Goal: Task Accomplishment & Management: Complete application form

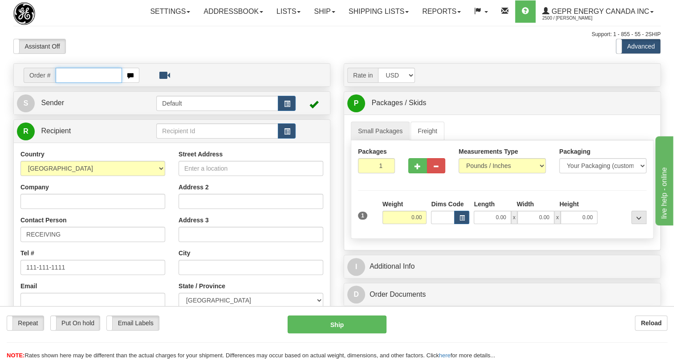
drag, startPoint x: 0, startPoint y: 0, endPoint x: 68, endPoint y: 97, distance: 117.9
click at [68, 83] on input "text" at bounding box center [89, 75] width 66 height 15
paste input "0086688403"
click at [70, 83] on input "0086688403" at bounding box center [89, 75] width 66 height 15
click at [69, 83] on input "0086688403" at bounding box center [89, 75] width 66 height 15
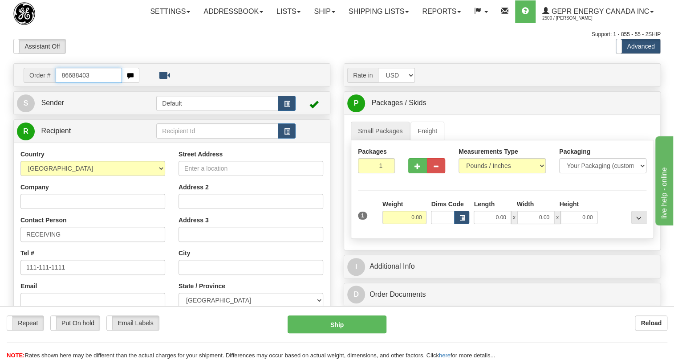
type input "86688403"
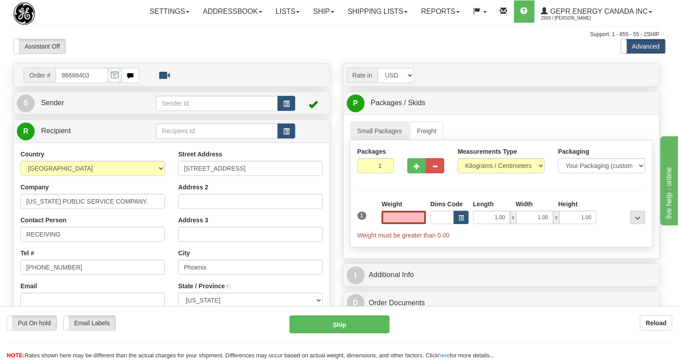
type input "PHOENIX"
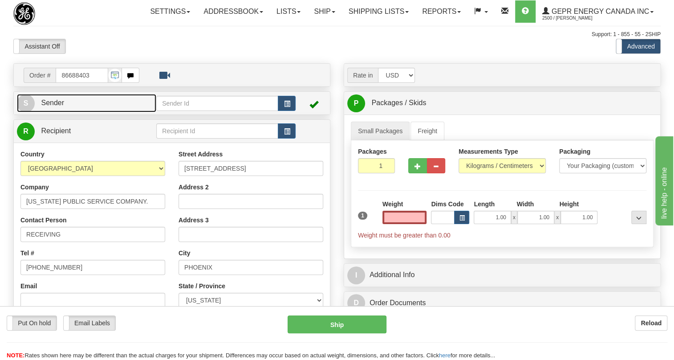
type input "0.00"
click at [52, 106] on span "Sender" at bounding box center [52, 103] width 23 height 8
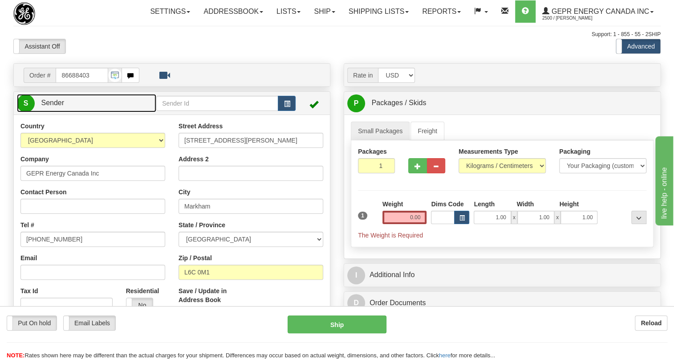
type input "MARKHAM"
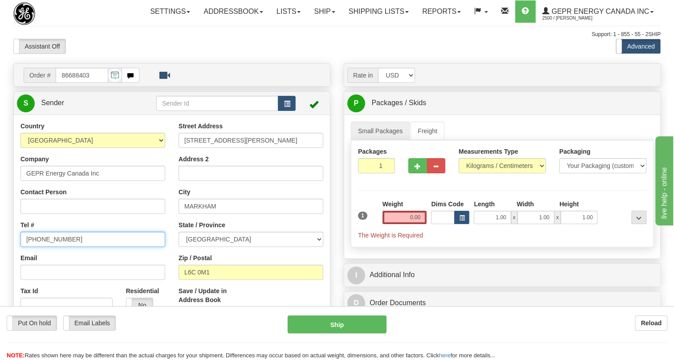
click at [56, 246] on input "[PHONE_NUMBER]" at bounding box center [92, 238] width 145 height 15
paste input "[PHONE_NUMBER]"
type input "[PHONE_NUMBER]"
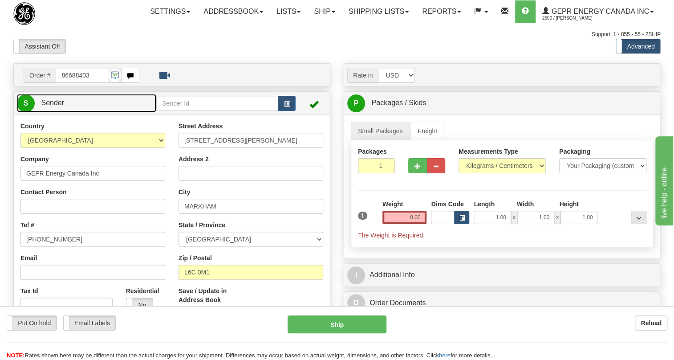
click at [61, 106] on span "Sender" at bounding box center [52, 103] width 23 height 8
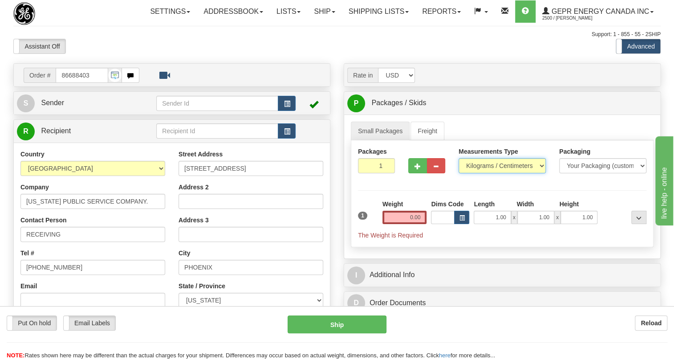
click at [501, 173] on select "Pounds / Inches Kilograms / Centimeters" at bounding box center [501, 165] width 87 height 15
select select "0"
click at [458, 173] on select "Pounds / Inches Kilograms / Centimeters" at bounding box center [501, 165] width 87 height 15
click at [404, 224] on input "0.00" at bounding box center [404, 216] width 44 height 13
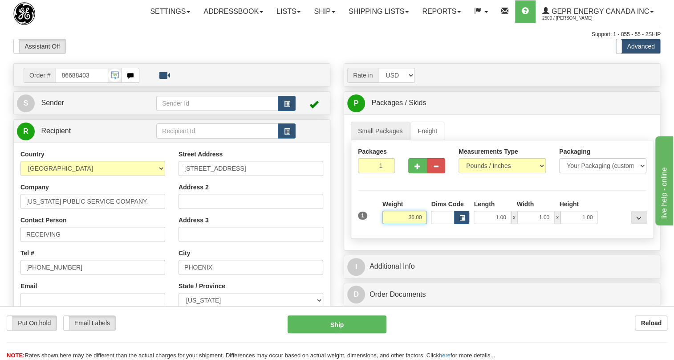
type input "36.00"
click at [376, 173] on input "1" at bounding box center [376, 165] width 37 height 15
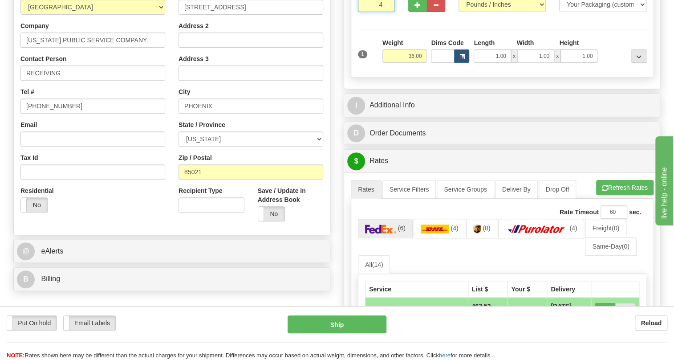
scroll to position [162, 0]
type input "4"
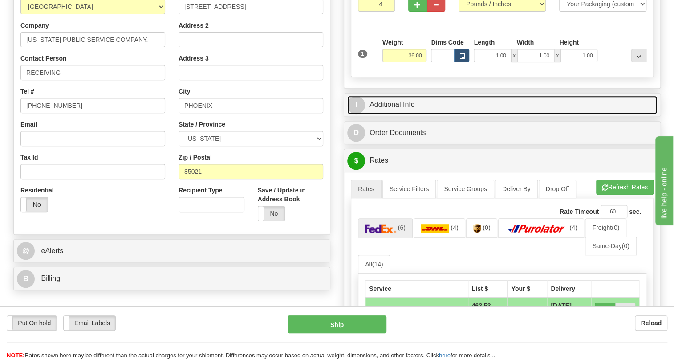
click at [404, 114] on link "I Additional Info" at bounding box center [502, 105] width 310 height 18
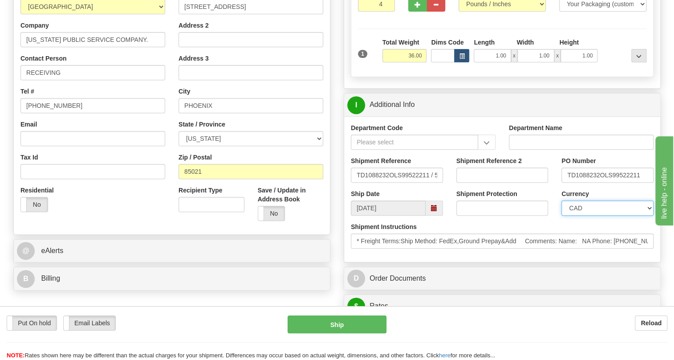
click at [593, 215] on select "CAD USD EUR ZAR [PERSON_NAME] ARN AUD AUS AWG BBD BFR BGN BHD BMD BND BRC BRL C…" at bounding box center [607, 207] width 92 height 15
select select "1"
click at [561, 215] on select "CAD USD EUR ZAR [PERSON_NAME] ARN AUD AUS AWG BBD BFR BGN BHD BMD BND BRC BRL C…" at bounding box center [607, 207] width 92 height 15
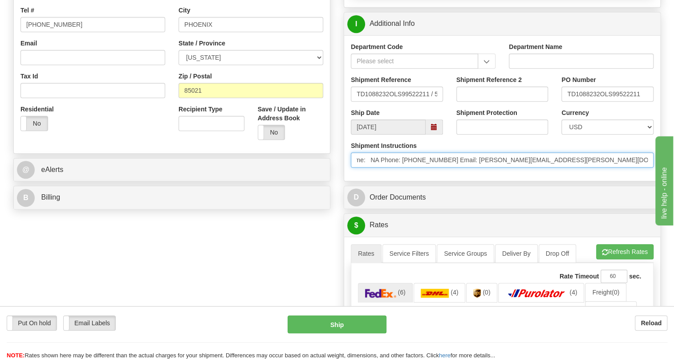
scroll to position [0, 175]
drag, startPoint x: 582, startPoint y: 182, endPoint x: 391, endPoint y: 183, distance: 191.3
click at [391, 167] on input "* Freight Terms:Ship Method: FedEx,Ground Prepay&Add Comments: Name: NA Phone: …" at bounding box center [502, 159] width 303 height 15
click at [473, 167] on input "* Freight Terms:Ship Method: FedEx,Ground Prepay&Add Comments: Name: NA Phone: …" at bounding box center [502, 159] width 303 height 15
click at [538, 167] on input "* Freight Terms:Ship Method: FedEx,Ground Prepay&Add Comments: Name: NA Phone: …" at bounding box center [502, 159] width 303 height 15
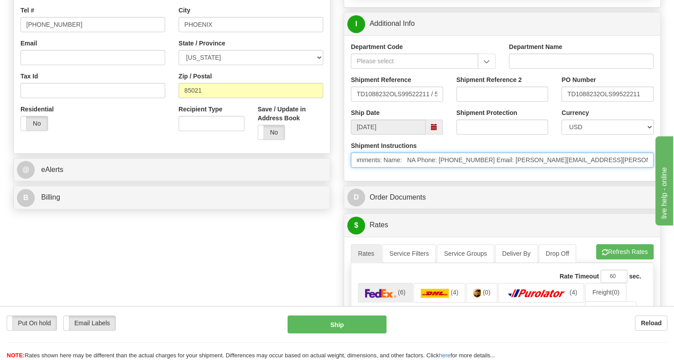
drag, startPoint x: 538, startPoint y: 178, endPoint x: 440, endPoint y: 181, distance: 98.4
click at [440, 167] on input "* Freight Terms:Ship Method: FedEx,Ground Prepay&Add Comments: Name: NA Phone: …" at bounding box center [502, 159] width 303 height 15
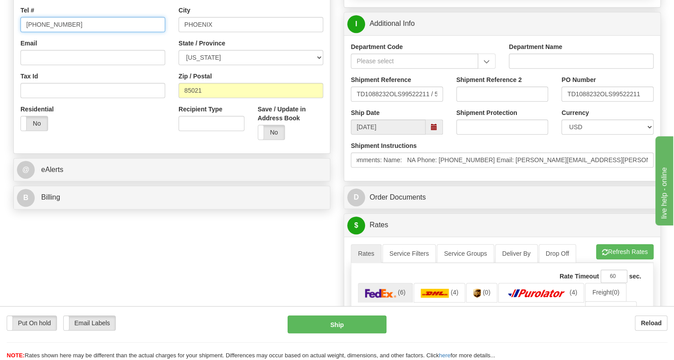
scroll to position [0, 0]
click at [47, 32] on input "[PHONE_NUMBER]" at bounding box center [92, 24] width 145 height 15
paste input "6024700400 Email: [PERSON_NAME].[PERSON_NAME]"
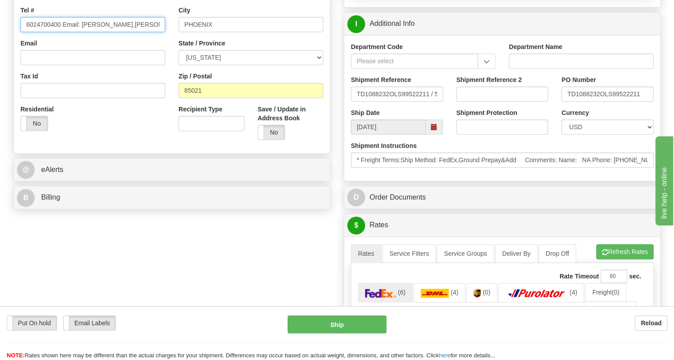
drag, startPoint x: 125, startPoint y: 45, endPoint x: 81, endPoint y: 43, distance: 43.2
click at [81, 32] on input "6024700400 Email: [PERSON_NAME].[PERSON_NAME]" at bounding box center [92, 24] width 145 height 15
type input "6024700400 Email: [PERSON_NAME].[PERSON_NAME]"
paste input "[PERSON_NAME].[PERSON_NAME]"
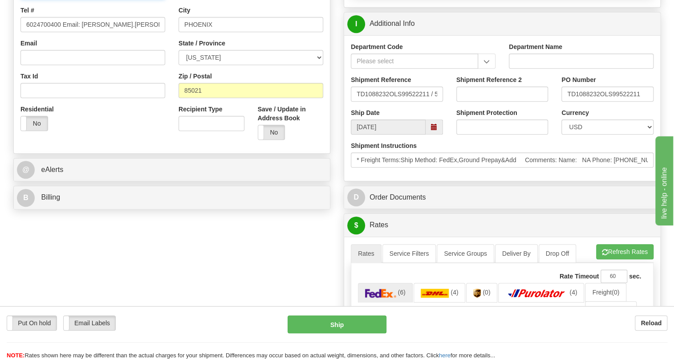
type input "[PERSON_NAME] / RECEIVING"
drag, startPoint x: 125, startPoint y: 42, endPoint x: 62, endPoint y: 44, distance: 62.3
click at [62, 32] on input "6024700400 Email: [PERSON_NAME].[PERSON_NAME]" at bounding box center [92, 24] width 145 height 15
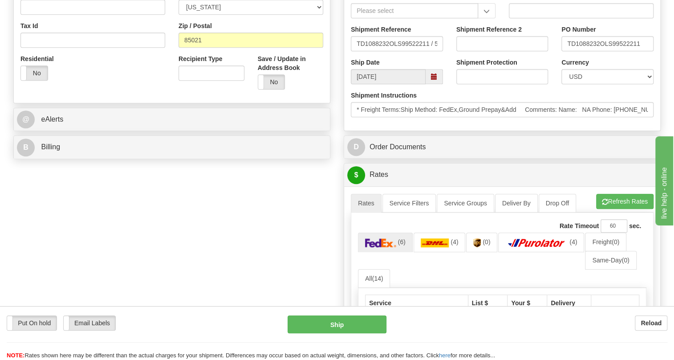
scroll to position [323, 0]
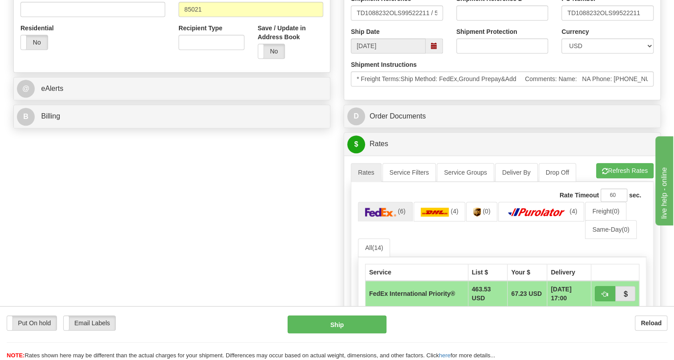
type input "6024700400"
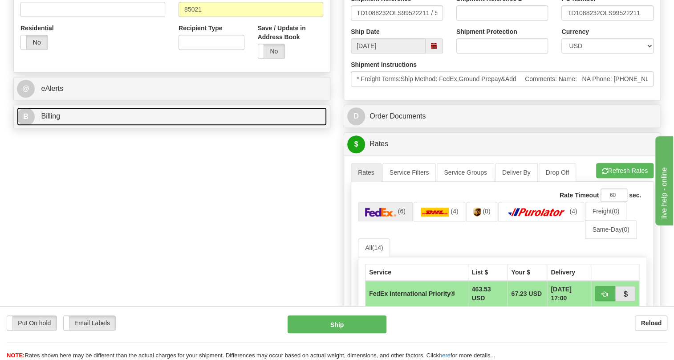
click at [53, 120] on span "Billing" at bounding box center [50, 116] width 19 height 8
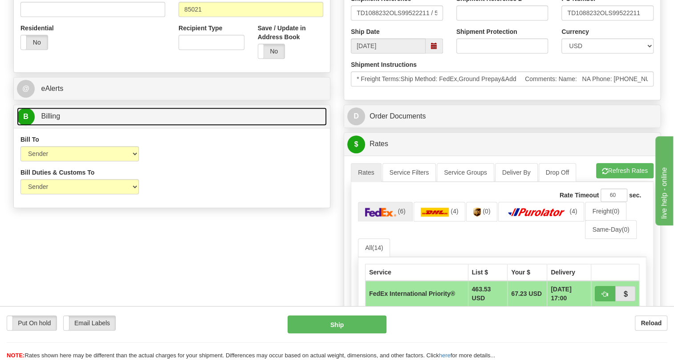
click at [53, 120] on span "Billing" at bounding box center [50, 116] width 19 height 8
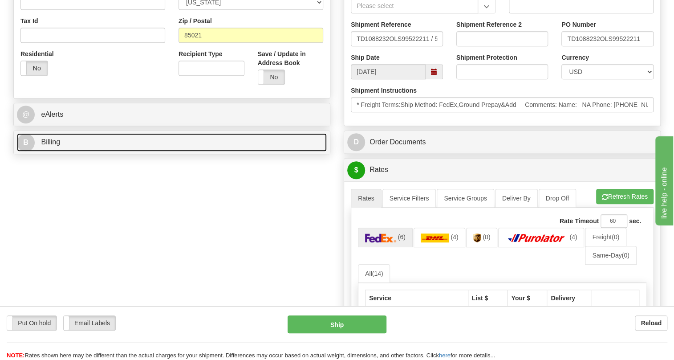
scroll to position [283, 0]
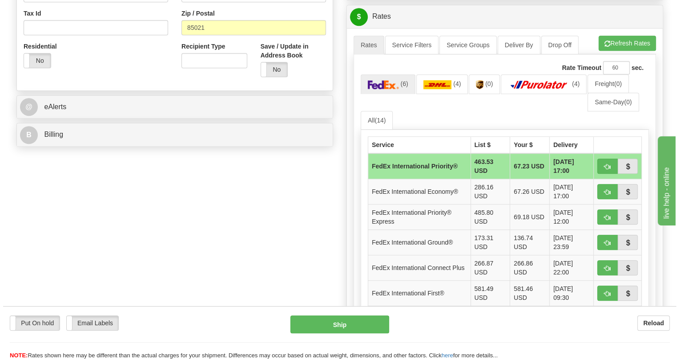
scroll to position [323, 0]
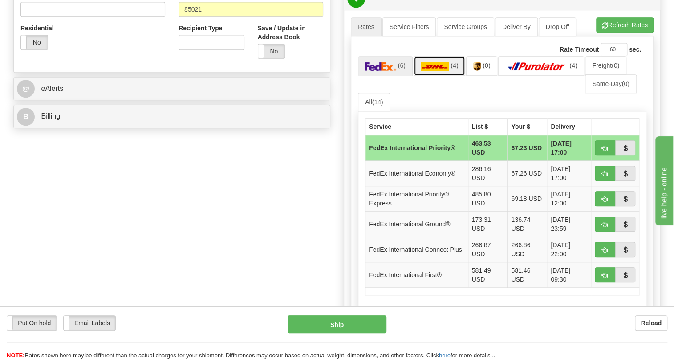
click at [428, 71] on img at bounding box center [434, 66] width 28 height 9
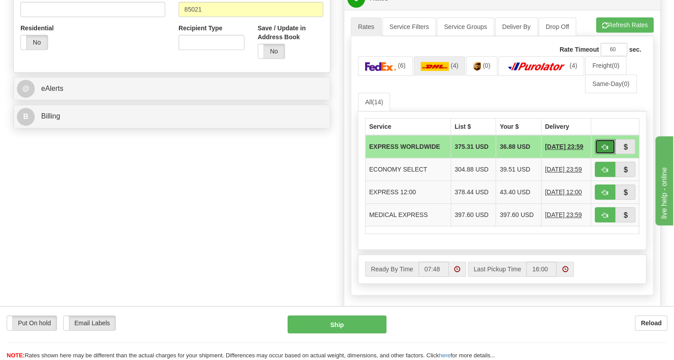
click at [605, 150] on span "button" at bounding box center [605, 147] width 6 height 6
type input "P"
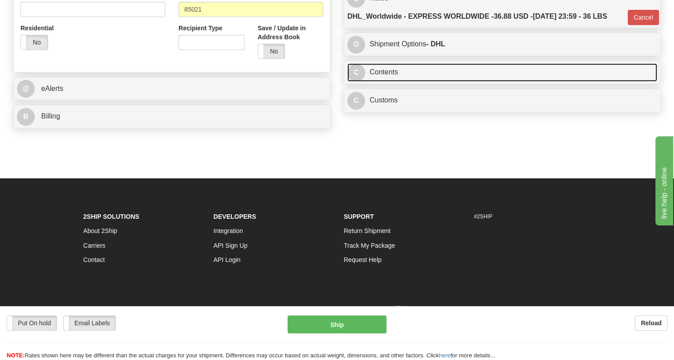
click at [383, 81] on link "C Contents" at bounding box center [502, 72] width 310 height 18
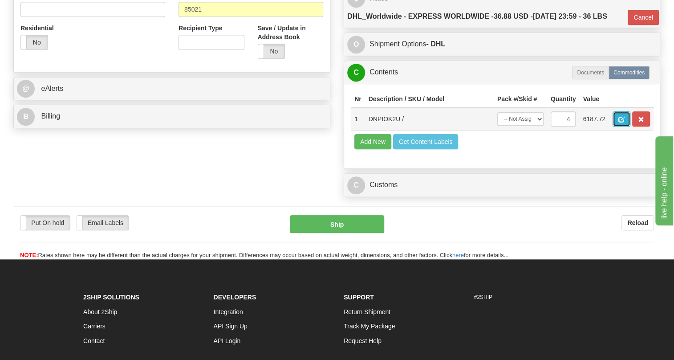
click at [622, 122] on span "button" at bounding box center [621, 120] width 6 height 6
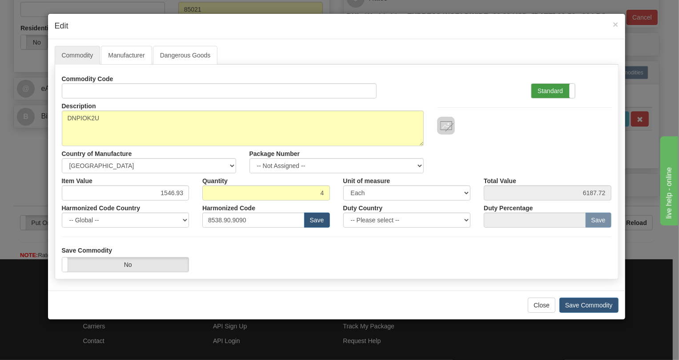
click at [542, 93] on label "Standard" at bounding box center [554, 91] width 44 height 14
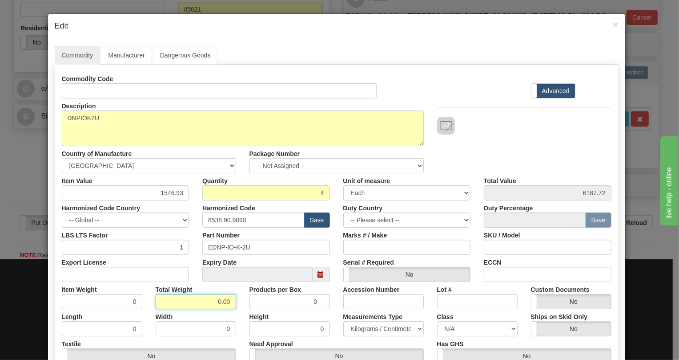
click at [206, 301] on input "0.00" at bounding box center [196, 301] width 81 height 15
type input "1.00"
type input "0.2500"
click at [365, 329] on select "Pounds / Inches Kilograms / Centimeters" at bounding box center [383, 328] width 81 height 15
select select "0"
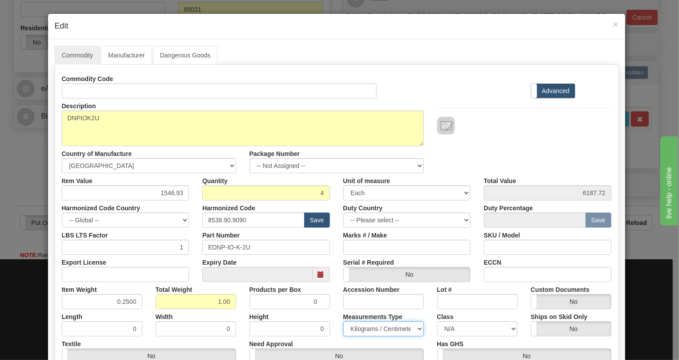
click at [343, 321] on select "Pounds / Inches Kilograms / Centimeters" at bounding box center [383, 328] width 81 height 15
click at [224, 245] on input "EDNP-IO-K-2U" at bounding box center [266, 246] width 128 height 15
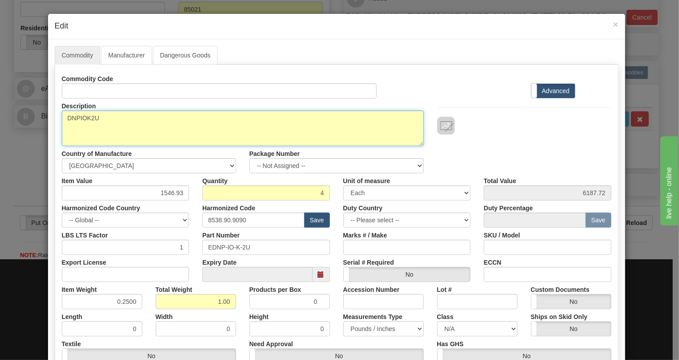
click at [83, 118] on textarea "DNPIOK2U" at bounding box center [243, 128] width 362 height 36
paste textarea "-"
type textarea "DNPIOK-2U"
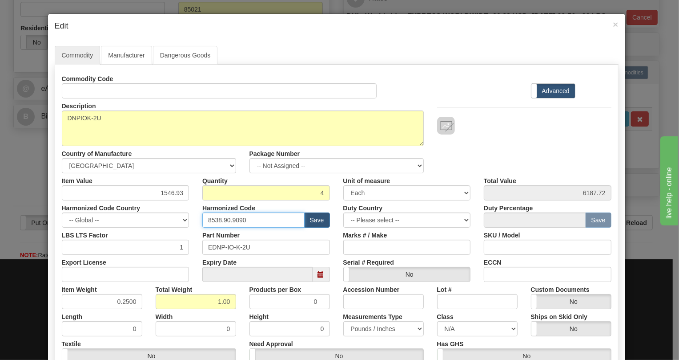
click at [226, 218] on input "8538.90.9090" at bounding box center [253, 219] width 102 height 15
paste input "818"
type input "8538.90.8180"
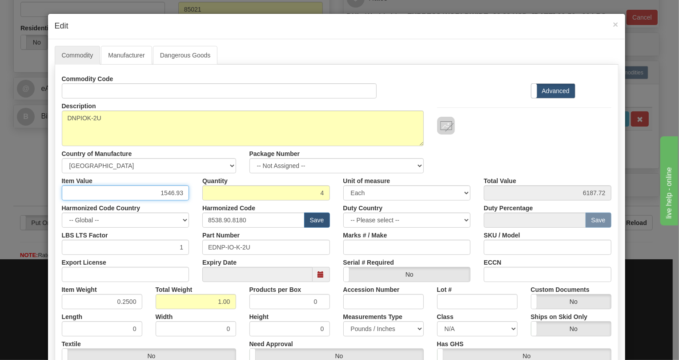
click at [170, 191] on input "1546.93" at bounding box center [126, 192] width 128 height 15
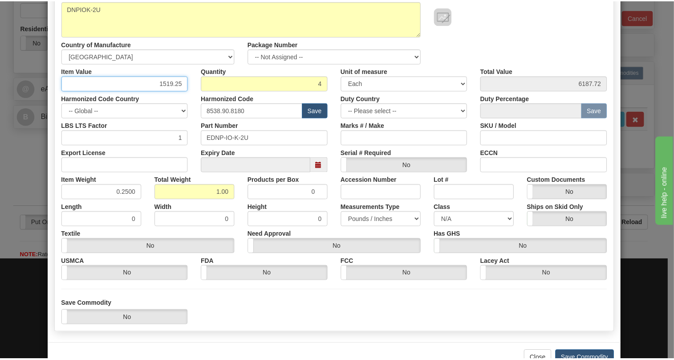
scroll to position [121, 0]
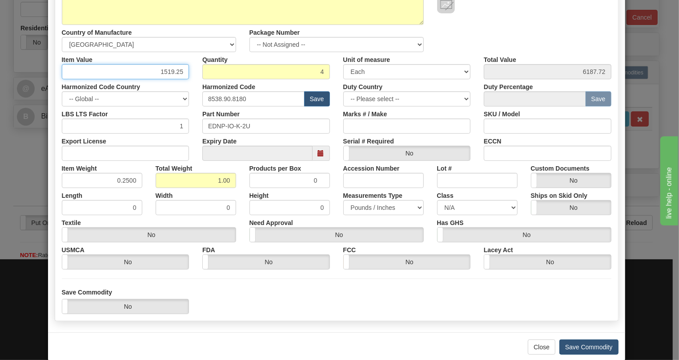
type input "1519.25"
type input "6077.00"
click at [584, 346] on button "Save Commodity" at bounding box center [589, 346] width 59 height 15
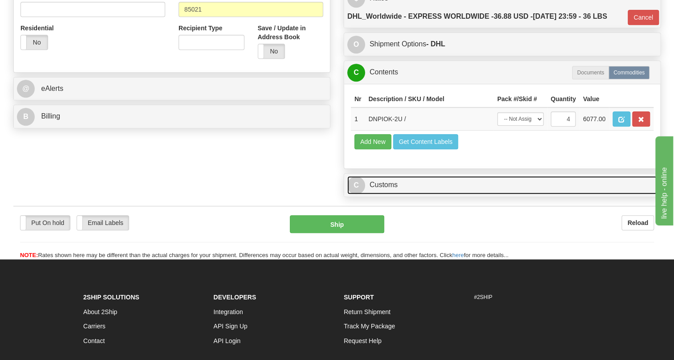
click at [387, 194] on link "C Customs" at bounding box center [502, 185] width 310 height 18
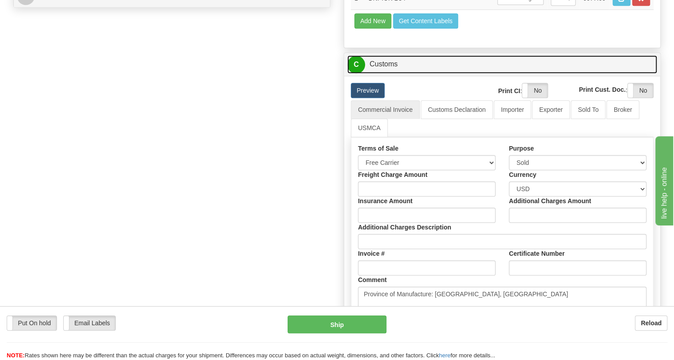
scroll to position [445, 0]
click at [384, 73] on link "C Customs" at bounding box center [502, 63] width 310 height 18
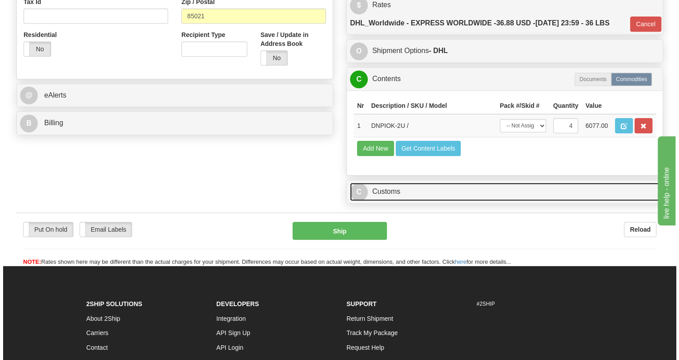
scroll to position [266, 0]
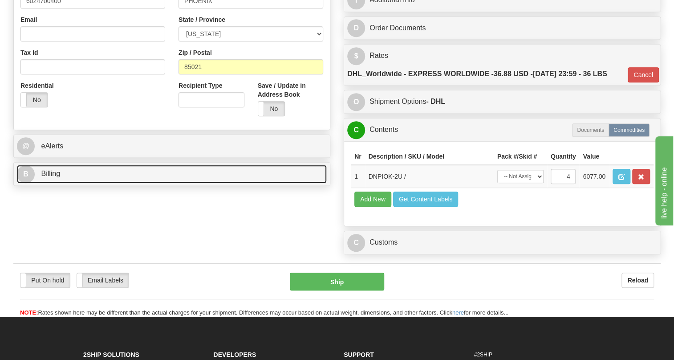
click at [50, 177] on span "Billing" at bounding box center [50, 174] width 19 height 8
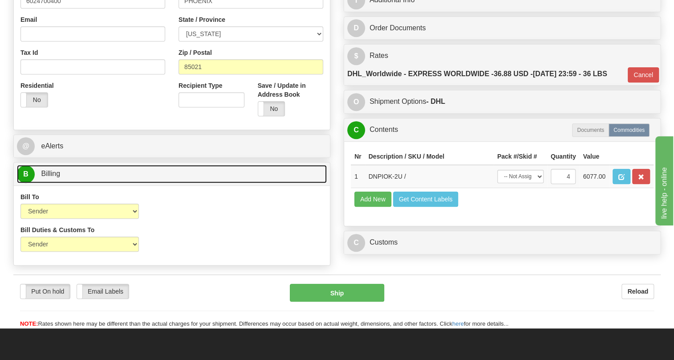
click at [50, 177] on span "Billing" at bounding box center [50, 174] width 19 height 8
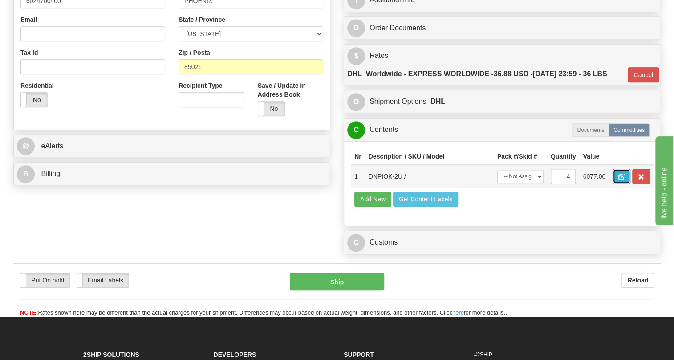
click at [622, 180] on span "button" at bounding box center [621, 177] width 6 height 6
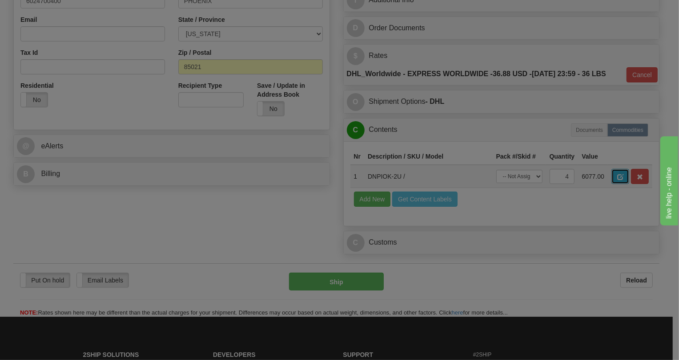
scroll to position [0, 0]
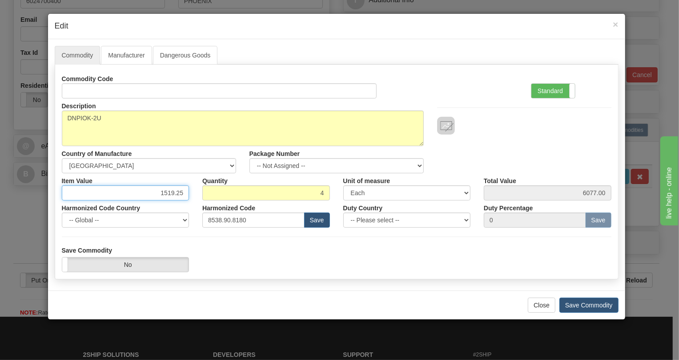
click at [179, 190] on input "1519.25" at bounding box center [126, 192] width 128 height 15
type input "1519.33"
type input "6077.32"
click at [554, 85] on label "Standard" at bounding box center [554, 91] width 44 height 14
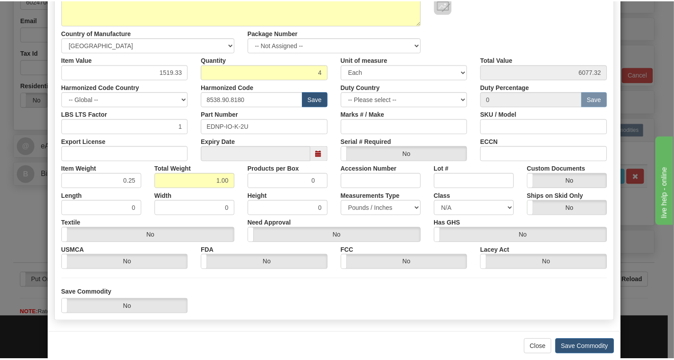
scroll to position [121, 0]
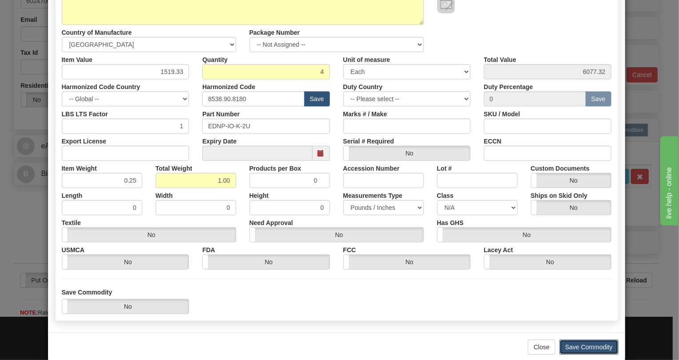
click at [589, 347] on button "Save Commodity" at bounding box center [589, 346] width 59 height 15
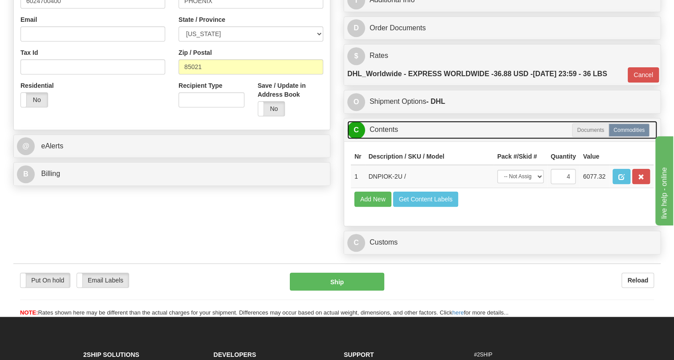
click at [380, 139] on link "C Contents" at bounding box center [502, 130] width 310 height 18
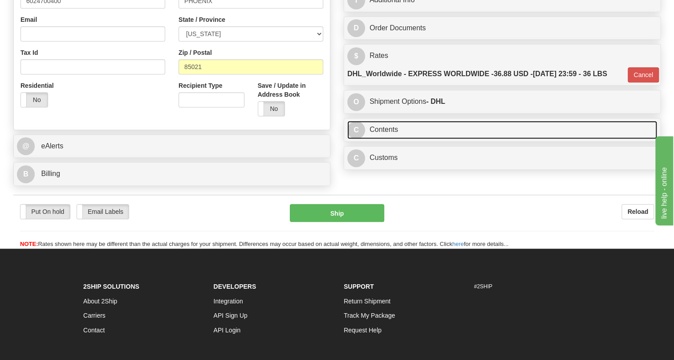
click at [386, 139] on link "C Contents" at bounding box center [502, 130] width 310 height 18
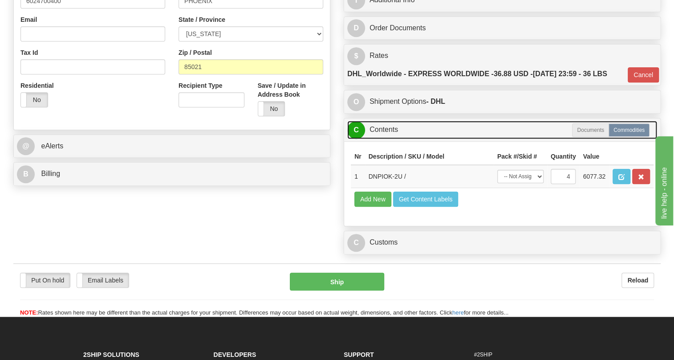
click at [384, 139] on link "C Contents" at bounding box center [502, 130] width 310 height 18
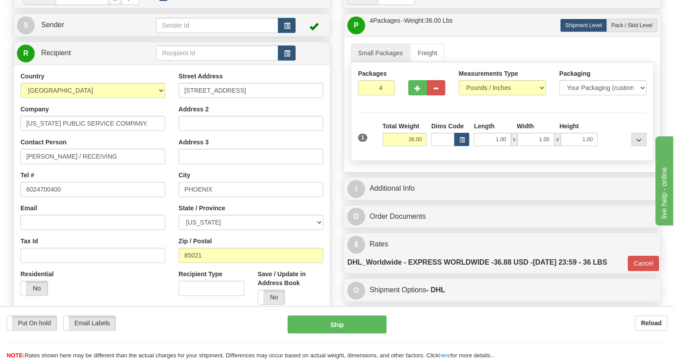
scroll to position [64, 0]
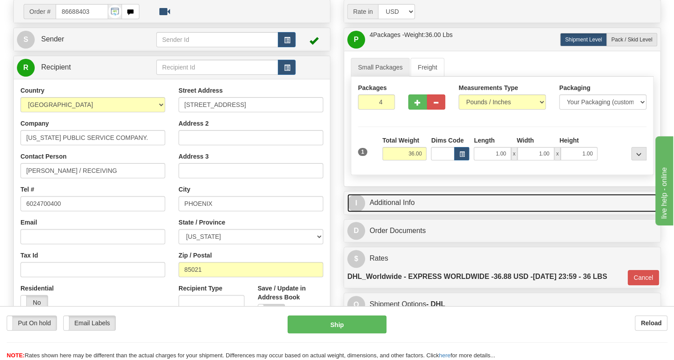
click at [391, 212] on link "I Additional Info" at bounding box center [502, 203] width 310 height 18
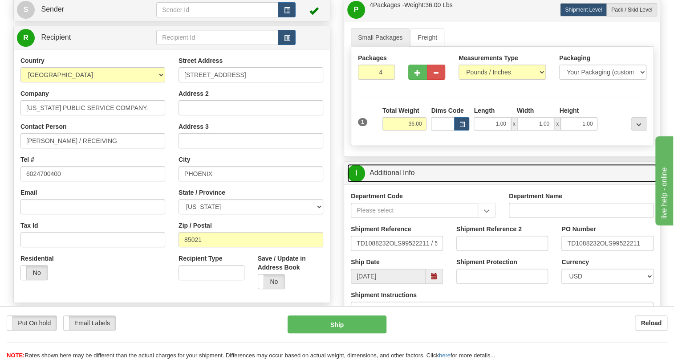
scroll to position [145, 0]
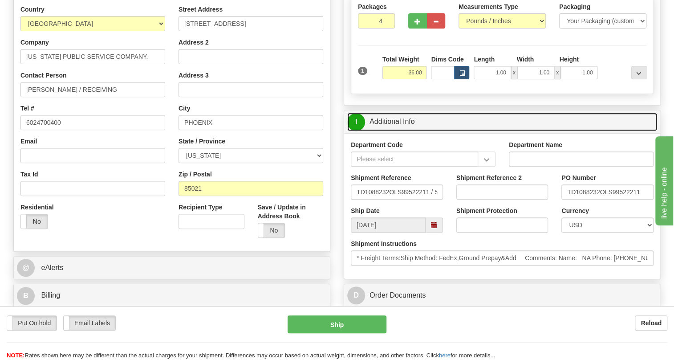
click at [390, 131] on link "I Additional Info" at bounding box center [502, 122] width 310 height 18
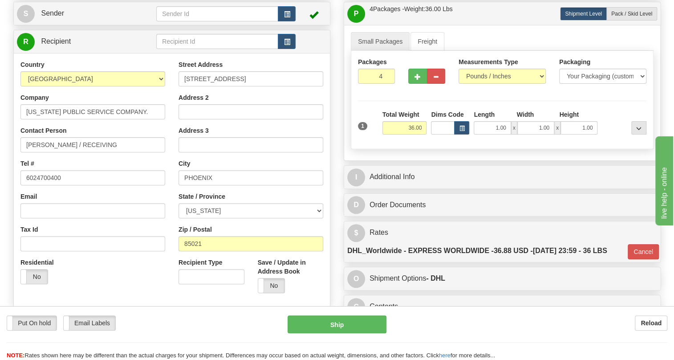
scroll to position [104, 0]
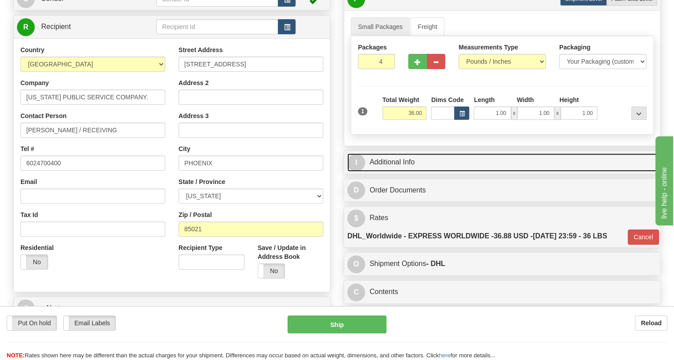
click at [411, 171] on link "I Additional Info" at bounding box center [502, 162] width 310 height 18
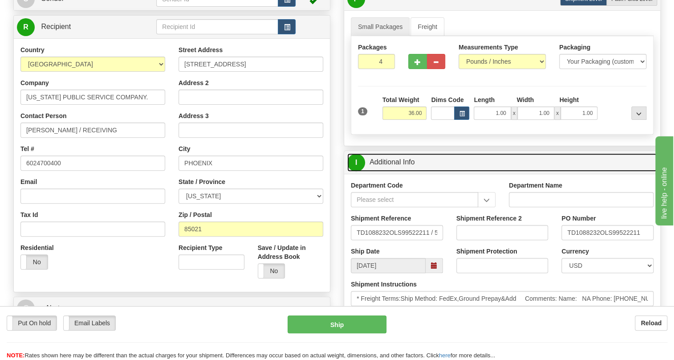
click at [411, 171] on link "I Additional Info" at bounding box center [502, 162] width 310 height 18
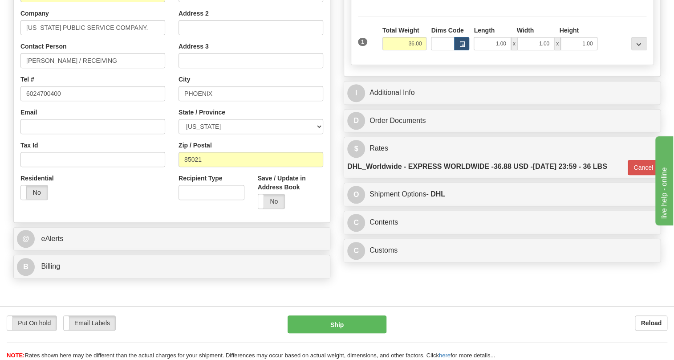
scroll to position [202, 0]
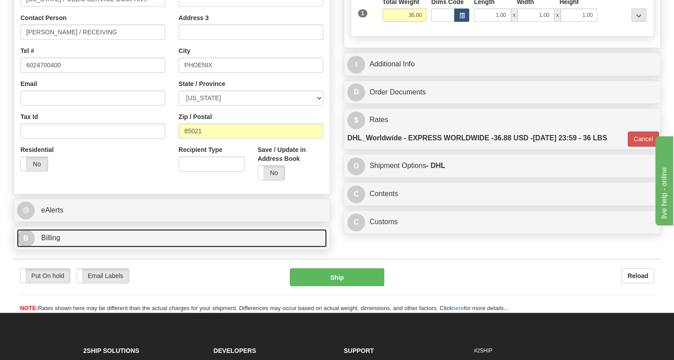
click at [53, 241] on span "Billing" at bounding box center [50, 238] width 19 height 8
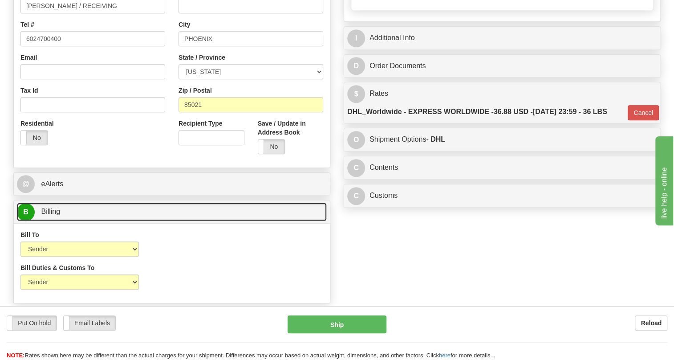
scroll to position [242, 0]
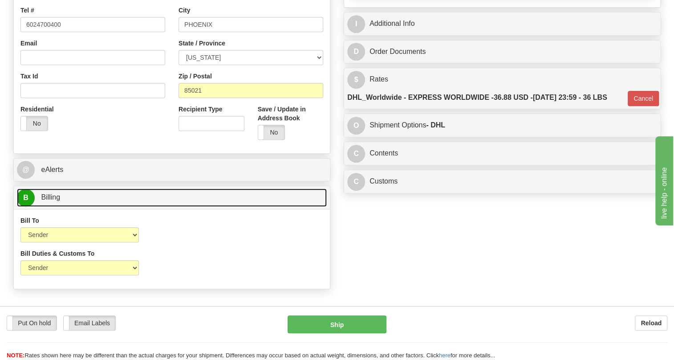
drag, startPoint x: 56, startPoint y: 219, endPoint x: 166, endPoint y: 190, distance: 113.6
click at [56, 201] on span "Billing" at bounding box center [50, 197] width 19 height 8
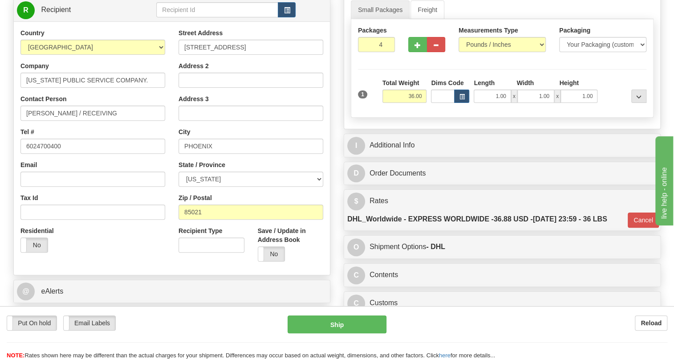
scroll to position [81, 0]
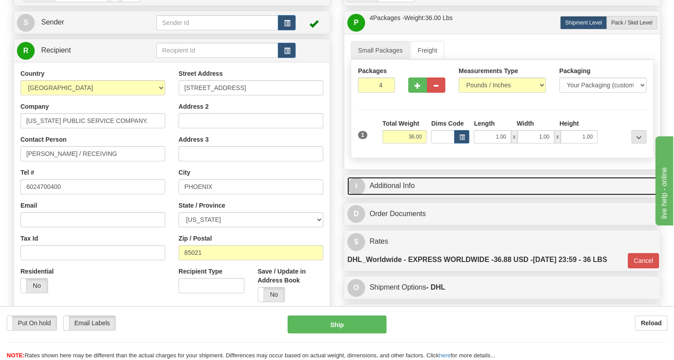
click at [395, 195] on link "I Additional Info" at bounding box center [502, 186] width 310 height 18
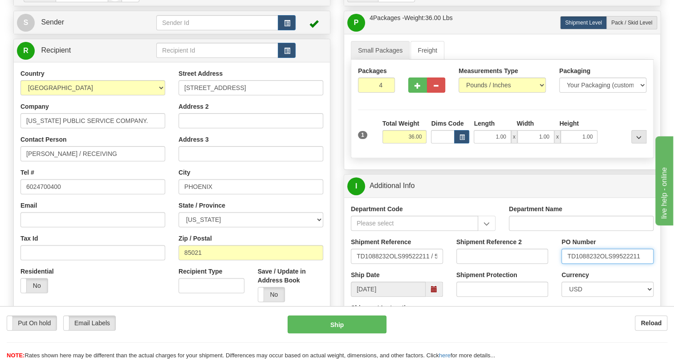
drag, startPoint x: 599, startPoint y: 277, endPoint x: 569, endPoint y: 276, distance: 30.3
click at [569, 263] on input "TD1088232OLS99522211" at bounding box center [607, 255] width 92 height 15
click at [189, 128] on input "Address 2" at bounding box center [250, 120] width 145 height 15
paste input "TD1088232"
type input "PO# TD1088232"
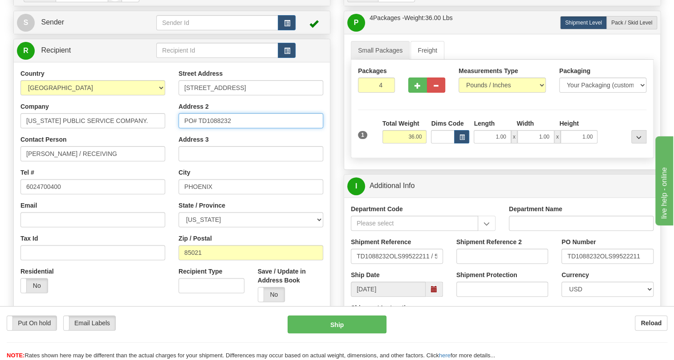
drag, startPoint x: 231, startPoint y: 141, endPoint x: 184, endPoint y: 141, distance: 46.7
click at [184, 128] on input "PO# TD1088232" at bounding box center [250, 120] width 145 height 15
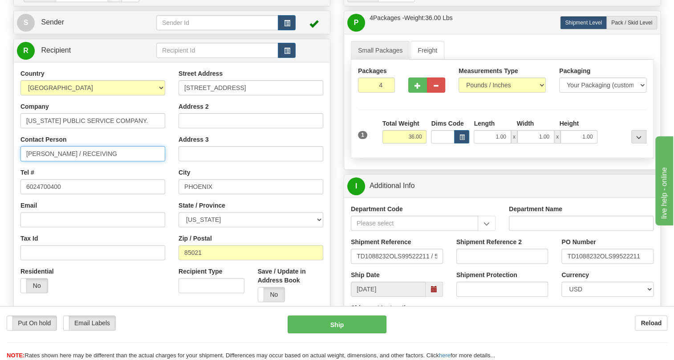
click at [97, 161] on input "Jessica Nguyen / RECEIVING" at bounding box center [92, 153] width 145 height 15
paste input "PO# TD1088232"
type input "Jessica Nguyen / PO# TD1088232"
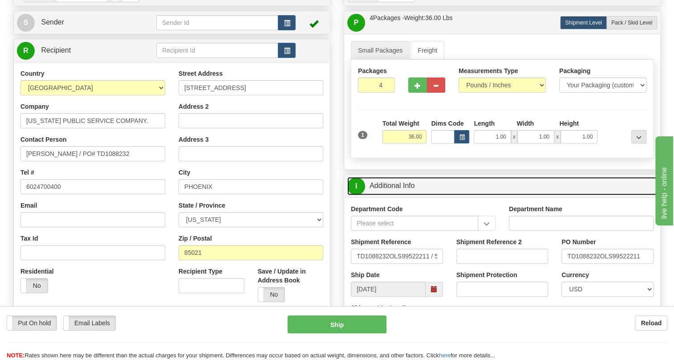
click at [398, 195] on link "I Additional Info" at bounding box center [502, 186] width 310 height 18
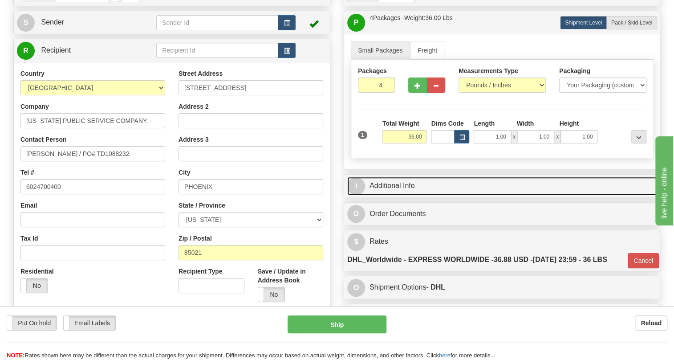
drag, startPoint x: 402, startPoint y: 202, endPoint x: 449, endPoint y: 191, distance: 48.8
click at [402, 195] on link "I Additional Info" at bounding box center [502, 186] width 310 height 18
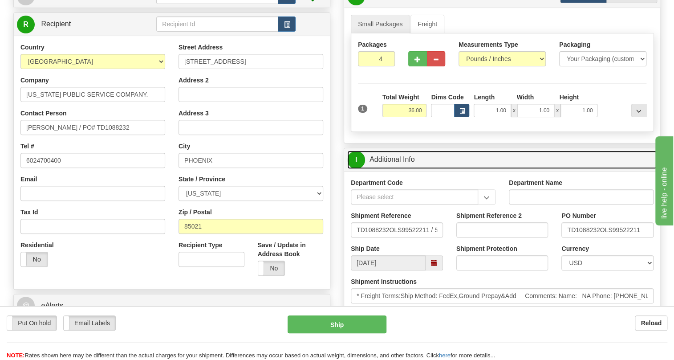
scroll to position [121, 0]
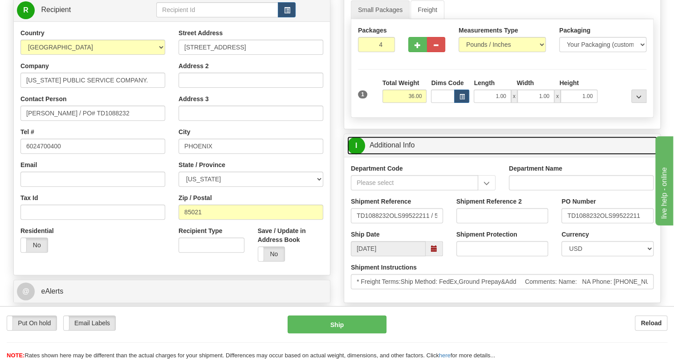
click at [401, 154] on link "I Additional Info" at bounding box center [502, 145] width 310 height 18
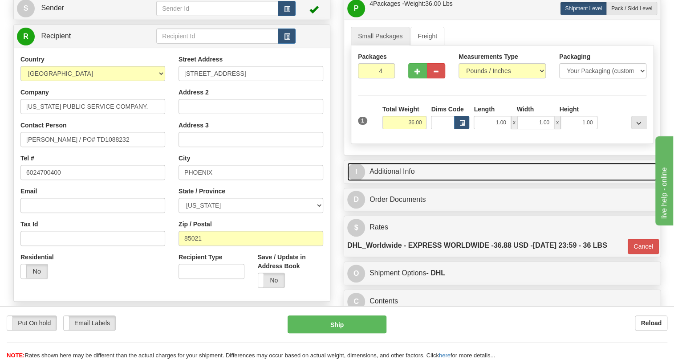
scroll to position [81, 0]
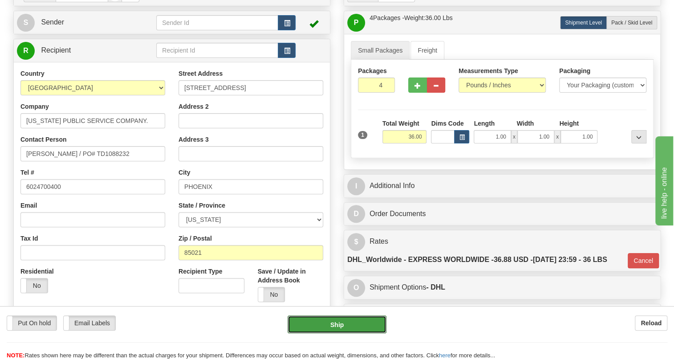
drag, startPoint x: 335, startPoint y: 324, endPoint x: 190, endPoint y: 315, distance: 145.3
click at [193, 329] on div "Put On hold Put On hold Email Labels Email Labels Edit Reload Ship" at bounding box center [337, 324] width 674 height 18
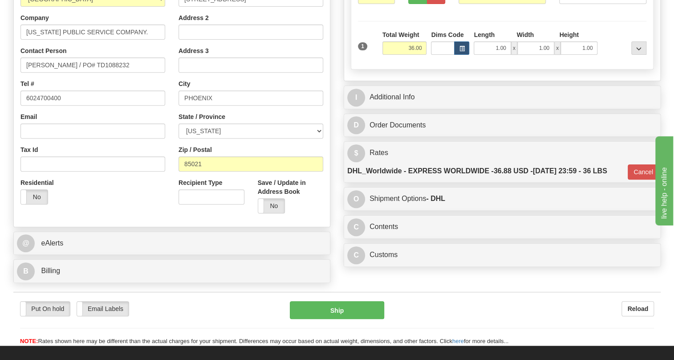
scroll to position [202, 0]
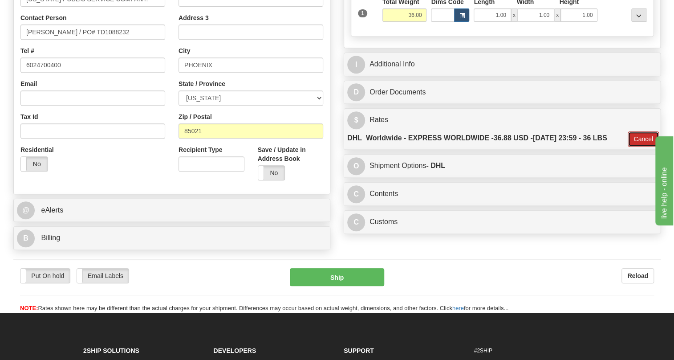
click at [642, 146] on button "Cancel" at bounding box center [642, 138] width 31 height 15
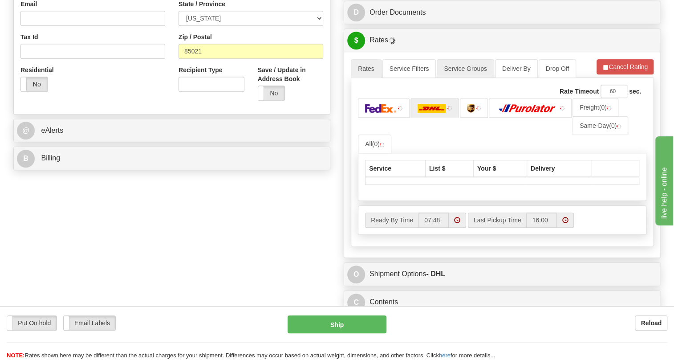
scroll to position [323, 0]
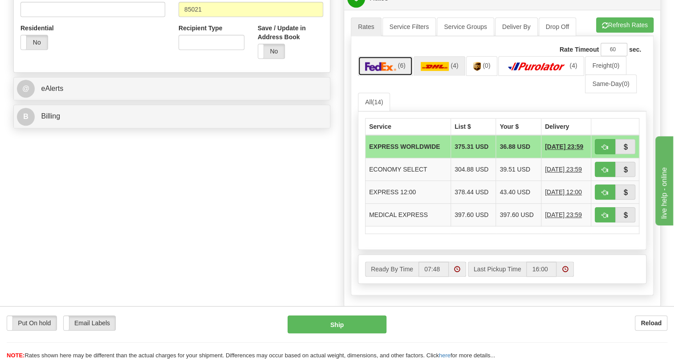
click at [383, 71] on img at bounding box center [380, 66] width 31 height 9
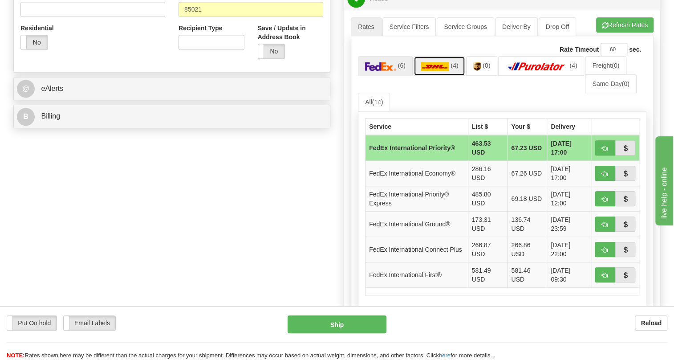
click at [433, 71] on img at bounding box center [434, 66] width 28 height 9
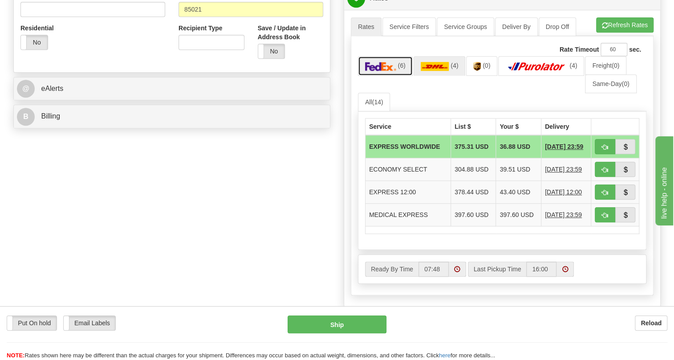
click at [385, 71] on img at bounding box center [380, 66] width 31 height 9
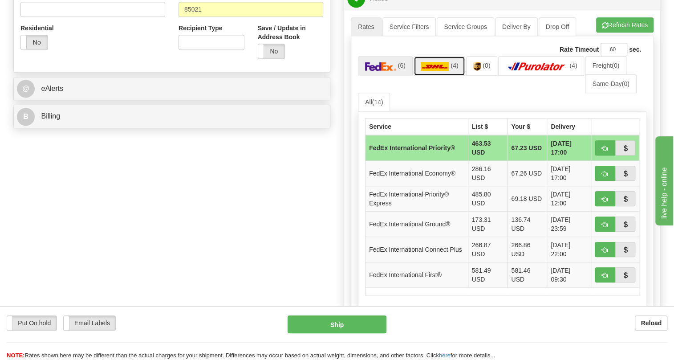
click at [432, 71] on img at bounding box center [434, 66] width 28 height 9
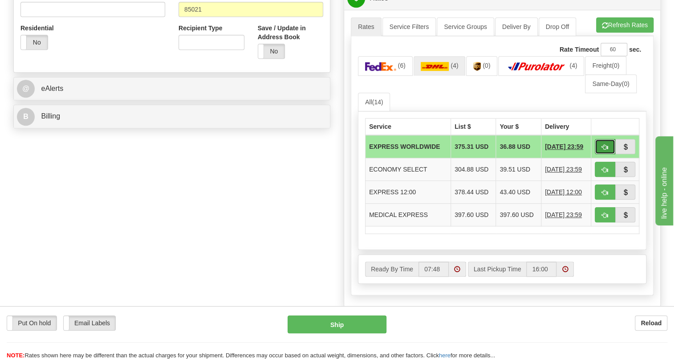
click at [603, 150] on span "button" at bounding box center [605, 147] width 6 height 6
type input "P"
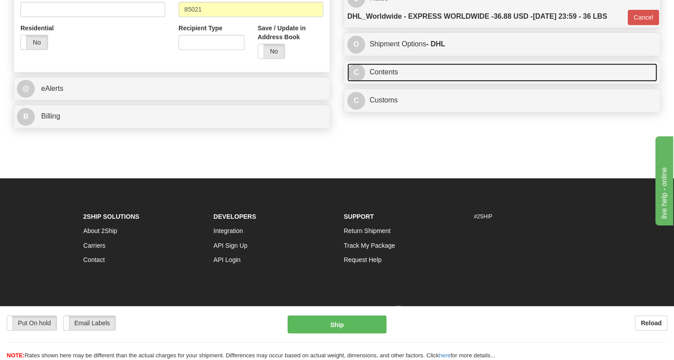
click at [395, 81] on link "C Contents" at bounding box center [502, 72] width 310 height 18
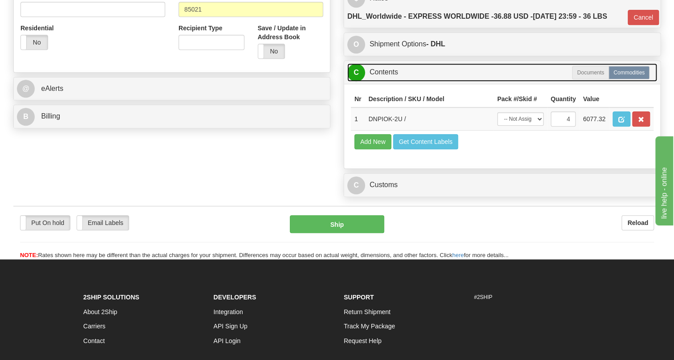
click at [394, 81] on link "C Contents" at bounding box center [502, 72] width 310 height 18
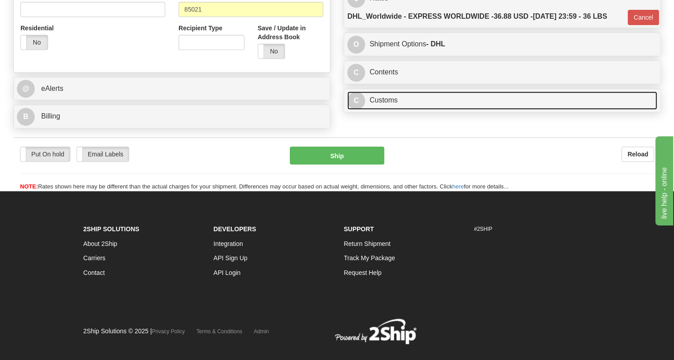
click at [388, 109] on link "C Customs" at bounding box center [502, 100] width 310 height 18
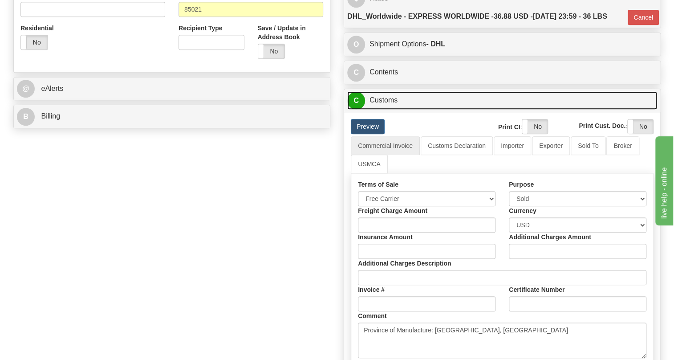
click at [388, 109] on link "C Customs" at bounding box center [502, 100] width 310 height 18
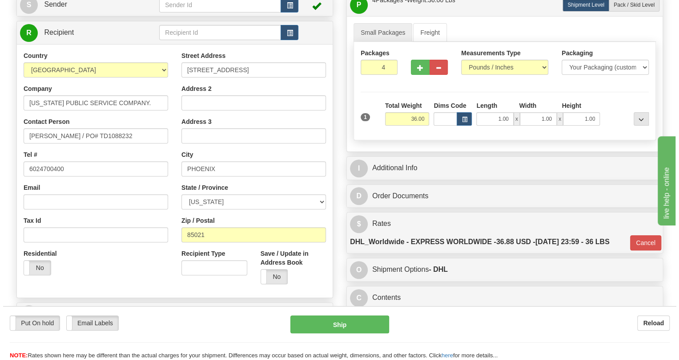
scroll to position [81, 0]
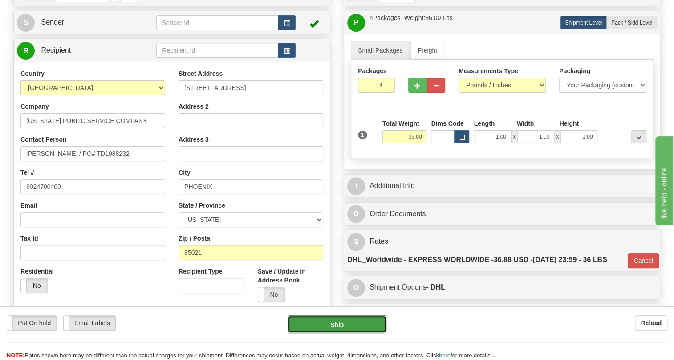
click at [332, 325] on button "Ship" at bounding box center [336, 324] width 99 height 18
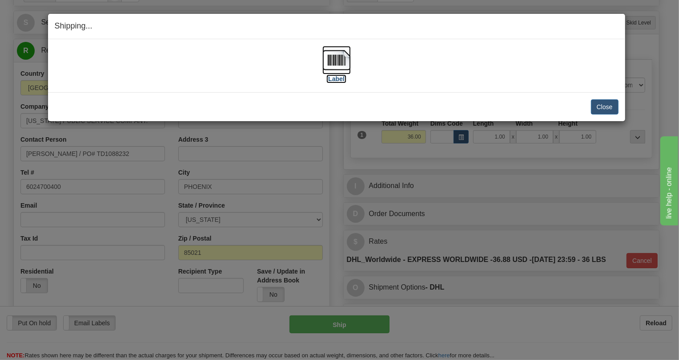
click at [343, 60] on img at bounding box center [337, 60] width 28 height 28
drag, startPoint x: 602, startPoint y: 108, endPoint x: 605, endPoint y: 118, distance: 10.4
click at [605, 118] on div "Close Cancel Cancel Shipment and Quit Pickup Quit Pickup ONLY" at bounding box center [337, 106] width 578 height 29
click at [602, 105] on button "Close" at bounding box center [605, 106] width 28 height 15
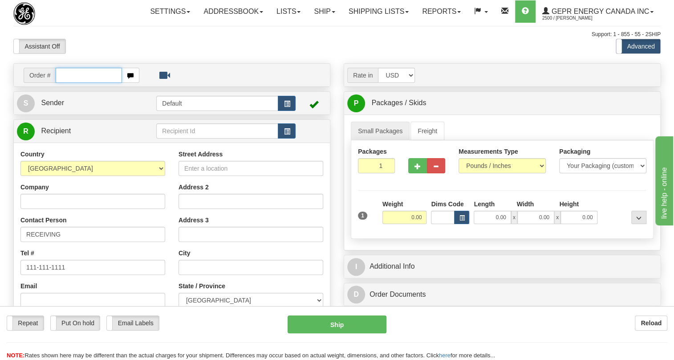
click at [67, 83] on input "text" at bounding box center [89, 75] width 66 height 15
paste input "0086688401"
click at [67, 83] on input "0086688401" at bounding box center [89, 75] width 66 height 15
type input "86688401"
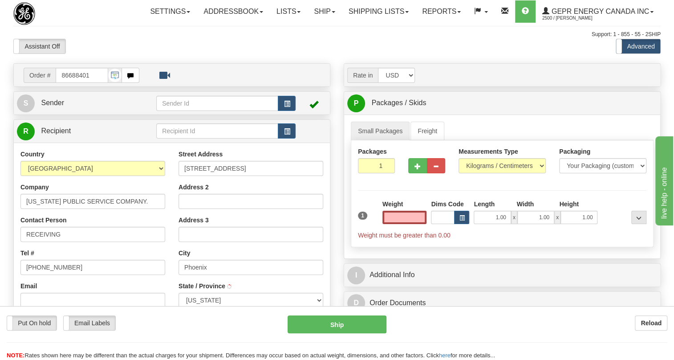
type input "PHOENIX"
type input "0.00"
click at [52, 106] on span "Sender" at bounding box center [52, 103] width 23 height 8
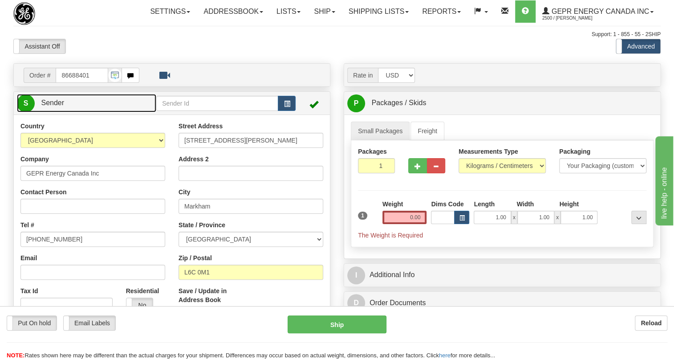
type input "MARKHAM"
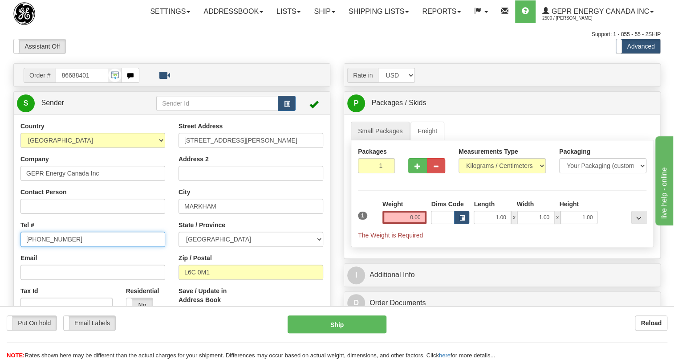
click at [48, 246] on input "[PHONE_NUMBER]" at bounding box center [92, 238] width 145 height 15
paste input "[PHONE_NUMBER]"
type input "[PHONE_NUMBER]"
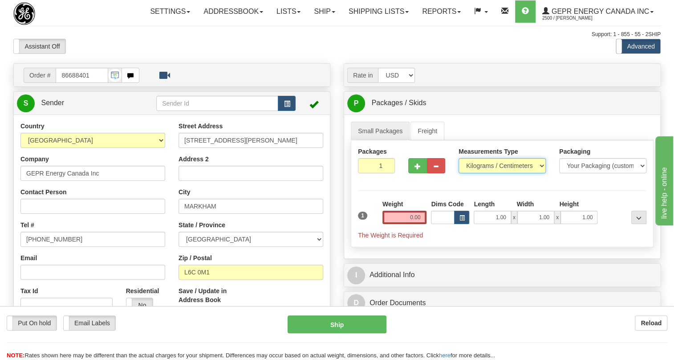
click at [494, 173] on select "Pounds / Inches Kilograms / Centimeters" at bounding box center [501, 165] width 87 height 15
select select "0"
click at [458, 173] on select "Pounds / Inches Kilograms / Centimeters" at bounding box center [501, 165] width 87 height 15
click at [492, 224] on input "1.00" at bounding box center [491, 216] width 37 height 13
click at [420, 224] on input "0.00" at bounding box center [404, 216] width 44 height 13
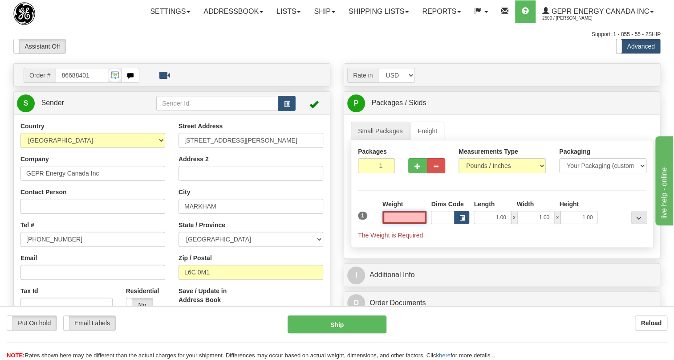
click at [420, 224] on input "text" at bounding box center [404, 216] width 44 height 13
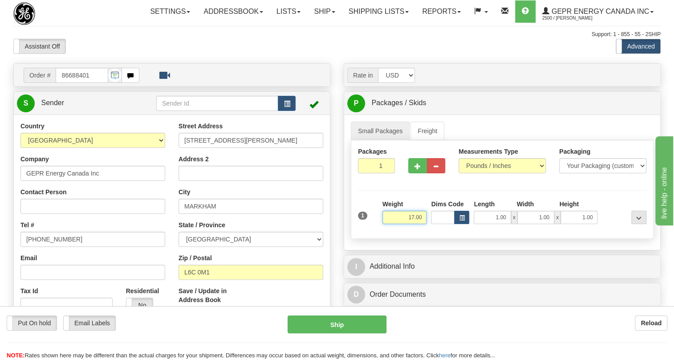
type input "17.00"
click at [374, 173] on input "1" at bounding box center [376, 165] width 37 height 15
type input "2"
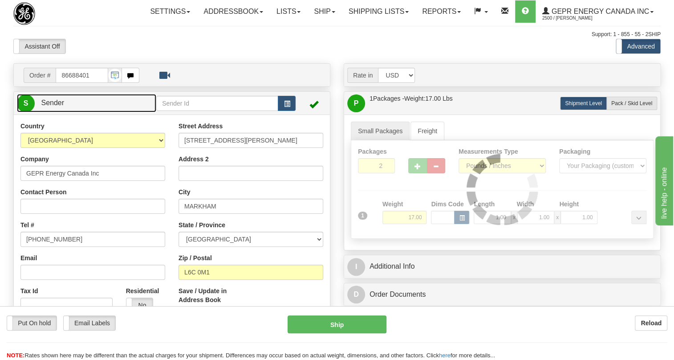
click at [55, 106] on span "Sender" at bounding box center [52, 103] width 23 height 8
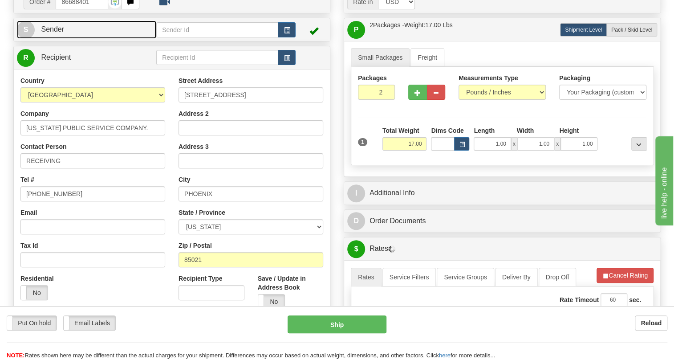
scroll to position [121, 0]
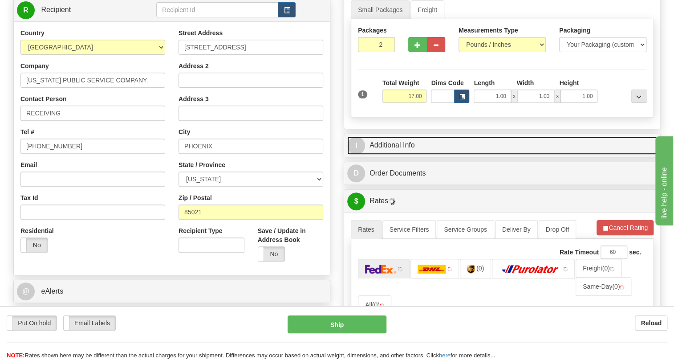
click at [386, 154] on link "I Additional Info" at bounding box center [502, 145] width 310 height 18
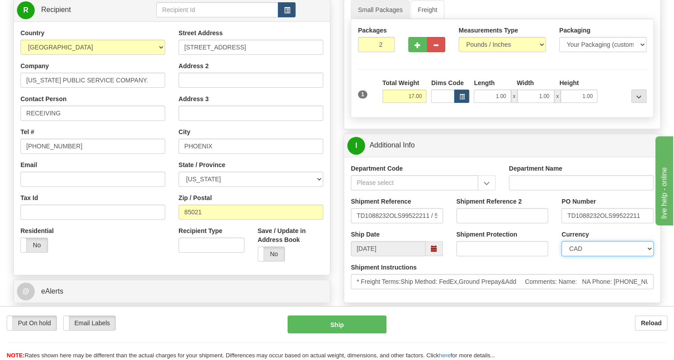
click at [590, 256] on select "CAD USD EUR ZAR [PERSON_NAME] ARN AUD AUS AWG BBD BFR BGN BHD BMD BND BRC BRL C…" at bounding box center [607, 248] width 92 height 15
select select "1"
click at [561, 256] on select "CAD USD EUR ZAR [PERSON_NAME] ARN AUD AUS AWG BBD BFR BGN BHD BMD BND BRC BRL C…" at bounding box center [607, 248] width 92 height 15
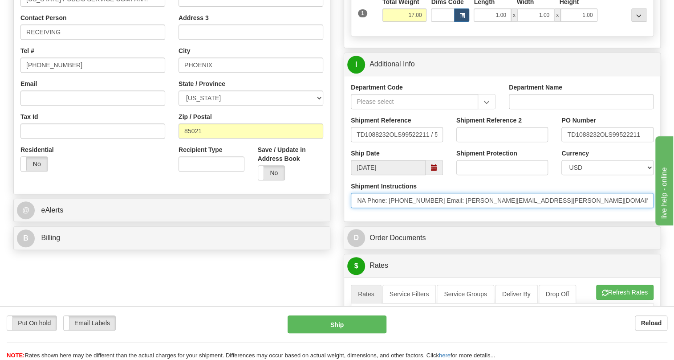
scroll to position [0, 352]
click at [622, 208] on input "* Freight Terms:Ship Method: FedEx,Ground Prepay&Add Comments: Name: NA Phone: …" at bounding box center [502, 200] width 303 height 15
type input "* Freight Terms:Ship Method: FedEx,Ground Prepay&Add Comments: Name: NA Phone: …"
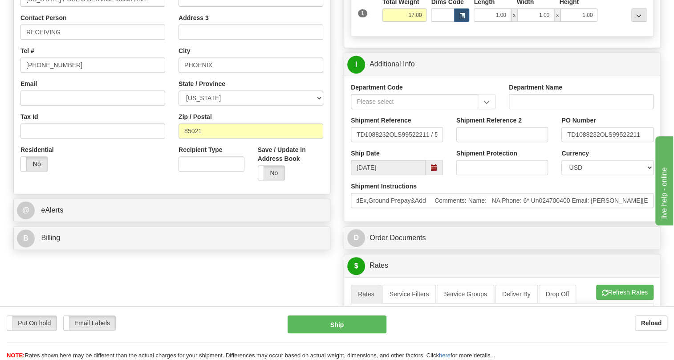
click at [537, 214] on div "Shipment Instructions * Freight Terms:Ship Method: FedEx,Ground Prepay&Add Comm…" at bounding box center [502, 198] width 316 height 33
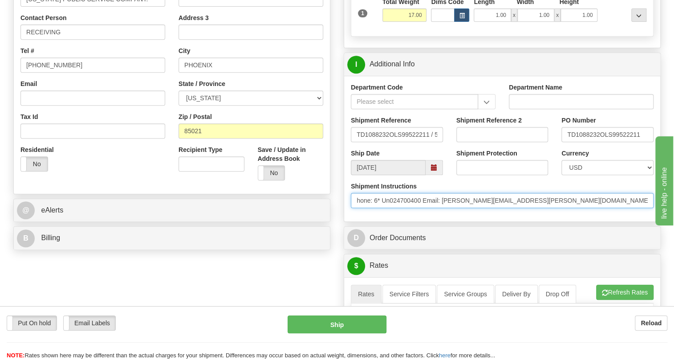
scroll to position [0, 202]
drag, startPoint x: 552, startPoint y: 221, endPoint x: 365, endPoint y: 219, distance: 186.9
click at [365, 208] on input "* Freight Terms:Ship Method: FedEx,Ground Prepay&Add Comments: Name: NA Phone: …" at bounding box center [502, 200] width 303 height 15
click at [525, 208] on input "* Freight Terms:Ship Method: FedEx,Ground Prepay&Add Comments: Name: NA Phone: …" at bounding box center [502, 200] width 303 height 15
drag, startPoint x: 525, startPoint y: 219, endPoint x: 472, endPoint y: 232, distance: 54.6
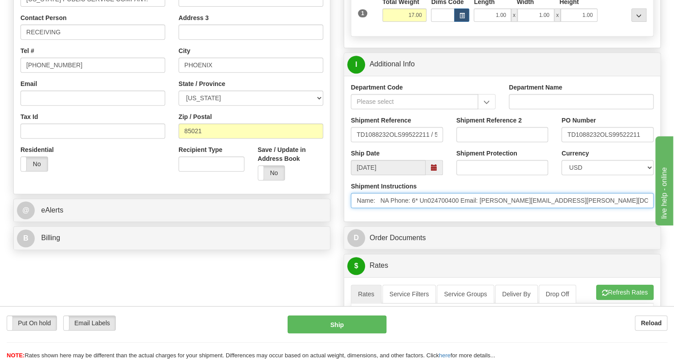
click at [438, 208] on input "* Freight Terms:Ship Method: FedEx,Ground Prepay&Add Comments: Name: NA Phone: …" at bounding box center [502, 200] width 303 height 15
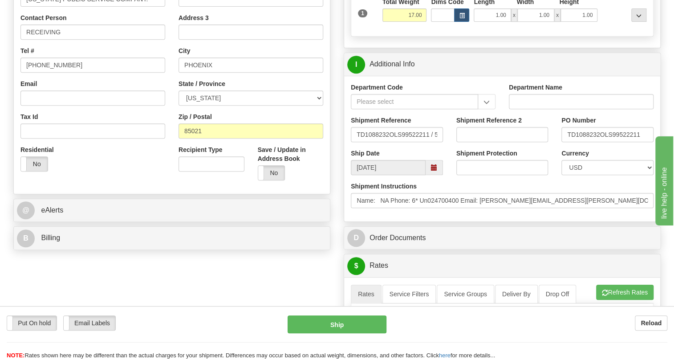
scroll to position [0, 0]
click at [458, 214] on div "Shipment Instructions * Freight Terms:Ship Method: FedEx,Ground Prepay&Add Comm…" at bounding box center [502, 198] width 316 height 33
click at [53, 73] on input "[PHONE_NUMBER]" at bounding box center [92, 64] width 145 height 15
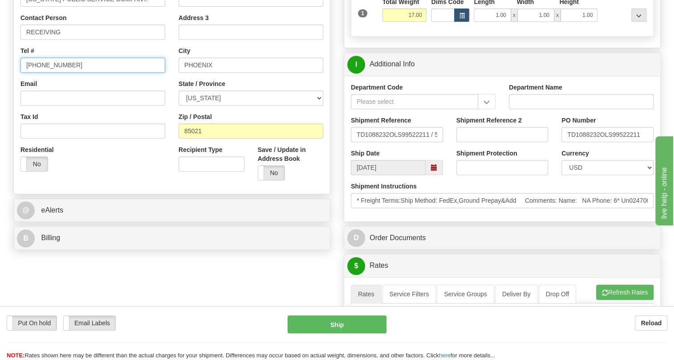
paste input "6024700400"
type input "6024700400"
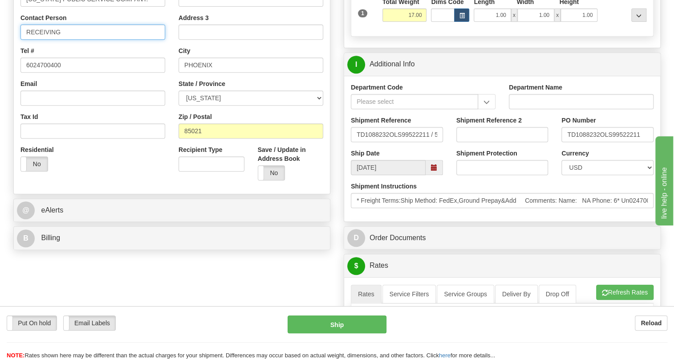
click at [25, 40] on input "RECEIVING" at bounding box center [92, 31] width 145 height 15
paste input "[PERSON_NAME].[PERSON_NAME]"
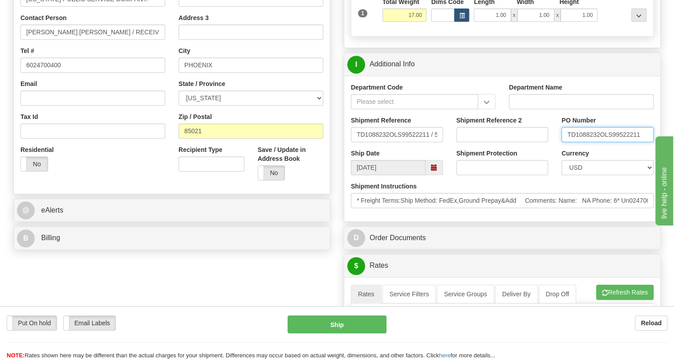
drag, startPoint x: 598, startPoint y: 152, endPoint x: 566, endPoint y: 154, distance: 32.6
click at [566, 142] on input "TD1088232OLS99522211" at bounding box center [607, 134] width 92 height 15
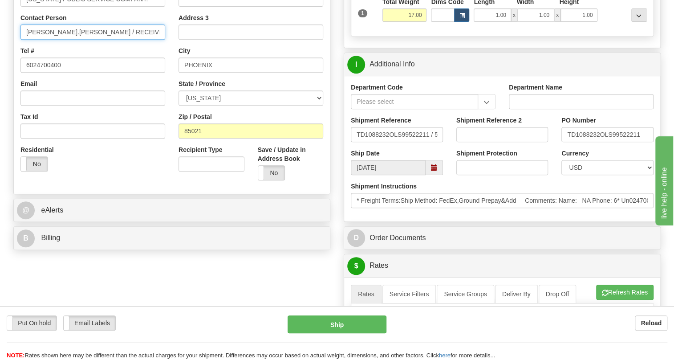
click at [93, 40] on input "Jessica.Nguyen / RECEIVING" at bounding box center [92, 31] width 145 height 15
paste input "TD1088232"
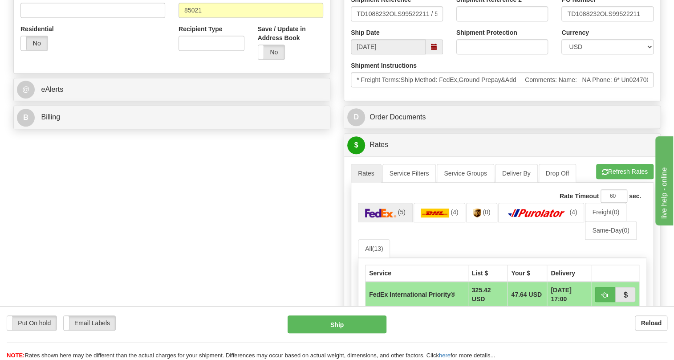
scroll to position [323, 0]
type input "Jessica.Nguyen / PO# TD1088232"
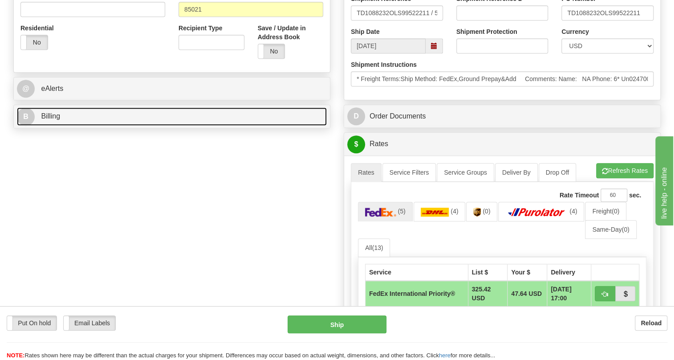
click at [54, 120] on span "Billing" at bounding box center [50, 116] width 19 height 8
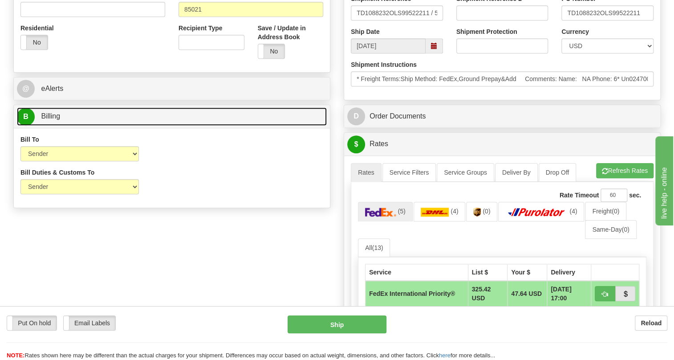
click at [54, 120] on span "Billing" at bounding box center [50, 116] width 19 height 8
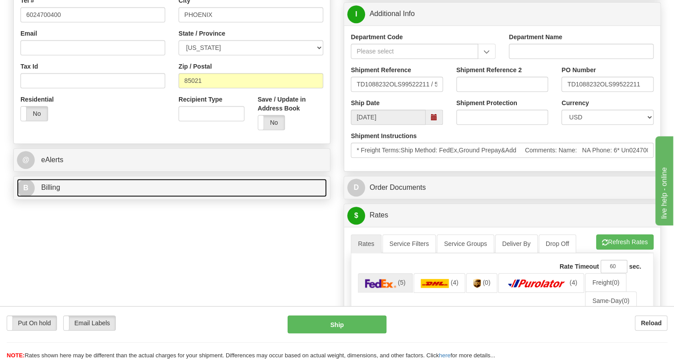
scroll to position [242, 0]
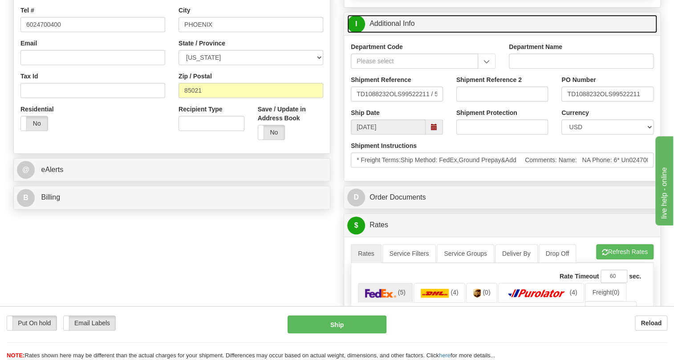
click at [394, 33] on link "I Additional Info" at bounding box center [502, 24] width 310 height 18
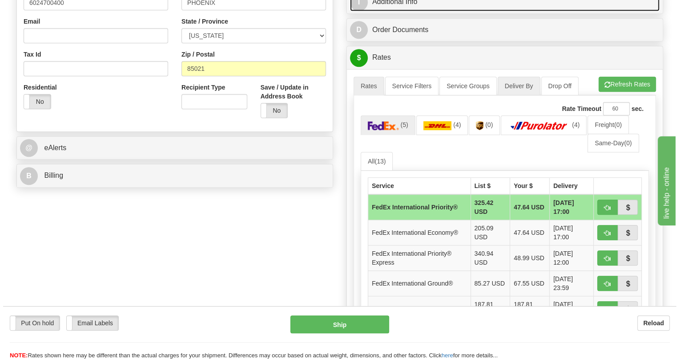
scroll to position [283, 0]
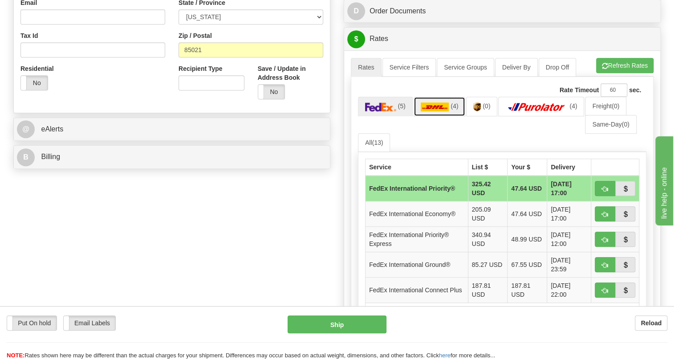
click at [436, 111] on img at bounding box center [434, 106] width 28 height 9
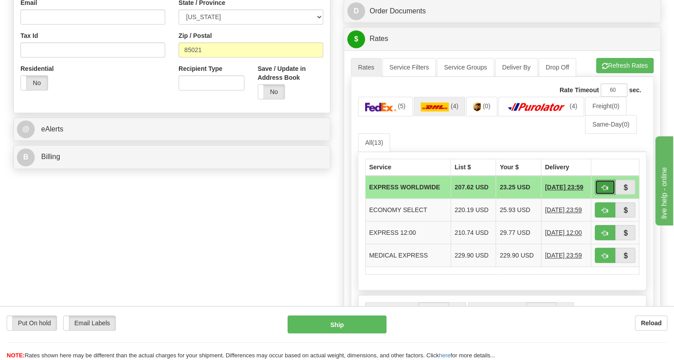
click at [605, 190] on span "button" at bounding box center [605, 188] width 6 height 6
type input "P"
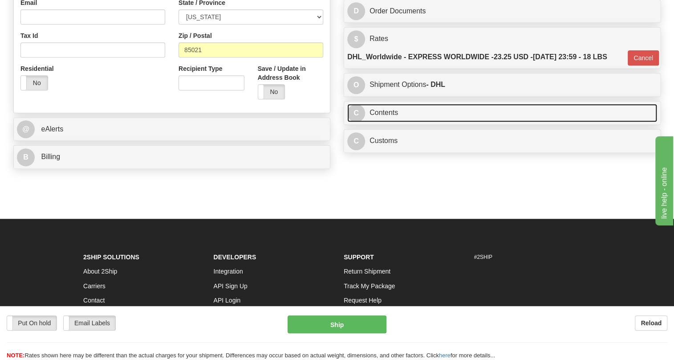
click at [388, 122] on link "C Contents" at bounding box center [502, 113] width 310 height 18
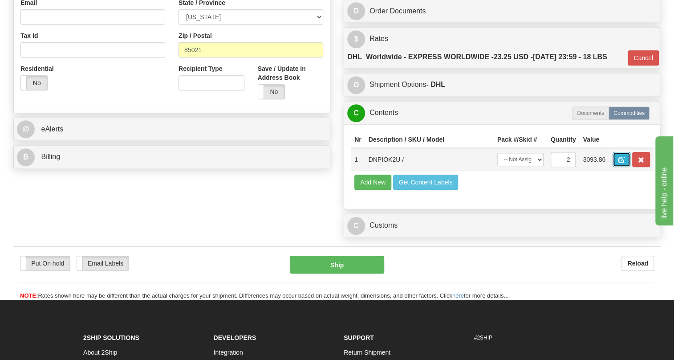
click at [617, 167] on button "button" at bounding box center [621, 159] width 18 height 15
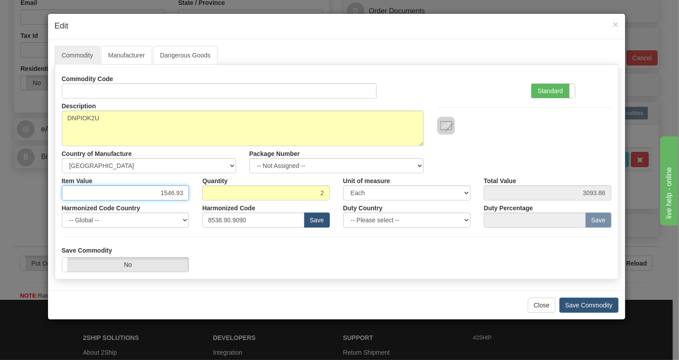
click at [170, 191] on input "1546.93" at bounding box center [126, 192] width 128 height 15
type input "1519.33"
type input "3038.66"
click at [546, 90] on label "Standard" at bounding box center [554, 91] width 44 height 14
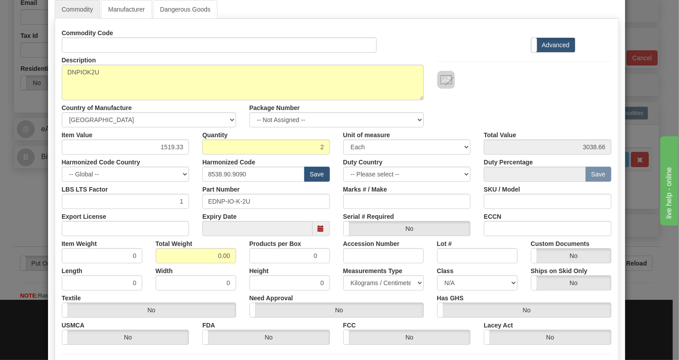
scroll to position [40, 0]
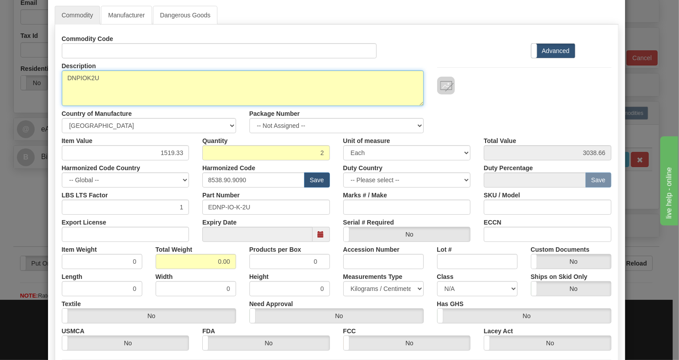
click at [81, 75] on textarea "DNPIOK2U" at bounding box center [243, 88] width 362 height 36
paste textarea "-"
type textarea "DNPIOK-2U"
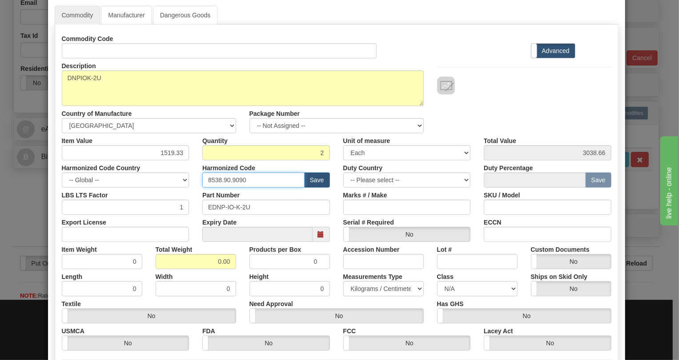
click at [226, 179] on input "8538.90.9090" at bounding box center [253, 179] width 102 height 15
paste input "818"
type input "8538.90.8180"
click at [210, 262] on input "0.00" at bounding box center [196, 261] width 81 height 15
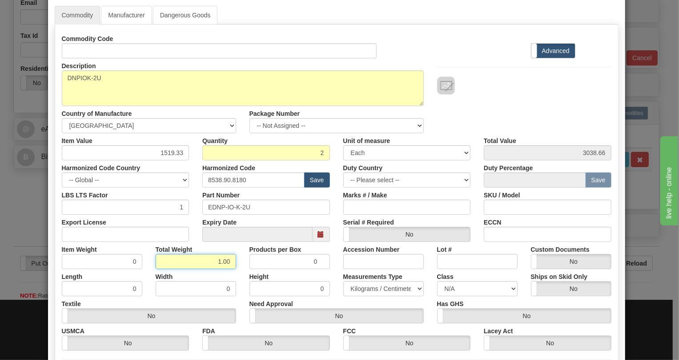
type input "1.00"
type input "0.5000"
click at [367, 287] on select "Pounds / Inches Kilograms / Centimeters" at bounding box center [383, 288] width 81 height 15
select select "0"
click at [343, 281] on select "Pounds / Inches Kilograms / Centimeters" at bounding box center [383, 288] width 81 height 15
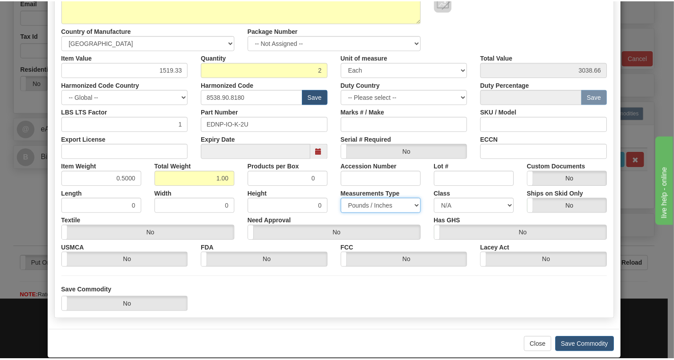
scroll to position [135, 0]
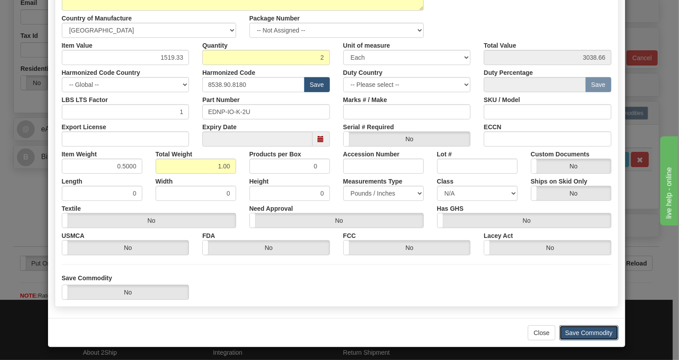
click at [582, 333] on button "Save Commodity" at bounding box center [589, 332] width 59 height 15
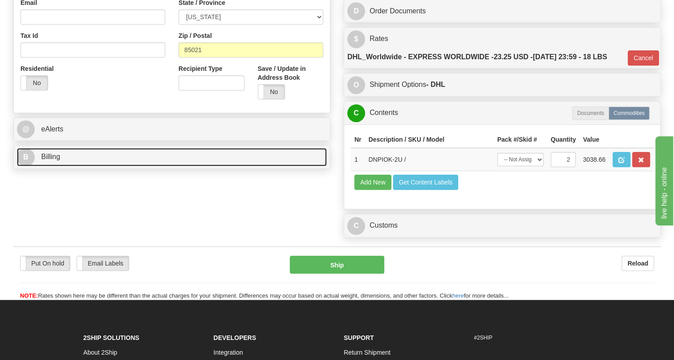
click at [53, 160] on span "Billing" at bounding box center [50, 157] width 19 height 8
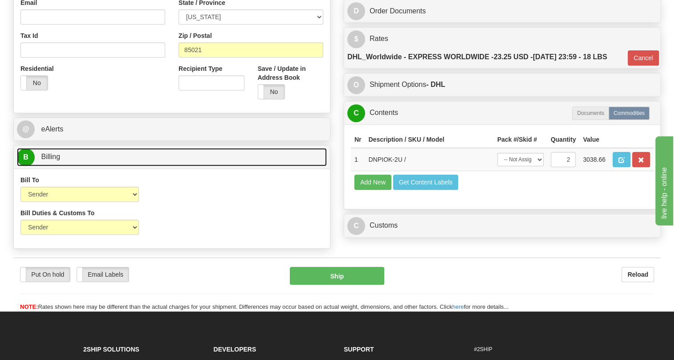
click at [53, 160] on span "Billing" at bounding box center [50, 157] width 19 height 8
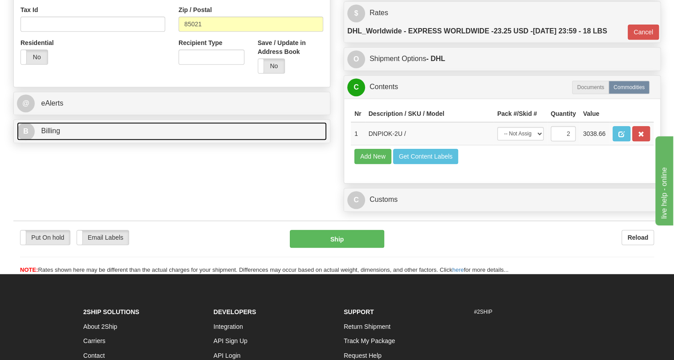
scroll to position [323, 0]
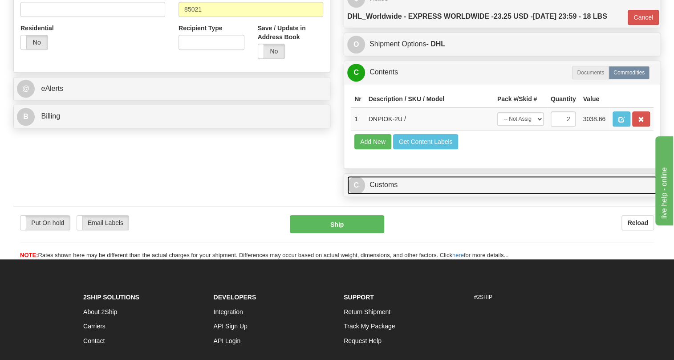
click at [387, 194] on link "C Customs" at bounding box center [502, 185] width 310 height 18
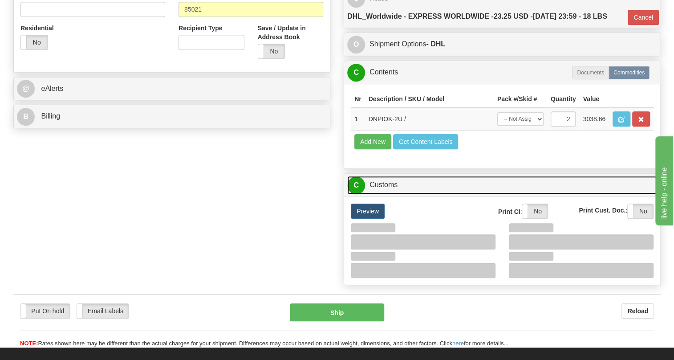
click at [387, 194] on link "C Customs" at bounding box center [502, 185] width 310 height 18
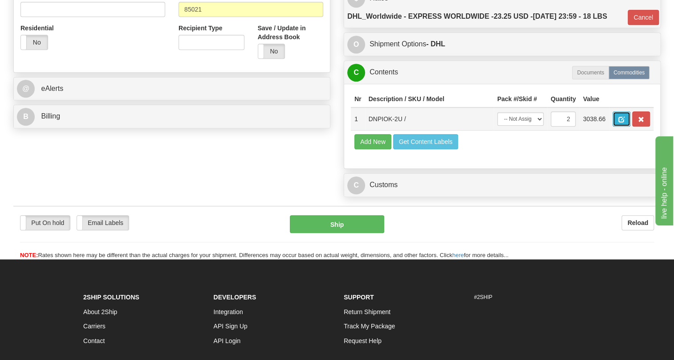
click at [620, 126] on button "button" at bounding box center [621, 118] width 18 height 15
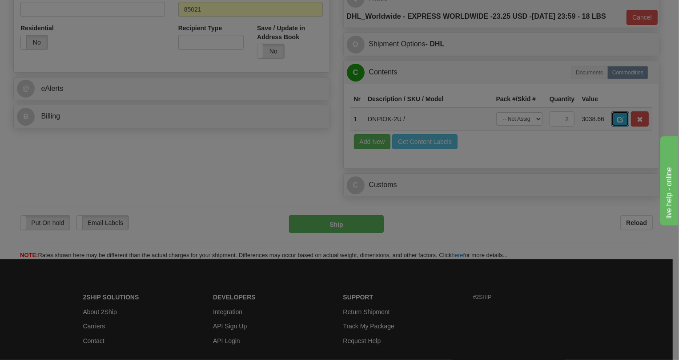
scroll to position [0, 0]
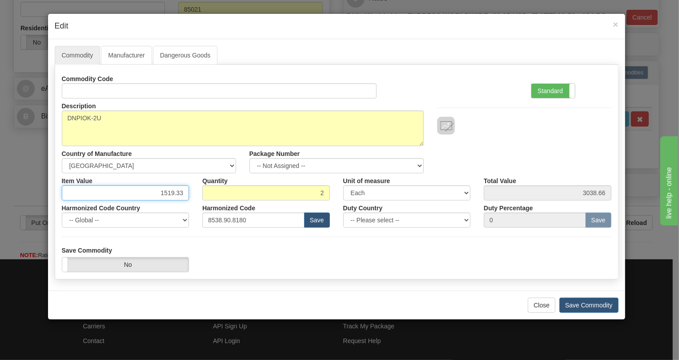
click at [187, 193] on input "1519.33" at bounding box center [126, 192] width 128 height 15
type input "1519.34"
type input "3038.68"
click at [476, 172] on div "Description DNPIOK-2U Country of Manufacture -- Unknown -- AFGHANISTAN ALAND IS…" at bounding box center [336, 135] width 563 height 75
click at [546, 89] on label "Standard" at bounding box center [554, 91] width 44 height 14
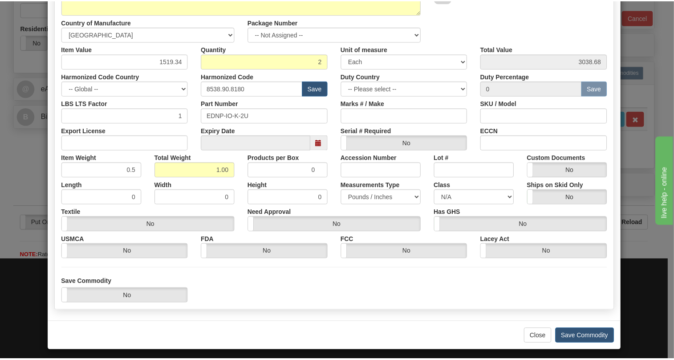
scroll to position [135, 0]
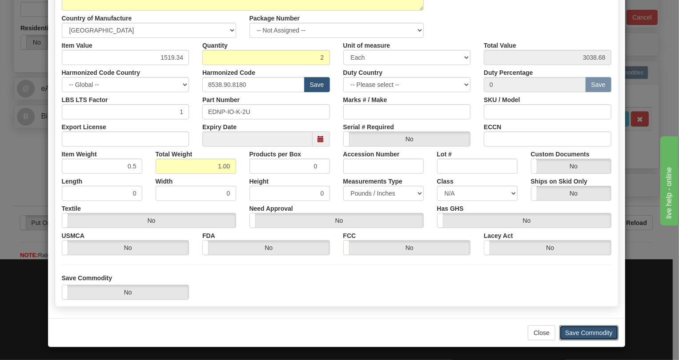
click at [585, 333] on button "Save Commodity" at bounding box center [589, 332] width 59 height 15
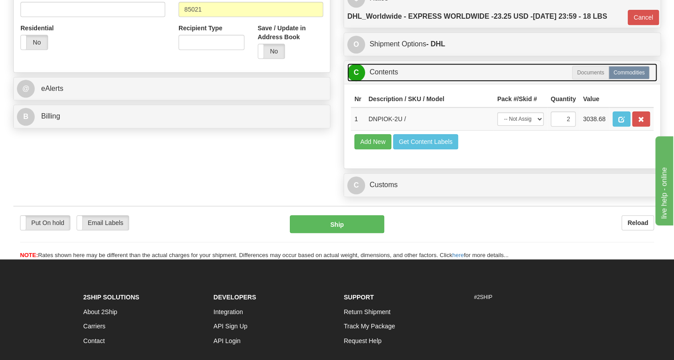
click at [384, 81] on link "C Contents" at bounding box center [502, 72] width 310 height 18
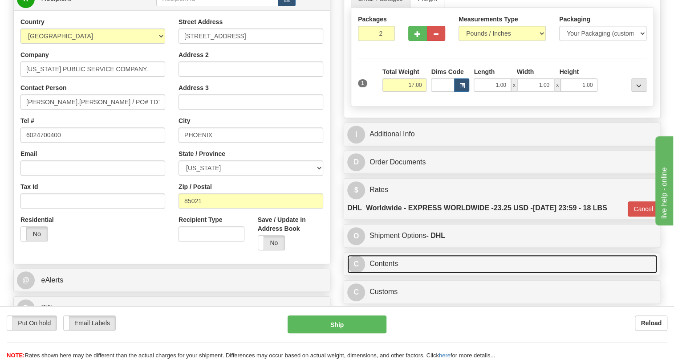
scroll to position [121, 0]
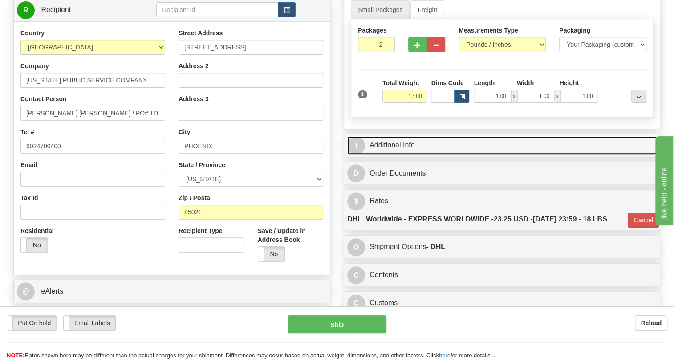
click at [389, 154] on link "I Additional Info" at bounding box center [502, 145] width 310 height 18
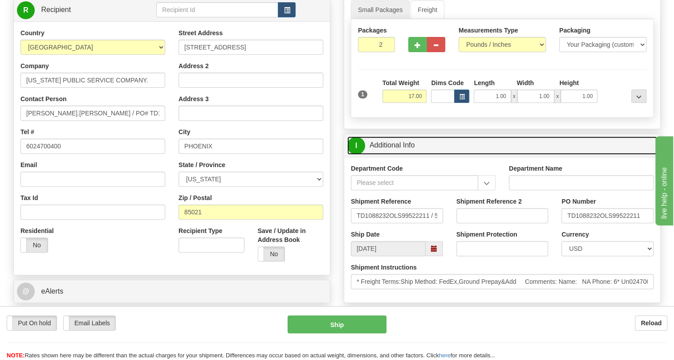
click at [389, 154] on link "I Additional Info" at bounding box center [502, 145] width 310 height 18
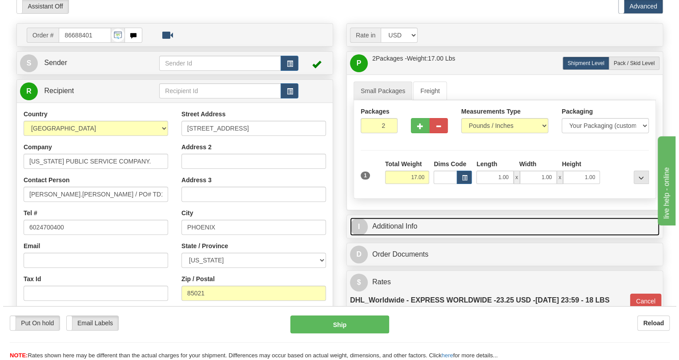
scroll to position [81, 0]
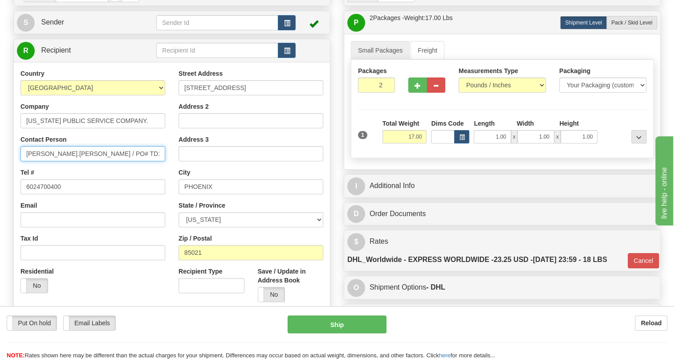
drag, startPoint x: 121, startPoint y: 172, endPoint x: 77, endPoint y: 174, distance: 45.0
click at [77, 161] on input "Jessica.Nguyen / PO# TD1088232" at bounding box center [92, 153] width 145 height 15
paste input "PO# TD1088232"
click at [47, 161] on input "Jessica.Nguyen / Receiving / PO# TD1088232" at bounding box center [92, 153] width 145 height 15
type input "Jessica Nguyen / Receiving / PO# TD1088232"
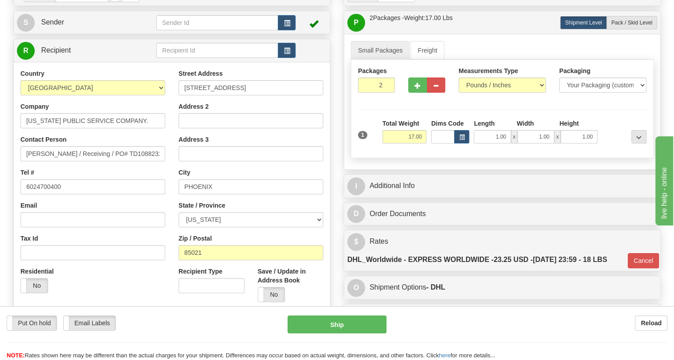
click at [116, 188] on div "Tel # 6024700400" at bounding box center [92, 181] width 145 height 26
click at [335, 327] on button "Ship" at bounding box center [336, 324] width 99 height 18
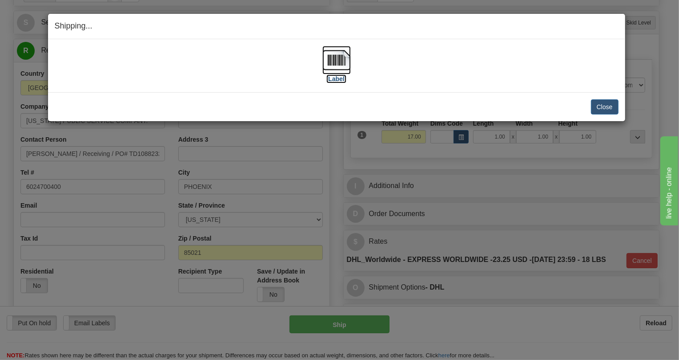
click at [336, 58] on img at bounding box center [337, 60] width 28 height 28
click at [600, 105] on button "Close" at bounding box center [605, 106] width 28 height 15
click at [605, 106] on button "Close" at bounding box center [605, 106] width 28 height 15
click at [604, 105] on button "Close" at bounding box center [605, 106] width 28 height 15
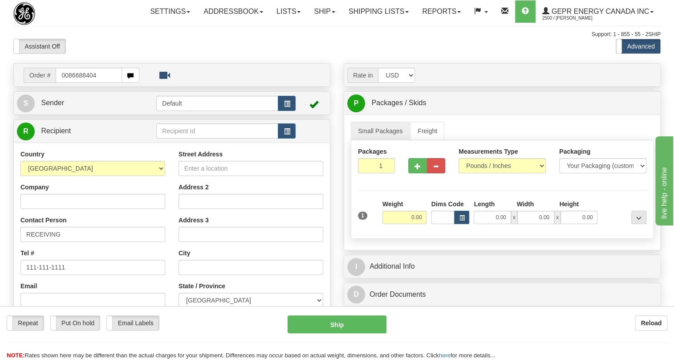
click at [67, 83] on input "0086688404" at bounding box center [89, 75] width 66 height 15
type input "86688404"
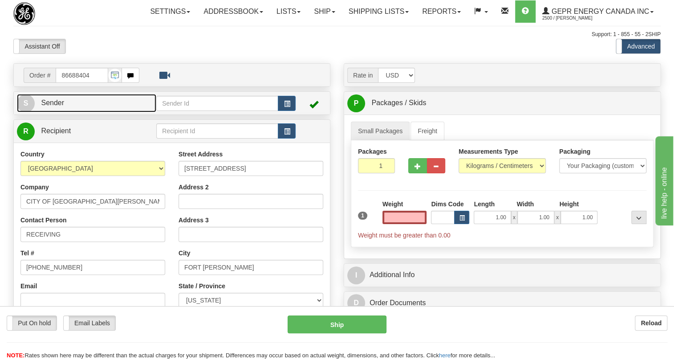
type input "0.00"
click at [62, 106] on span "Sender" at bounding box center [52, 103] width 23 height 8
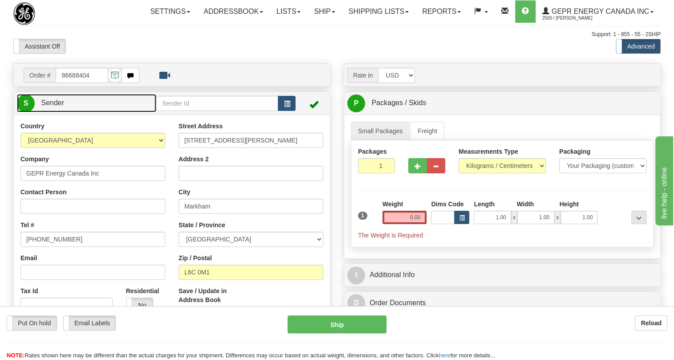
type input "MARKHAM"
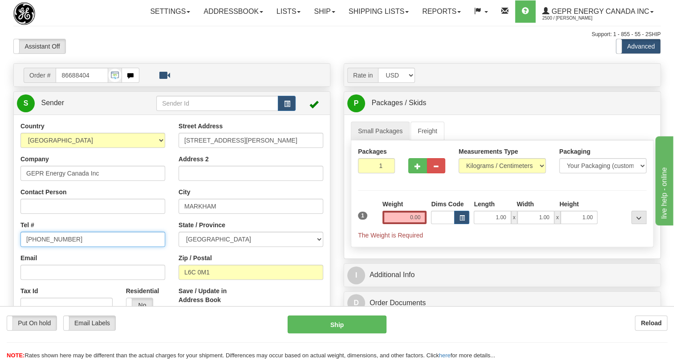
click at [53, 246] on input "[PHONE_NUMBER]" at bounding box center [92, 238] width 145 height 15
paste input "[PHONE_NUMBER]"
type input "[PHONE_NUMBER]"
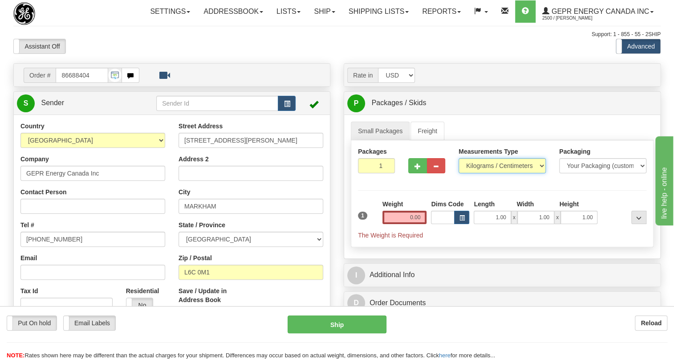
click at [477, 173] on select "Pounds / Inches Kilograms / Centimeters" at bounding box center [501, 165] width 87 height 15
select select "0"
click at [458, 173] on select "Pounds / Inches Kilograms / Centimeters" at bounding box center [501, 165] width 87 height 15
click at [415, 224] on input "0.00" at bounding box center [404, 216] width 44 height 13
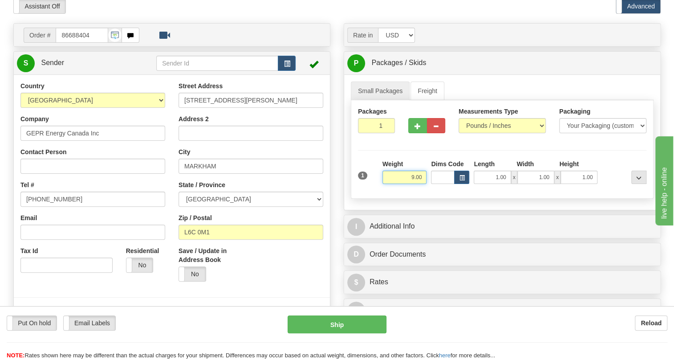
scroll to position [81, 0]
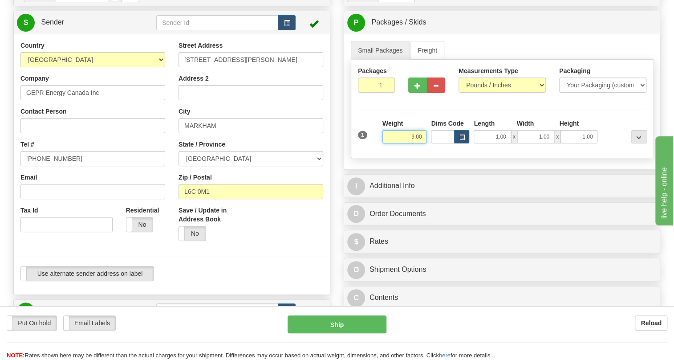
type input "9.00"
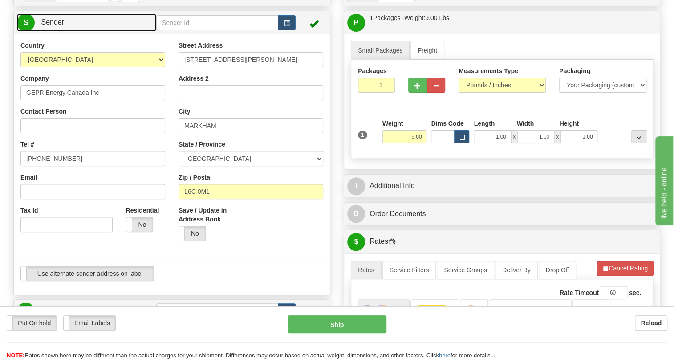
click at [60, 26] on span "Sender" at bounding box center [52, 22] width 23 height 8
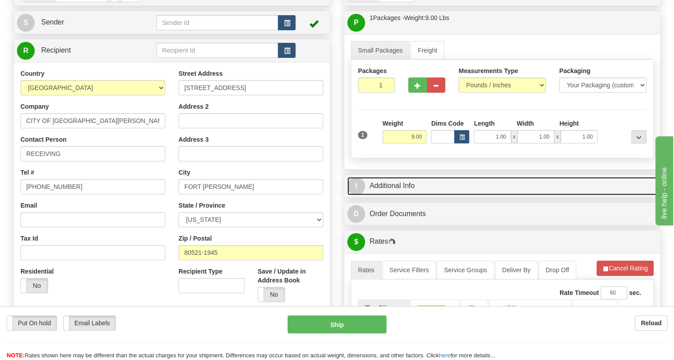
click at [400, 195] on link "I Additional Info" at bounding box center [502, 186] width 310 height 18
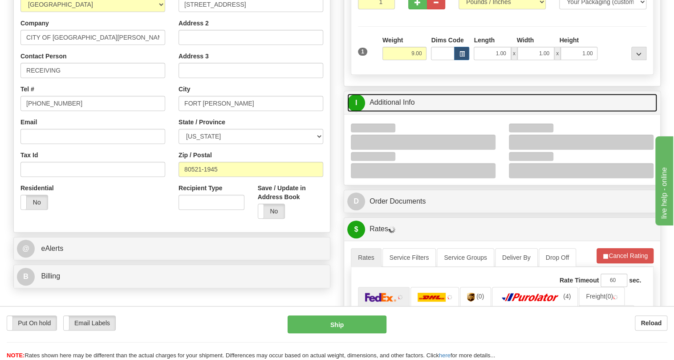
scroll to position [202, 0]
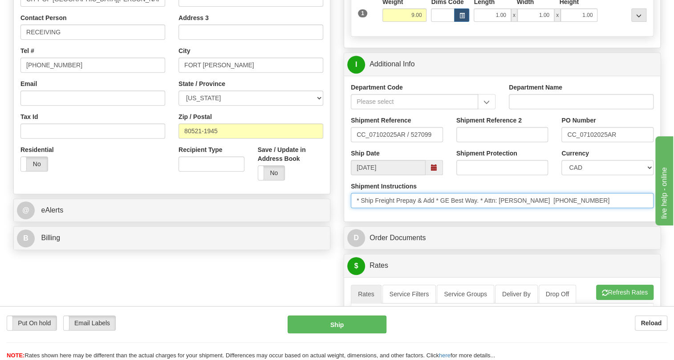
drag, startPoint x: 536, startPoint y: 222, endPoint x: 485, endPoint y: 222, distance: 50.3
click at [485, 208] on input "* Ship Freight Prepay & Add * GE Best Way. * Attn: Aaron Russo (970) 481-1670" at bounding box center [502, 200] width 303 height 15
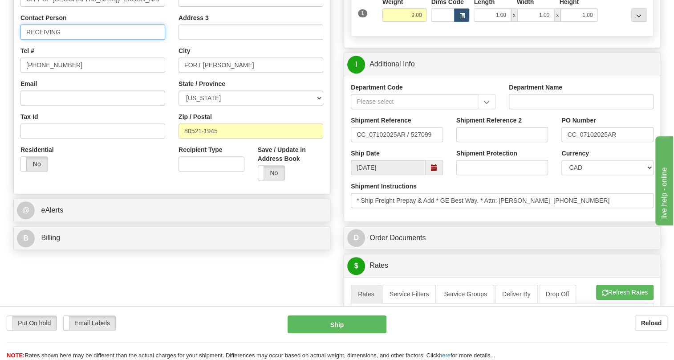
click at [28, 40] on input "RECEIVING" at bounding box center [92, 31] width 145 height 15
paste input "Attn: Aaron Russo"
type input "Attn: Aaron Russo / RECEIVING"
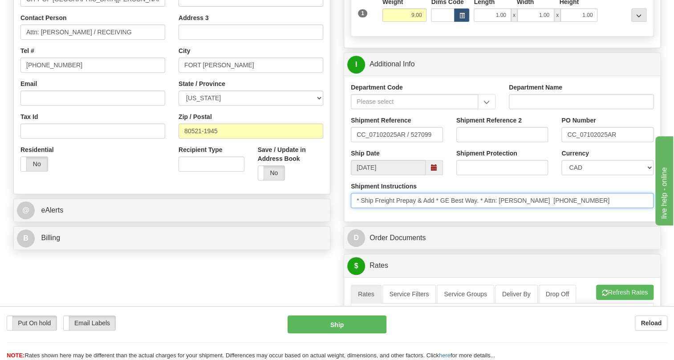
drag, startPoint x: 582, startPoint y: 220, endPoint x: 537, endPoint y: 223, distance: 45.5
click at [537, 208] on input "* Ship Freight Prepay & Add * GE Best Way. * Attn: Aaron Russo (970) 481-1670" at bounding box center [502, 200] width 303 height 15
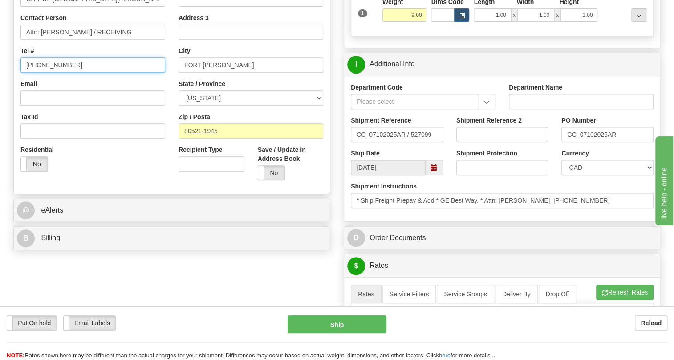
click at [52, 73] on input "[PHONE_NUMBER]" at bounding box center [92, 64] width 145 height 15
paste input "(970) 481-1670"
type input "(970) 481-1670"
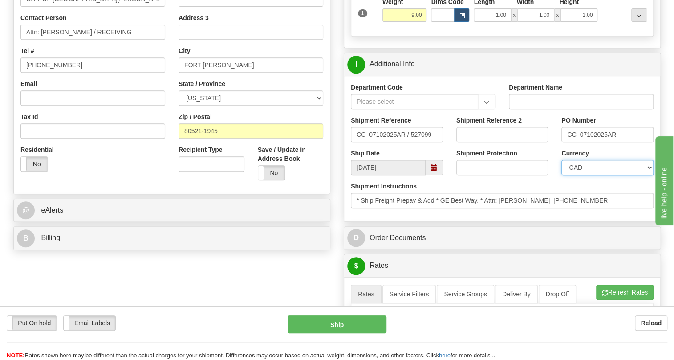
click at [592, 175] on select "CAD USD EUR ZAR [PERSON_NAME] ARN AUD AUS AWG BBD BFR BGN BHD BMD BND BRC BRL C…" at bounding box center [607, 167] width 92 height 15
select select "1"
click at [561, 175] on select "CAD USD EUR ZAR [PERSON_NAME] ARN AUD AUS AWG BBD BFR BGN BHD BMD BND BRC BRL C…" at bounding box center [607, 167] width 92 height 15
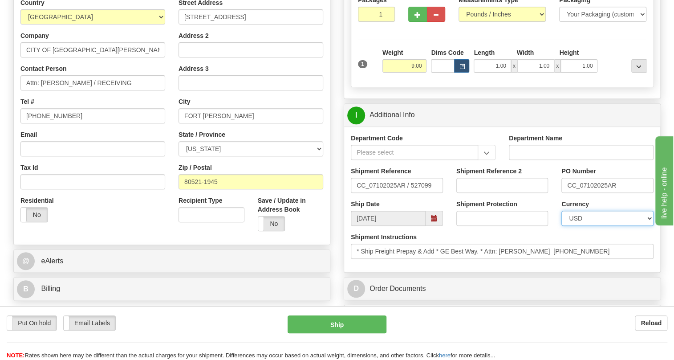
scroll to position [242, 0]
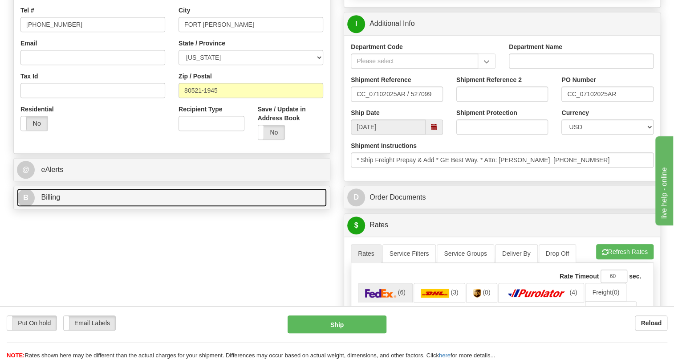
click at [48, 201] on span "Billing" at bounding box center [50, 197] width 19 height 8
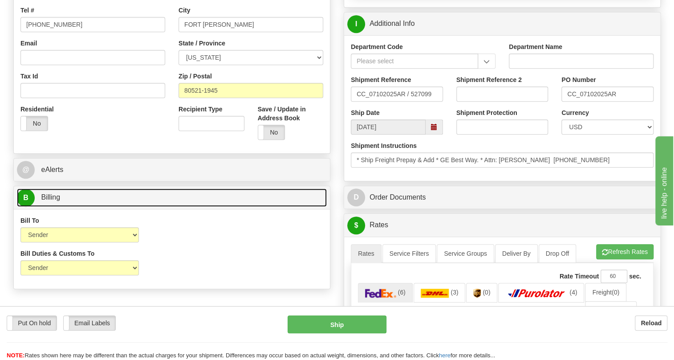
click at [48, 201] on span "Billing" at bounding box center [50, 197] width 19 height 8
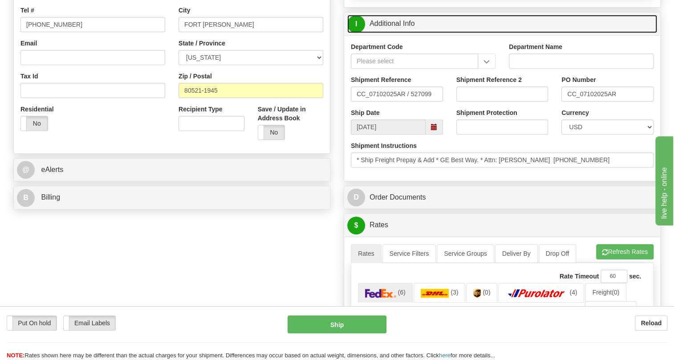
click at [402, 33] on link "I Additional Info" at bounding box center [502, 24] width 310 height 18
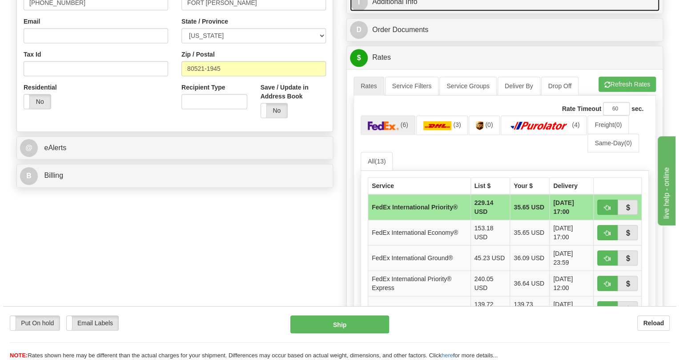
scroll to position [283, 0]
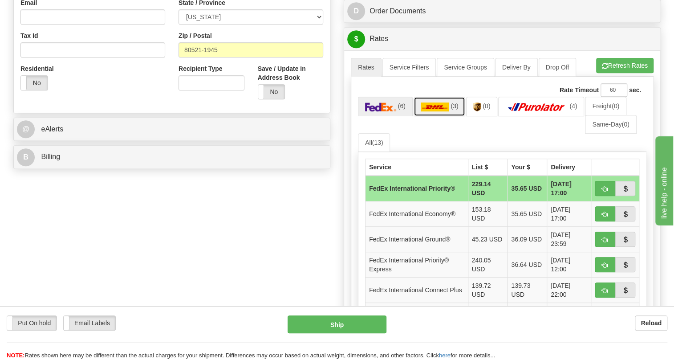
click at [439, 111] on img at bounding box center [434, 106] width 28 height 9
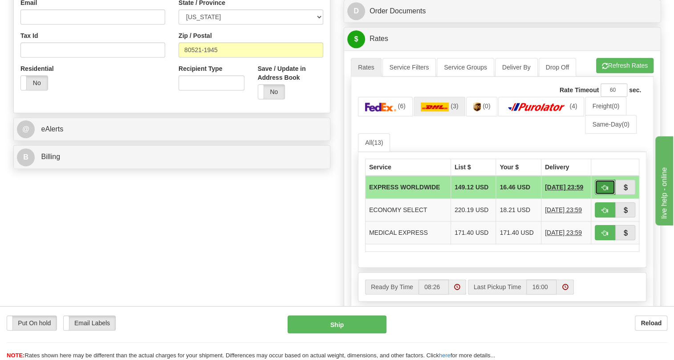
click at [602, 190] on span "button" at bounding box center [605, 188] width 6 height 6
type input "P"
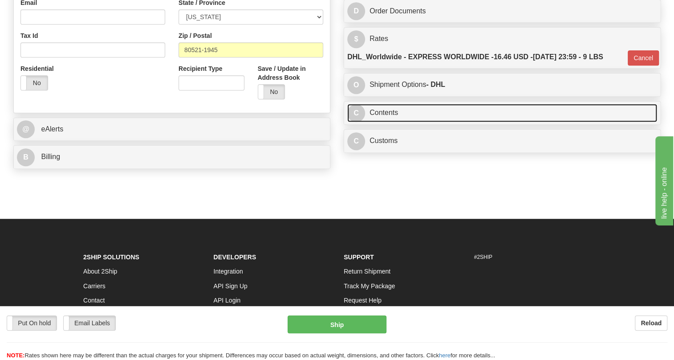
click at [392, 122] on link "C Contents" at bounding box center [502, 113] width 310 height 18
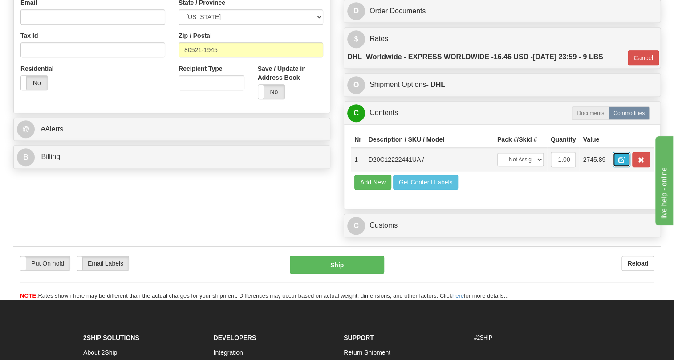
click at [622, 163] on span "button" at bounding box center [621, 160] width 6 height 6
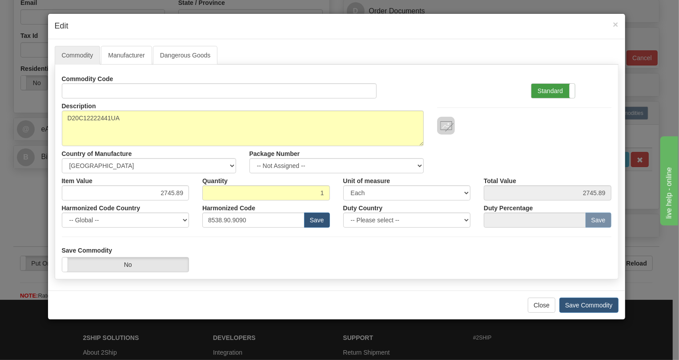
click at [556, 92] on label "Standard" at bounding box center [554, 91] width 44 height 14
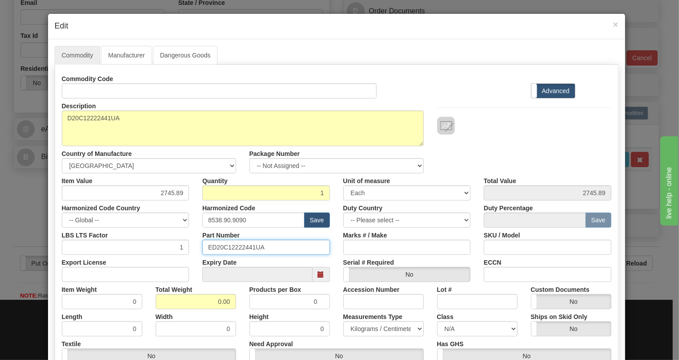
click at [242, 247] on input "ED20C12222441UA" at bounding box center [266, 246] width 128 height 15
click at [223, 218] on input "8538.90.9090" at bounding box center [253, 219] width 102 height 15
paste input "818"
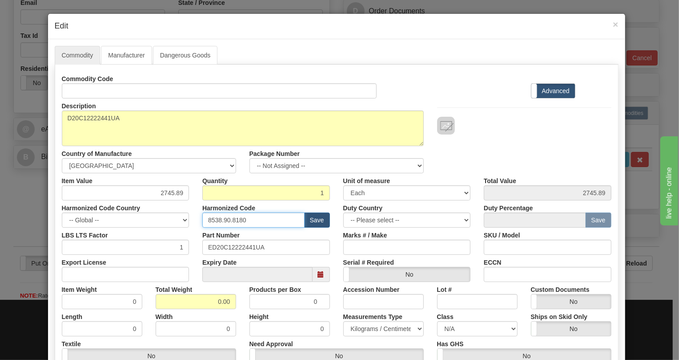
type input "8538.90.8180"
click at [214, 303] on input "0.00" at bounding box center [196, 301] width 81 height 15
type input "1.00"
type input "1.0000"
click at [379, 331] on select "Pounds / Inches Kilograms / Centimeters" at bounding box center [383, 328] width 81 height 15
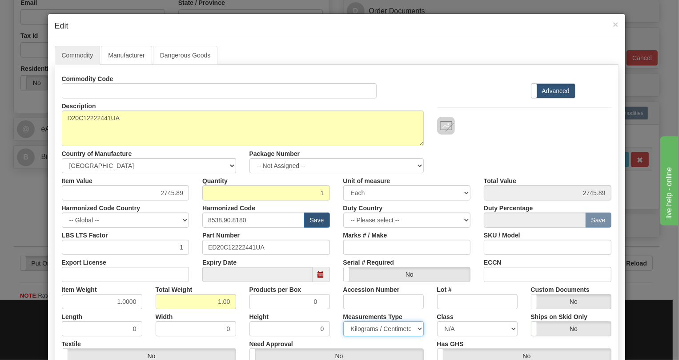
select select "0"
click at [343, 321] on select "Pounds / Inches Kilograms / Centimeters" at bounding box center [383, 328] width 81 height 15
click at [333, 315] on div "Height 0" at bounding box center [290, 322] width 94 height 27
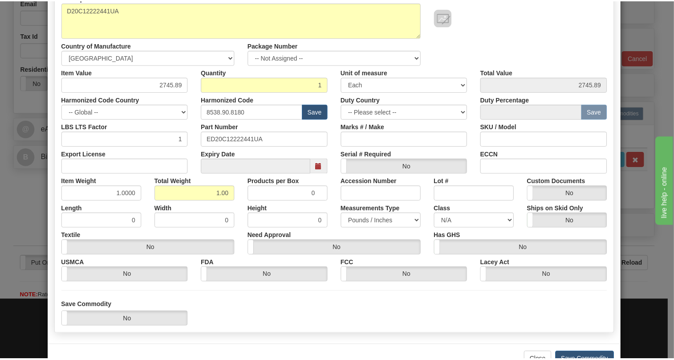
scroll to position [135, 0]
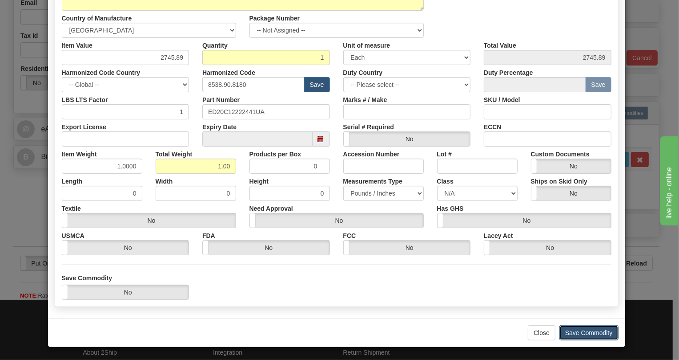
click at [586, 331] on button "Save Commodity" at bounding box center [589, 332] width 59 height 15
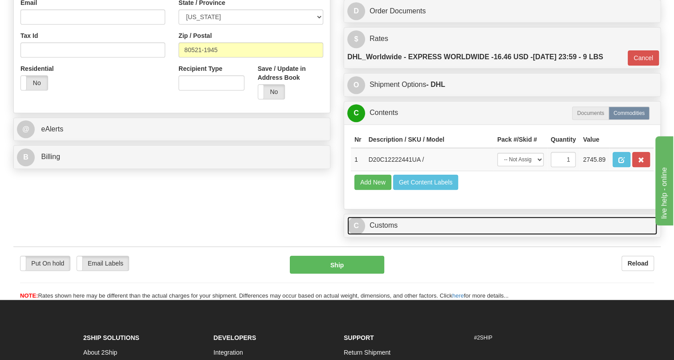
click at [389, 234] on link "C Customs" at bounding box center [502, 225] width 310 height 18
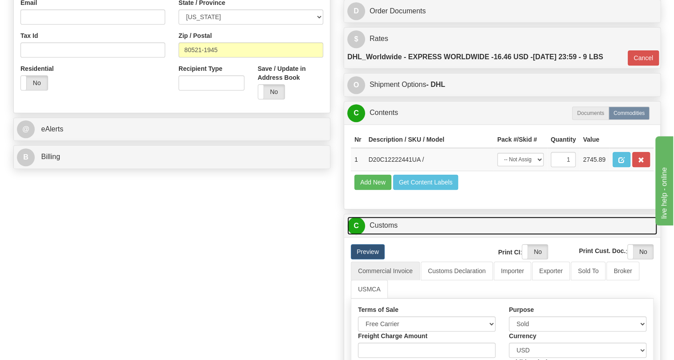
click at [389, 234] on link "C Customs" at bounding box center [502, 225] width 310 height 18
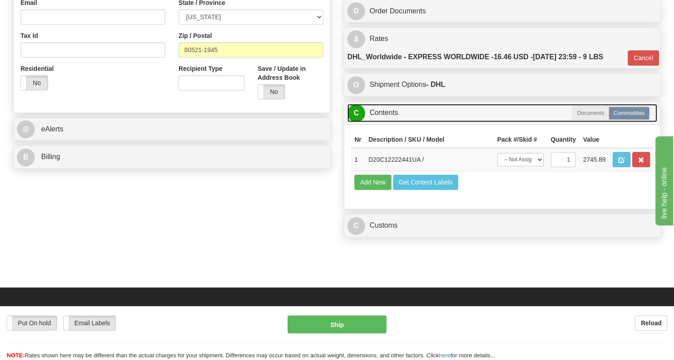
click at [384, 122] on link "C Contents" at bounding box center [502, 113] width 310 height 18
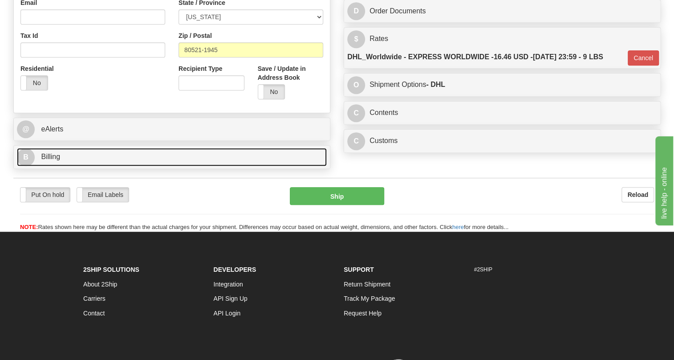
click at [53, 160] on span "Billing" at bounding box center [50, 157] width 19 height 8
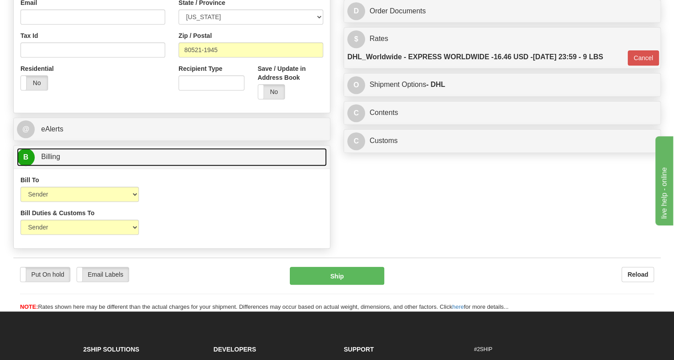
click at [53, 160] on span "Billing" at bounding box center [50, 157] width 19 height 8
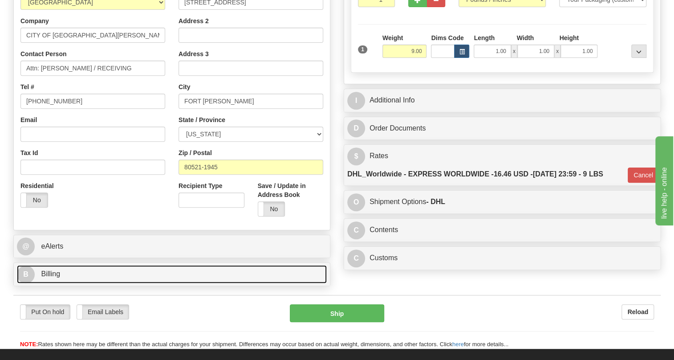
scroll to position [162, 0]
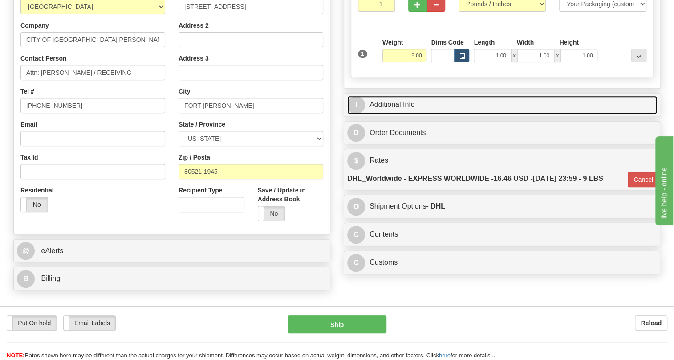
click at [390, 114] on link "I Additional Info" at bounding box center [502, 105] width 310 height 18
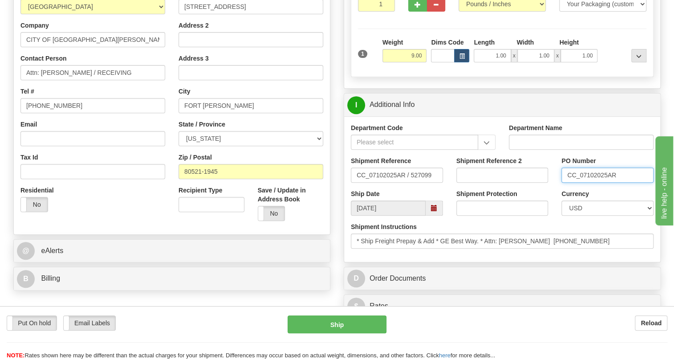
click at [589, 182] on input "CC_07102025AR" at bounding box center [607, 174] width 92 height 15
click at [97, 80] on input "Attn: Aaron Russo / RECEIVING" at bounding box center [92, 72] width 145 height 15
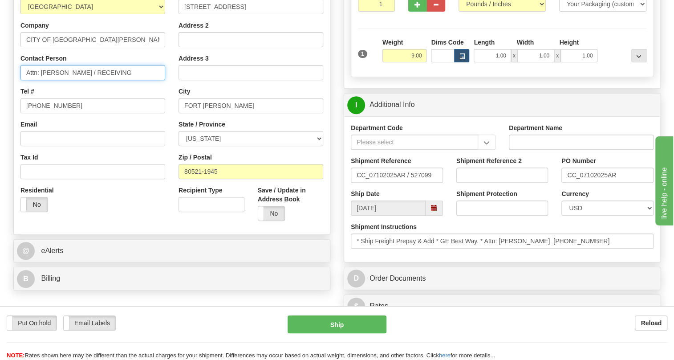
paste input "CC_07102025AR"
click at [82, 80] on input "Attn: Aaron Russo / CC_07102025AR" at bounding box center [92, 72] width 145 height 15
type input "Attn: Aaron Russo / PO# CC_07102025AR"
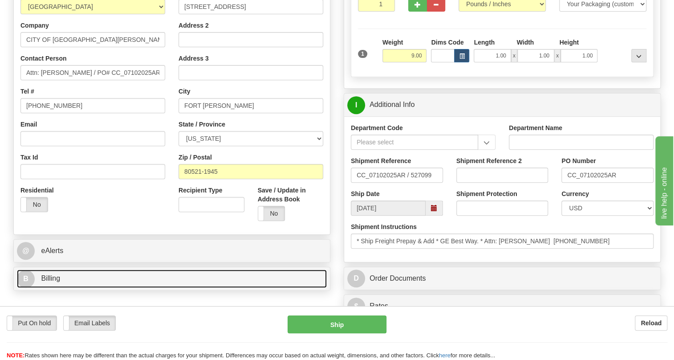
click at [46, 282] on span "Billing" at bounding box center [50, 278] width 19 height 8
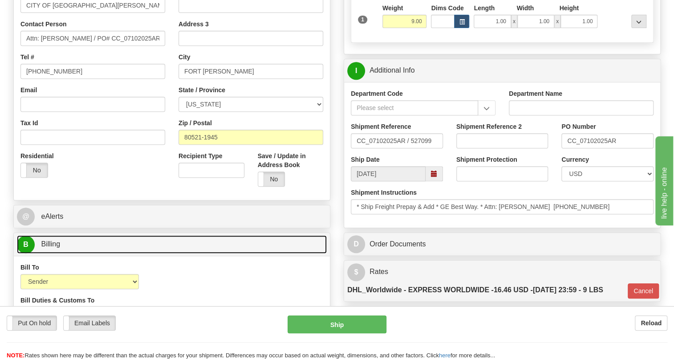
scroll to position [242, 0]
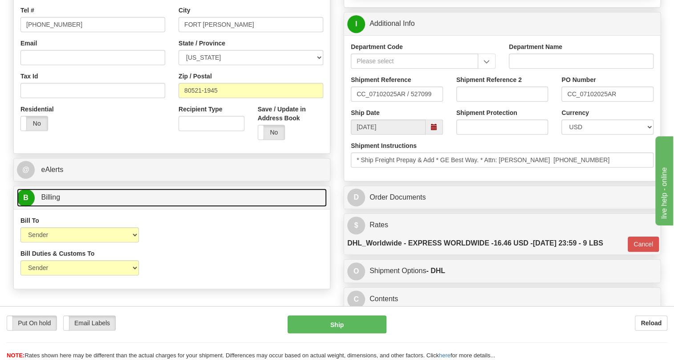
click at [53, 201] on span "Billing" at bounding box center [50, 197] width 19 height 8
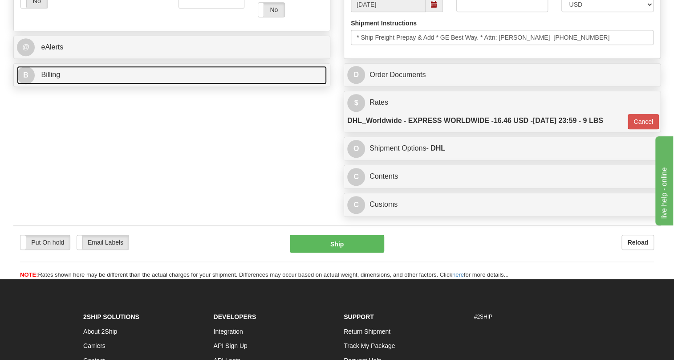
scroll to position [404, 0]
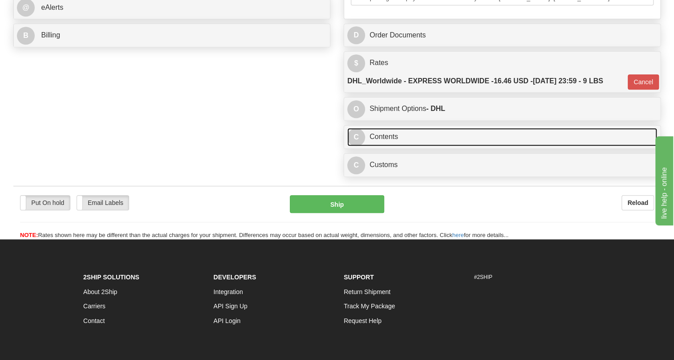
click at [385, 146] on link "C Contents" at bounding box center [502, 137] width 310 height 18
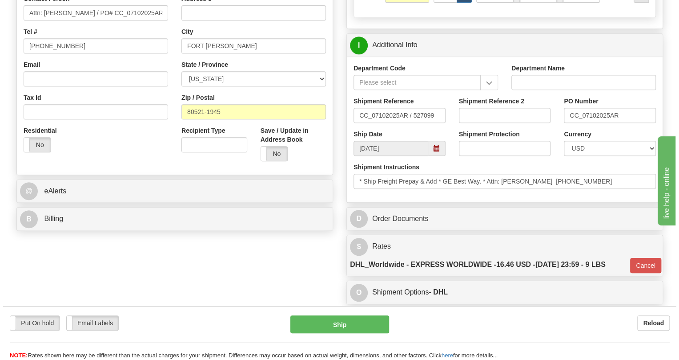
scroll to position [242, 0]
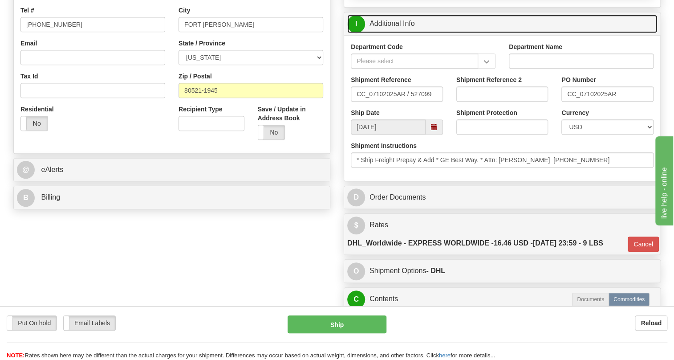
click at [401, 33] on link "I Additional Info" at bounding box center [502, 24] width 310 height 18
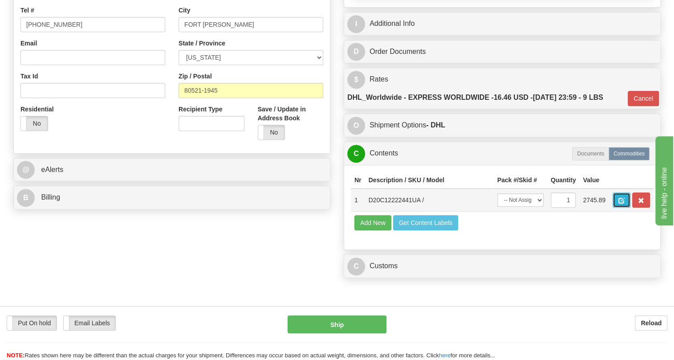
click at [619, 203] on span "button" at bounding box center [621, 201] width 6 height 6
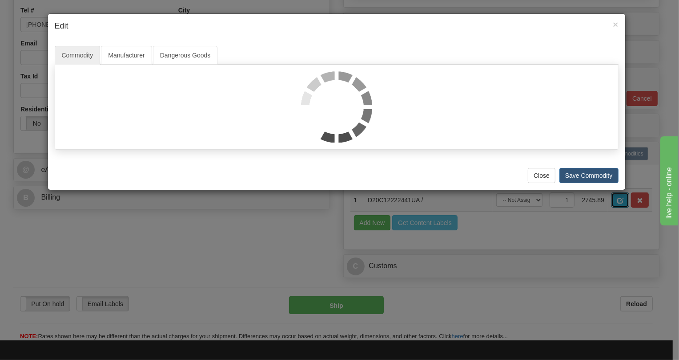
scroll to position [0, 0]
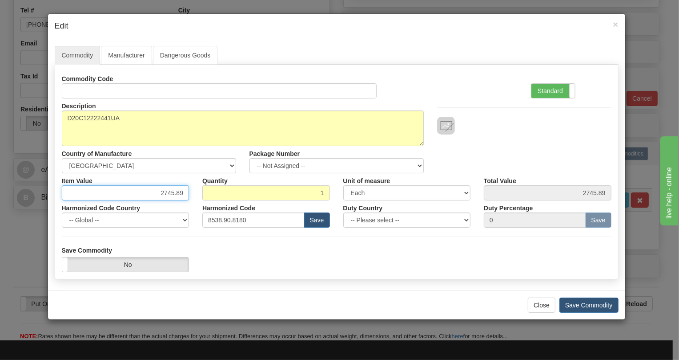
click at [169, 192] on input "2745.89" at bounding box center [126, 192] width 128 height 15
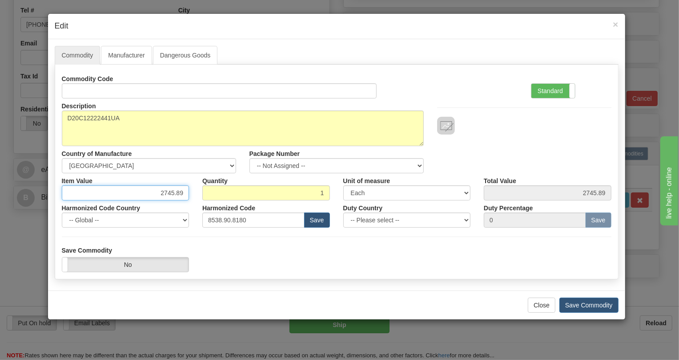
click at [169, 192] on input "2745.89" at bounding box center [126, 192] width 128 height 15
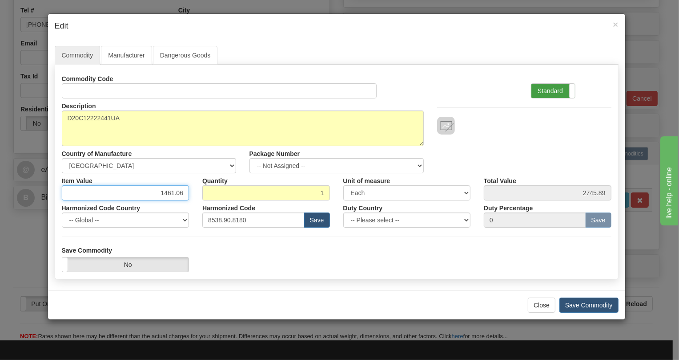
type input "1461.06"
click at [551, 92] on label "Standard" at bounding box center [554, 91] width 44 height 14
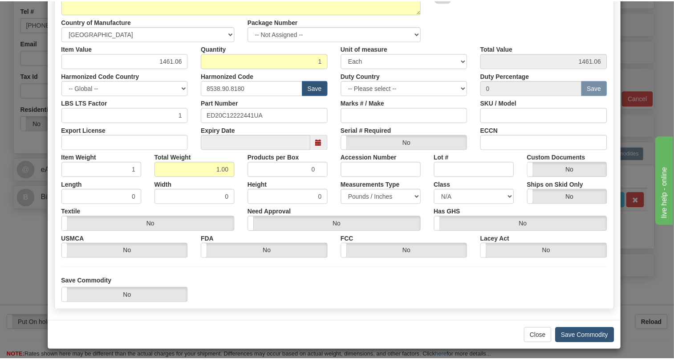
scroll to position [135, 0]
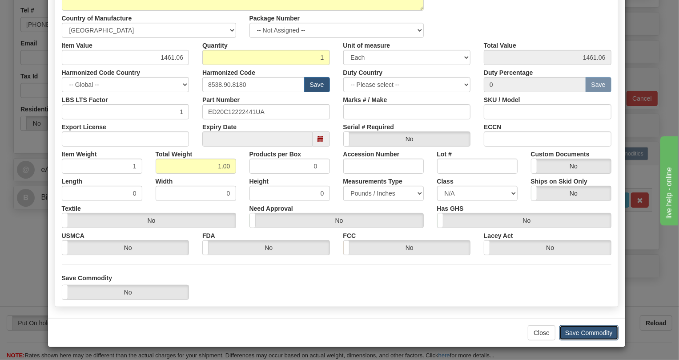
click at [585, 333] on button "Save Commodity" at bounding box center [589, 332] width 59 height 15
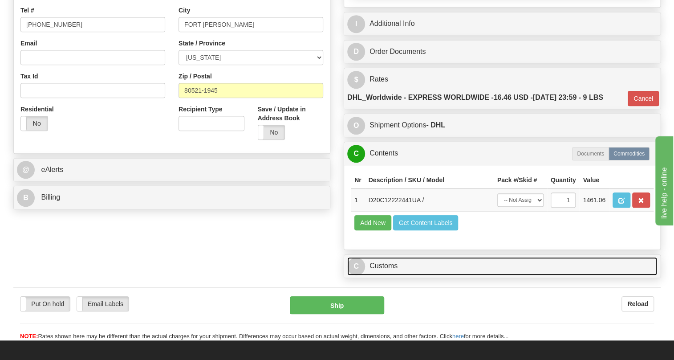
click at [391, 275] on link "C Customs" at bounding box center [502, 266] width 310 height 18
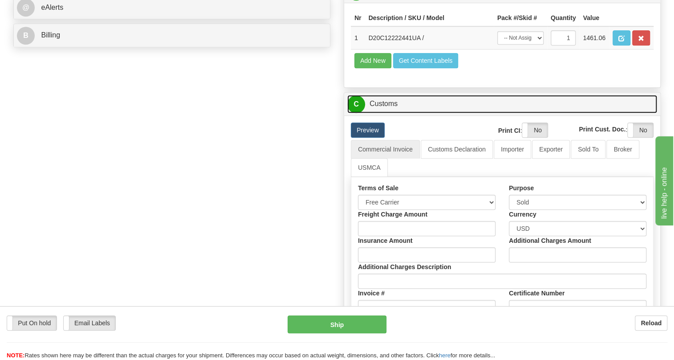
scroll to position [242, 0]
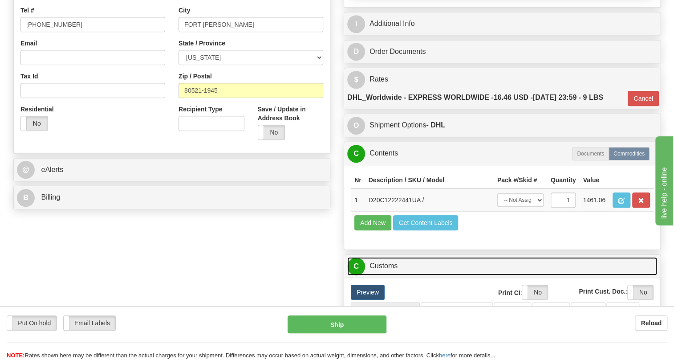
click at [380, 275] on link "C Customs" at bounding box center [502, 266] width 310 height 18
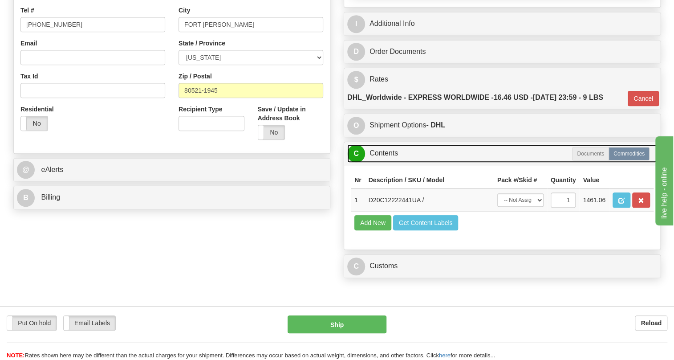
click at [387, 162] on link "C Contents" at bounding box center [502, 153] width 310 height 18
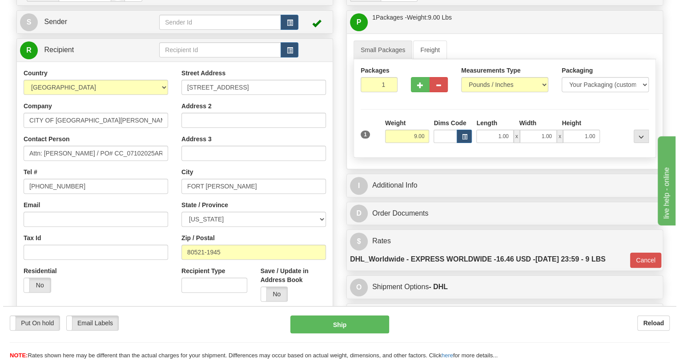
scroll to position [81, 0]
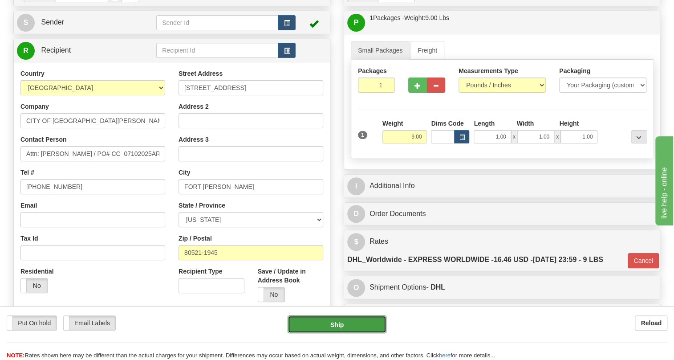
click at [339, 322] on button "Ship" at bounding box center [336, 324] width 99 height 18
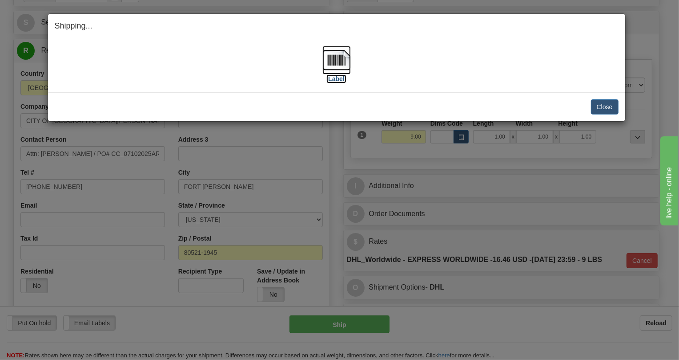
click at [334, 59] on img at bounding box center [337, 60] width 28 height 28
click at [605, 105] on button "Close" at bounding box center [605, 106] width 28 height 15
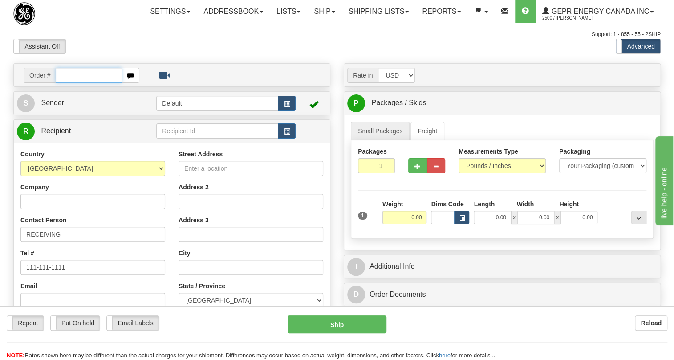
click at [69, 83] on input "text" at bounding box center [89, 75] width 66 height 15
paste input "0086688405"
click at [67, 83] on input "0086688405" at bounding box center [89, 75] width 66 height 15
type input "86688405"
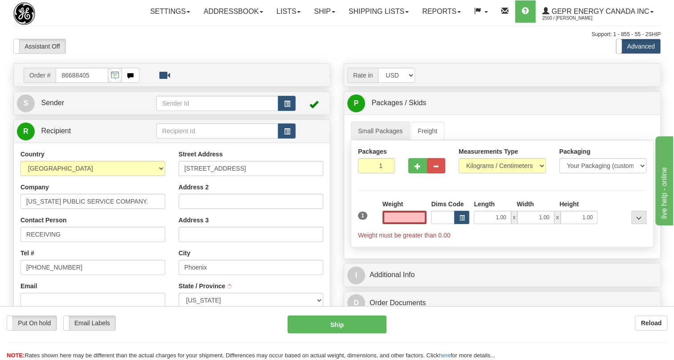
type input "PHOENIX"
type input "0.00"
click at [59, 106] on span "Sender" at bounding box center [52, 103] width 23 height 8
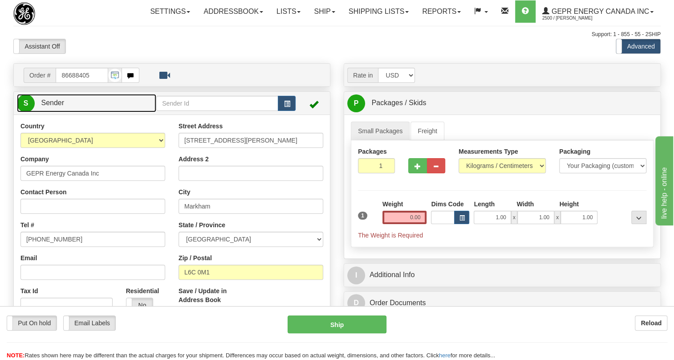
type input "MARKHAM"
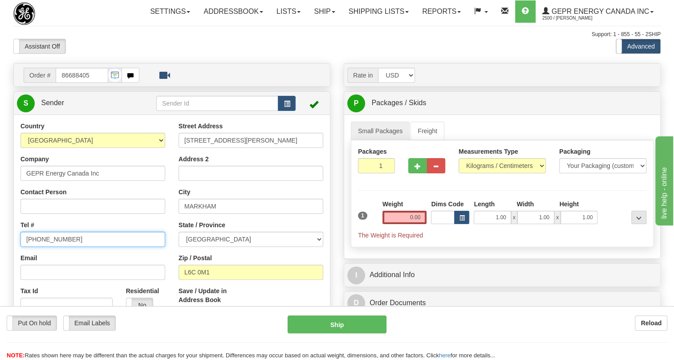
click at [52, 246] on input "[PHONE_NUMBER]" at bounding box center [92, 238] width 145 height 15
paste input "[PHONE_NUMBER]"
type input "[PHONE_NUMBER]"
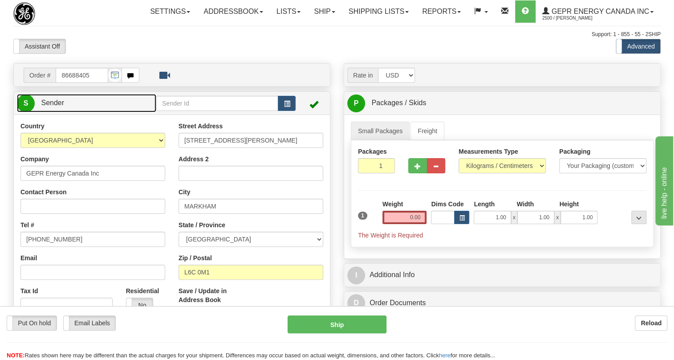
click at [52, 106] on span "Sender" at bounding box center [52, 103] width 23 height 8
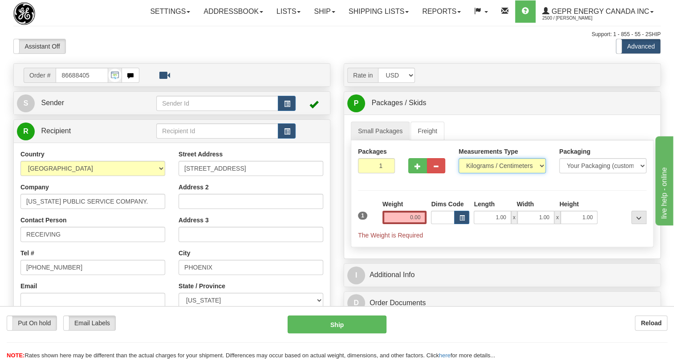
click at [502, 173] on select "Pounds / Inches Kilograms / Centimeters" at bounding box center [501, 165] width 87 height 15
select select "0"
click at [458, 173] on select "Pounds / Inches Kilograms / Centimeters" at bounding box center [501, 165] width 87 height 15
click at [408, 224] on input "0.00" at bounding box center [404, 216] width 44 height 13
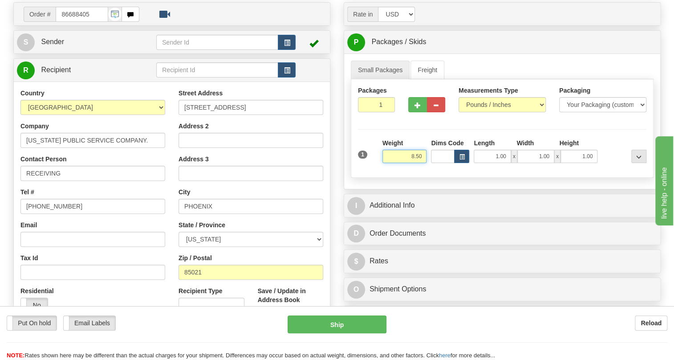
scroll to position [81, 0]
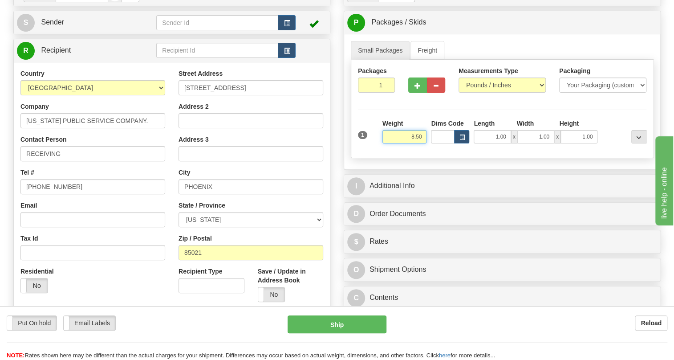
type input "8.50"
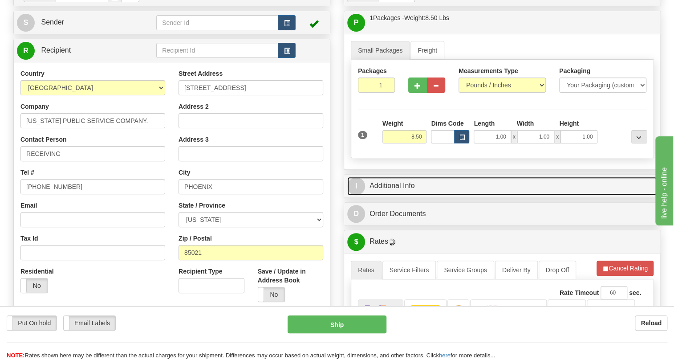
click at [384, 195] on link "I Additional Info" at bounding box center [502, 186] width 310 height 18
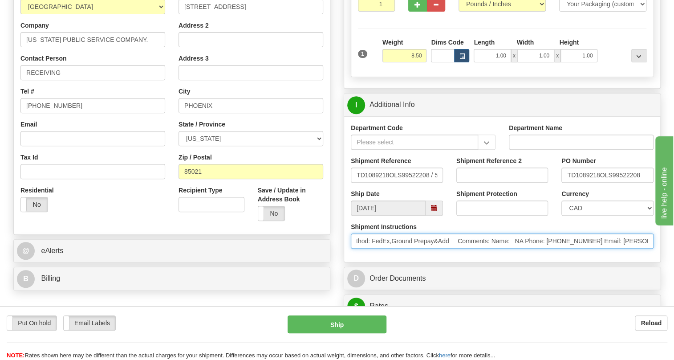
scroll to position [0, 90]
drag, startPoint x: 615, startPoint y: 260, endPoint x: 610, endPoint y: 261, distance: 5.4
click at [610, 248] on input "* Freight Terms:Ship Method: FedEx,Ground Prepay&Add Comments: Name: NA Phone: …" at bounding box center [502, 240] width 303 height 15
click at [623, 248] on input "* Freight Terms:Ship Method: FedEx,Ground Prepay&Add Comments: Name: NA Phone: …" at bounding box center [502, 240] width 303 height 15
drag, startPoint x: 623, startPoint y: 260, endPoint x: 525, endPoint y: 262, distance: 98.8
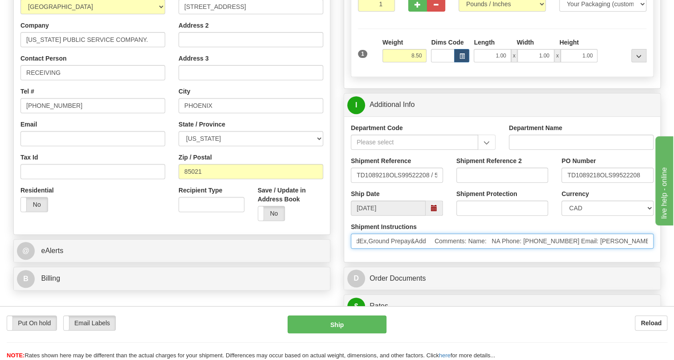
click at [525, 248] on input "* Freight Terms:Ship Method: FedEx,Ground Prepay&Add Comments: Name: NA Phone: …" at bounding box center [502, 240] width 303 height 15
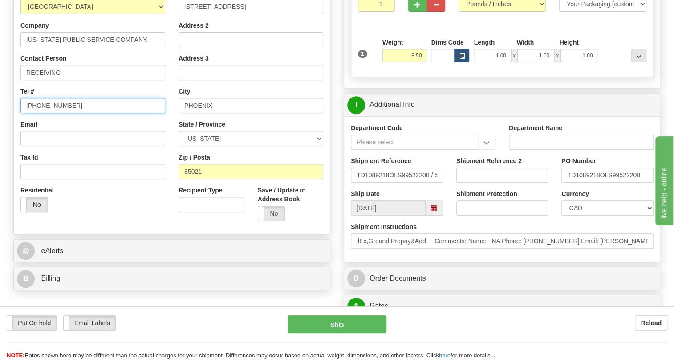
scroll to position [0, 0]
click at [48, 113] on input "[PHONE_NUMBER]" at bounding box center [92, 105] width 145 height 15
paste input "6024700400 Email: [PERSON_NAME].[PERSON_NAME]"
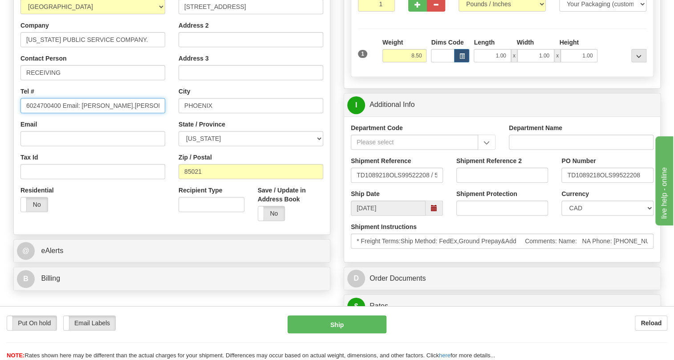
drag, startPoint x: 125, startPoint y: 127, endPoint x: 81, endPoint y: 125, distance: 44.5
click at [81, 113] on input "6024700400 Email: [PERSON_NAME].[PERSON_NAME]" at bounding box center [92, 105] width 145 height 15
type input "6024700400"
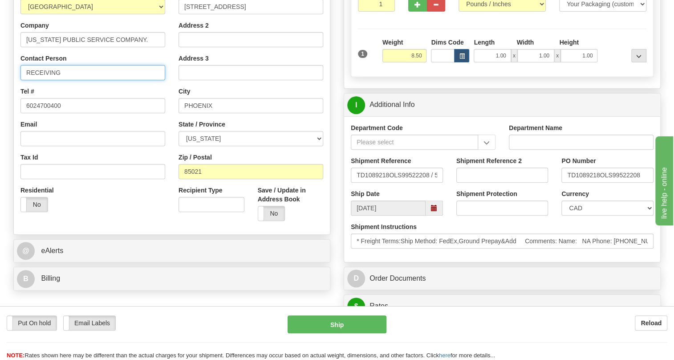
click at [25, 80] on input "RECEIVING" at bounding box center [92, 72] width 145 height 15
paste input "[PERSON_NAME].[PERSON_NAME]"
click at [47, 80] on input "[PERSON_NAME].NguyenRECEIVING" at bounding box center [92, 72] width 145 height 15
click at [70, 80] on input "[PERSON_NAME]" at bounding box center [92, 72] width 145 height 15
drag, startPoint x: 111, startPoint y: 93, endPoint x: 78, endPoint y: 96, distance: 32.7
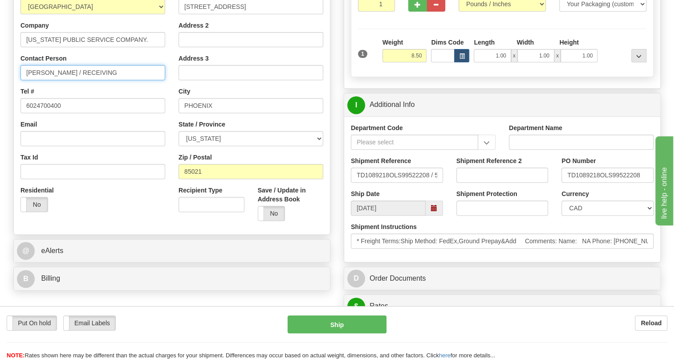
click at [78, 80] on input "[PERSON_NAME] / RECEIVING" at bounding box center [92, 72] width 145 height 15
drag, startPoint x: 600, startPoint y: 195, endPoint x: 566, endPoint y: 198, distance: 34.0
click at [566, 182] on input "TD1089218OLS99522208" at bounding box center [607, 174] width 92 height 15
click at [126, 80] on input "Jessica Nguyen / Receiving / PO#" at bounding box center [92, 72] width 145 height 15
paste input "TD1089218"
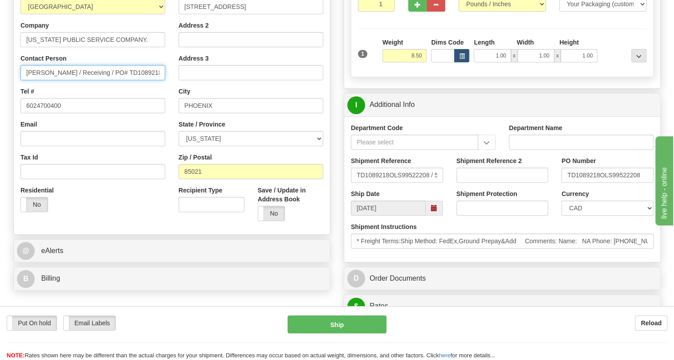
type input "Jessica Nguyen / Receiving / PO# TD1089218"
click at [576, 215] on select "CAD USD EUR ZAR [PERSON_NAME] ARN AUD AUS AWG BBD BFR BGN BHD BMD BND BRC BRL C…" at bounding box center [607, 207] width 92 height 15
select select "1"
click at [561, 215] on select "CAD USD EUR ZAR [PERSON_NAME] ARN AUD AUS AWG BBD BFR BGN BHD BMD BND BRC BRL C…" at bounding box center [607, 207] width 92 height 15
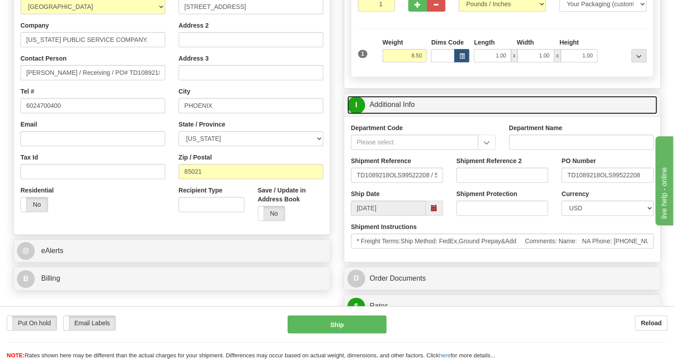
click at [408, 114] on link "I Additional Info" at bounding box center [502, 105] width 310 height 18
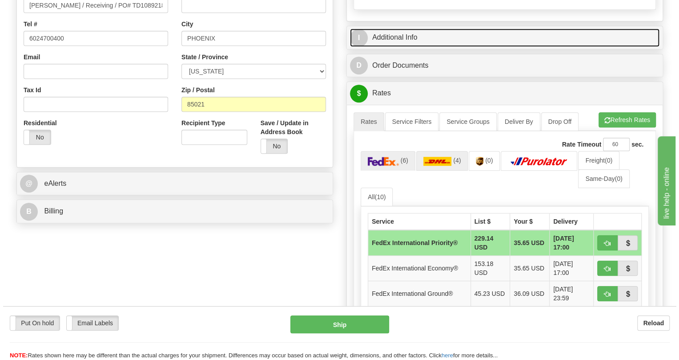
scroll to position [283, 0]
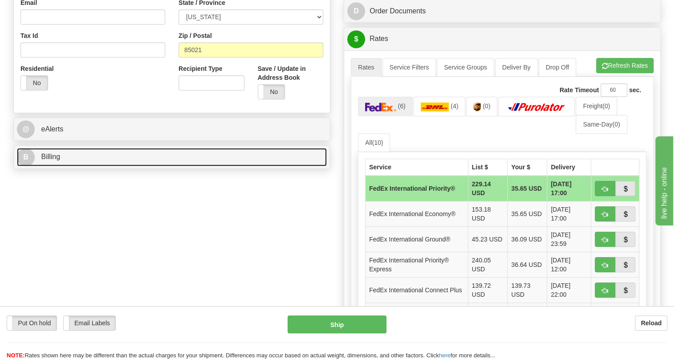
click at [60, 166] on link "B Billing" at bounding box center [172, 157] width 310 height 18
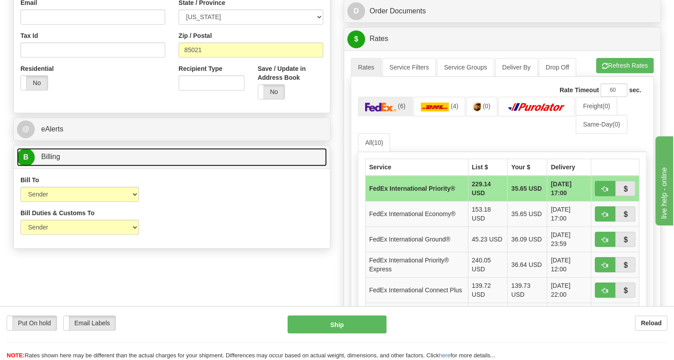
click at [60, 166] on link "B Billing" at bounding box center [172, 157] width 310 height 18
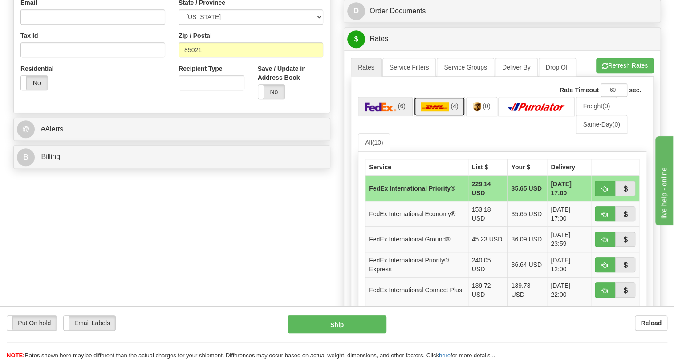
click at [436, 111] on img at bounding box center [434, 106] width 28 height 9
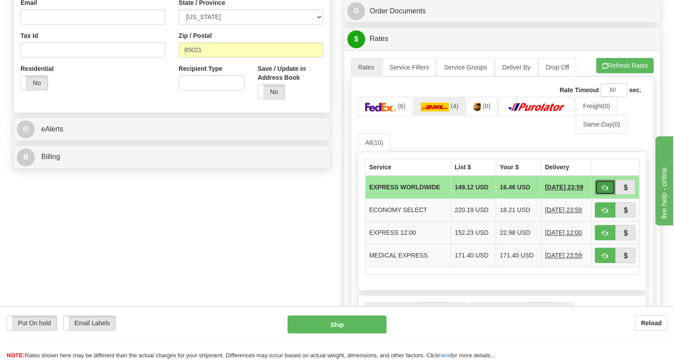
click at [602, 190] on span "button" at bounding box center [605, 188] width 6 height 6
type input "P"
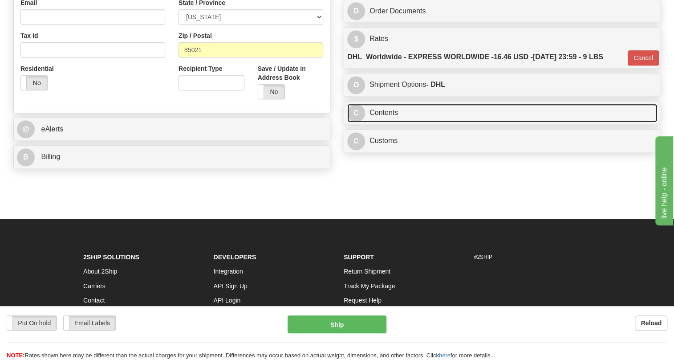
click at [386, 122] on link "C Contents" at bounding box center [502, 113] width 310 height 18
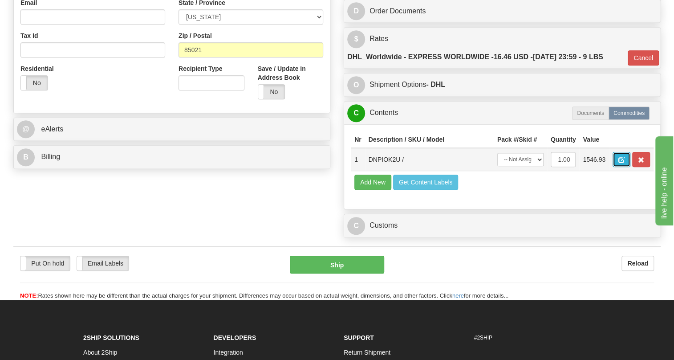
click at [621, 163] on span "button" at bounding box center [621, 160] width 6 height 6
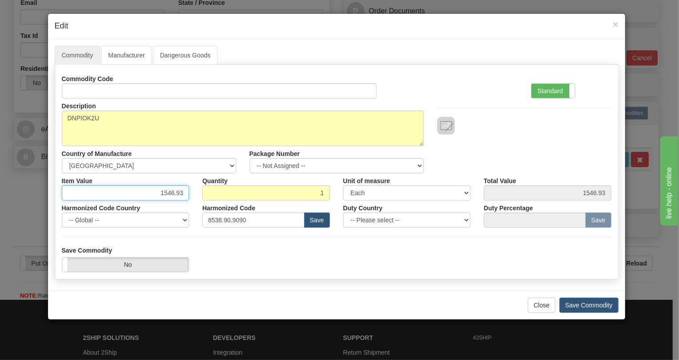
click at [169, 192] on input "1546.93" at bounding box center [126, 192] width 128 height 15
type input "1519.34"
drag, startPoint x: 545, startPoint y: 90, endPoint x: 534, endPoint y: 93, distance: 12.0
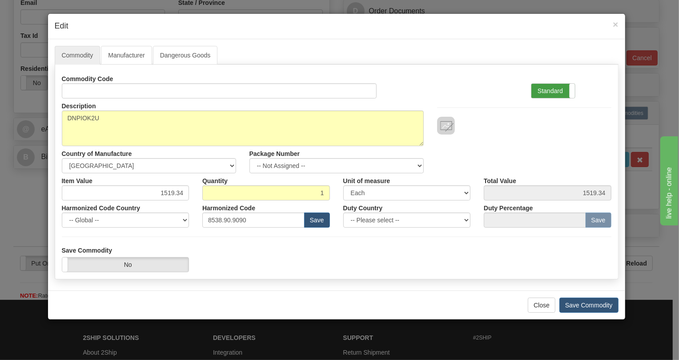
click at [545, 91] on label "Standard" at bounding box center [554, 91] width 44 height 14
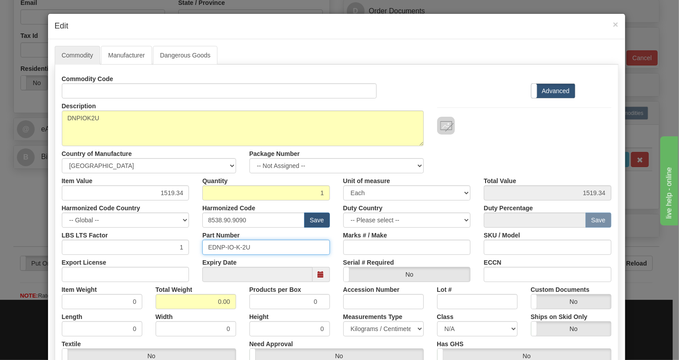
click at [228, 247] on input "EDNP-IO-K-2U" at bounding box center [266, 246] width 128 height 15
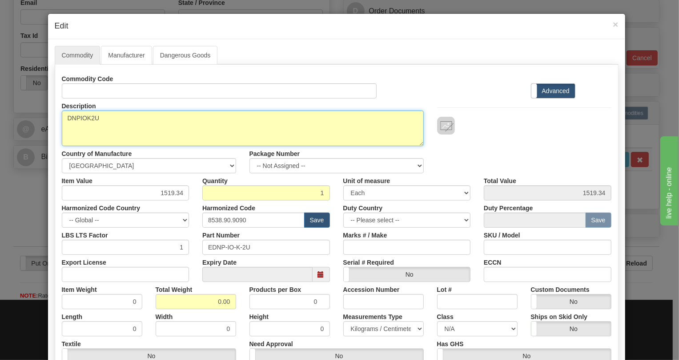
click at [88, 121] on textarea "DNPIOK2U" at bounding box center [243, 128] width 362 height 36
type textarea "DNPIOK-2U"
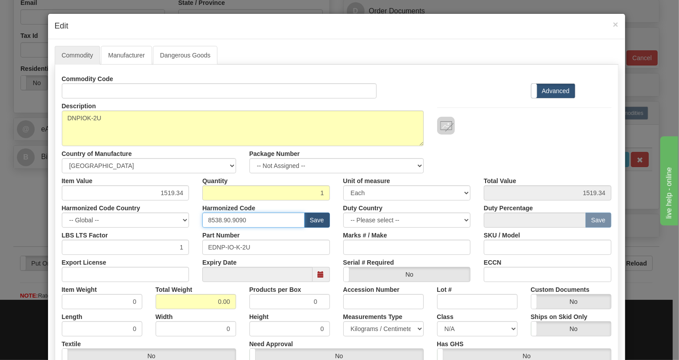
click at [234, 217] on input "8538.90.9090" at bounding box center [253, 219] width 102 height 15
paste input "818"
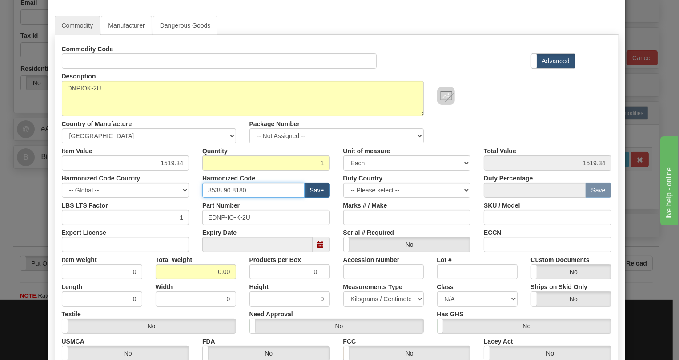
scroll to position [121, 0]
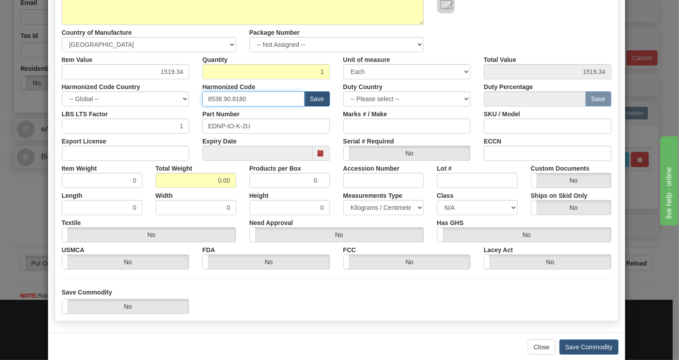
type input "8538.90.8180"
click at [204, 173] on input "0.00" at bounding box center [196, 180] width 81 height 15
type input "1.00"
type input "1.0000"
click at [372, 207] on select "Pounds / Inches Kilograms / Centimeters" at bounding box center [383, 207] width 81 height 15
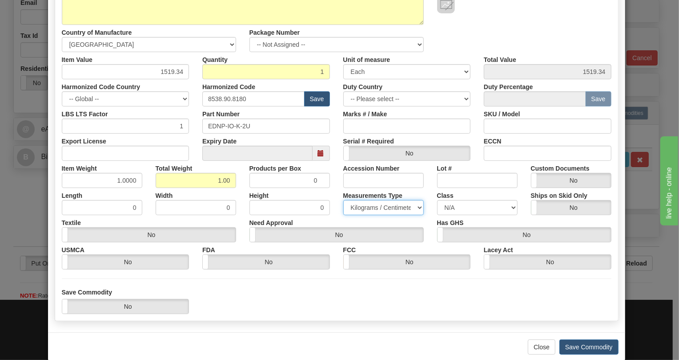
select select "0"
click at [343, 200] on select "Pounds / Inches Kilograms / Centimeters" at bounding box center [383, 207] width 81 height 15
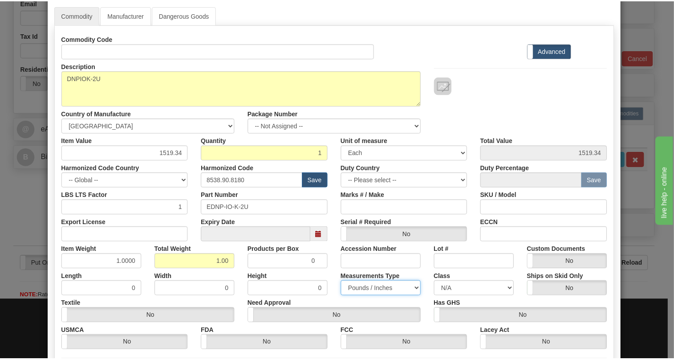
scroll to position [135, 0]
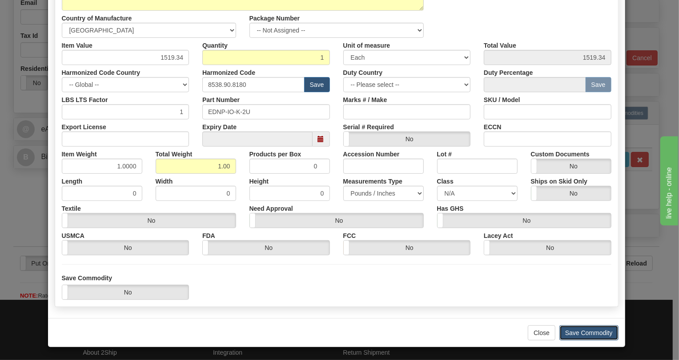
click at [582, 332] on button "Save Commodity" at bounding box center [589, 332] width 59 height 15
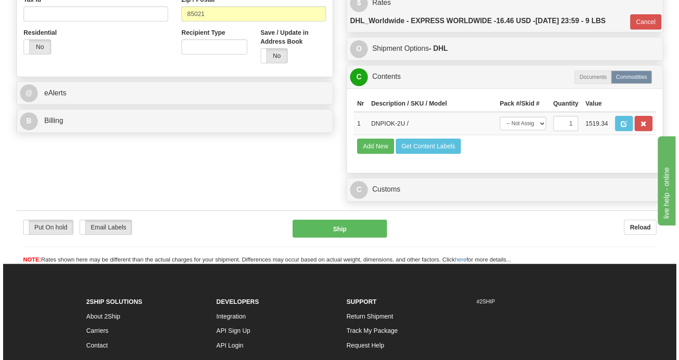
scroll to position [323, 0]
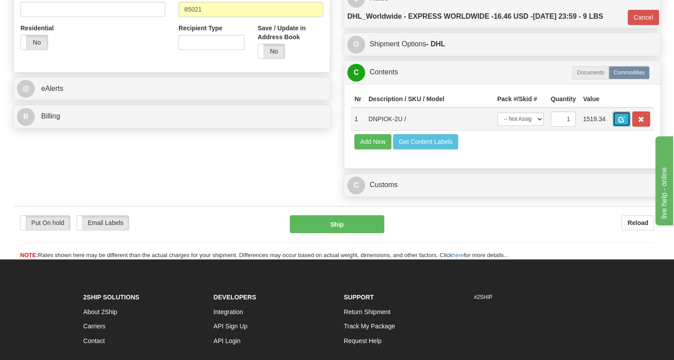
click at [619, 122] on span "button" at bounding box center [621, 120] width 6 height 6
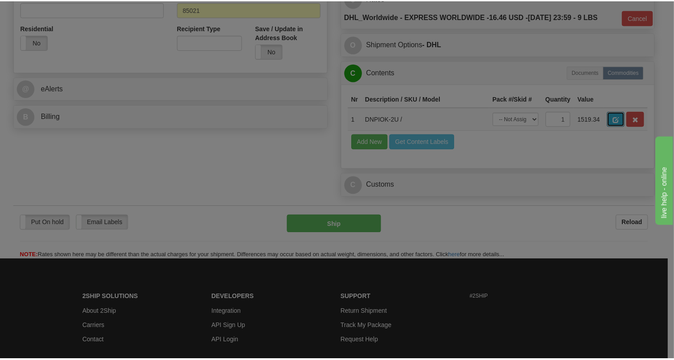
scroll to position [0, 0]
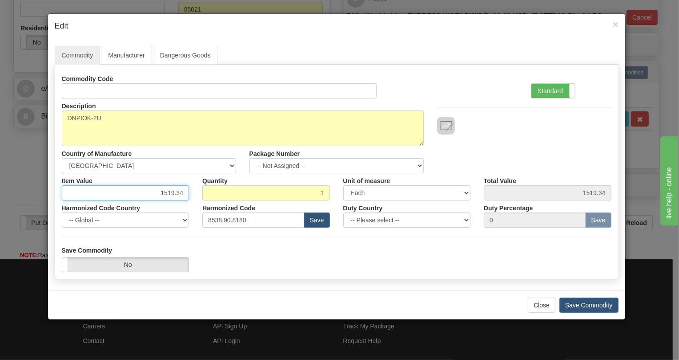
click at [182, 192] on input "1519.34" at bounding box center [126, 192] width 128 height 15
type input "1519.33"
click at [585, 304] on button "Save Commodity" at bounding box center [589, 304] width 59 height 15
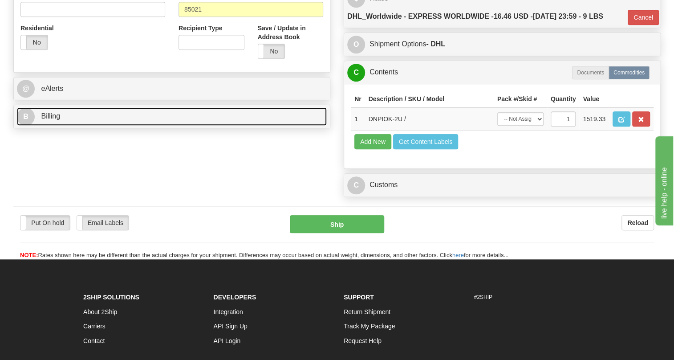
click at [56, 120] on span "Billing" at bounding box center [50, 116] width 19 height 8
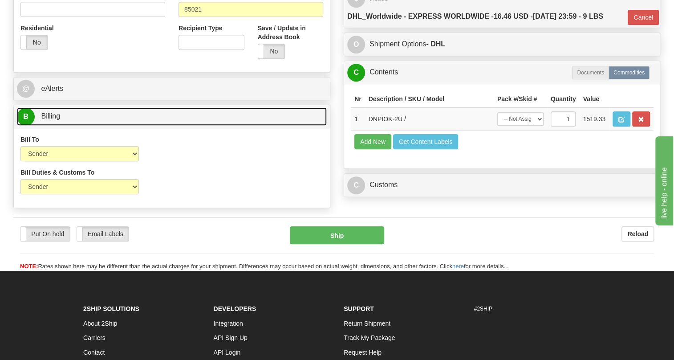
click at [56, 120] on span "Billing" at bounding box center [50, 116] width 19 height 8
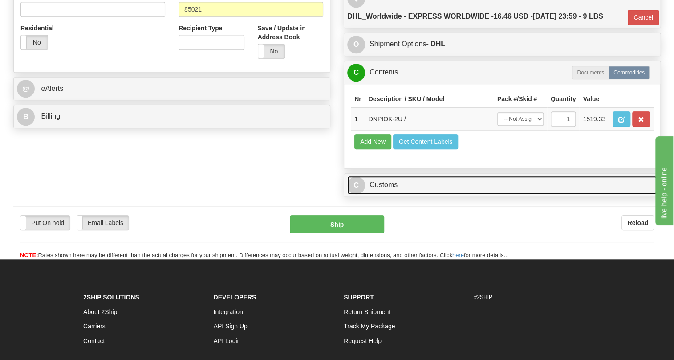
click at [384, 194] on link "C Customs" at bounding box center [502, 185] width 310 height 18
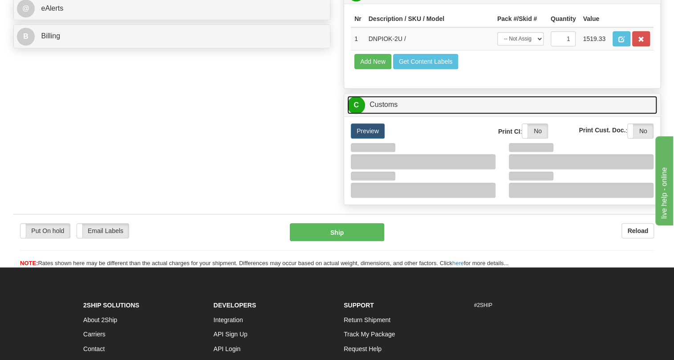
scroll to position [404, 0]
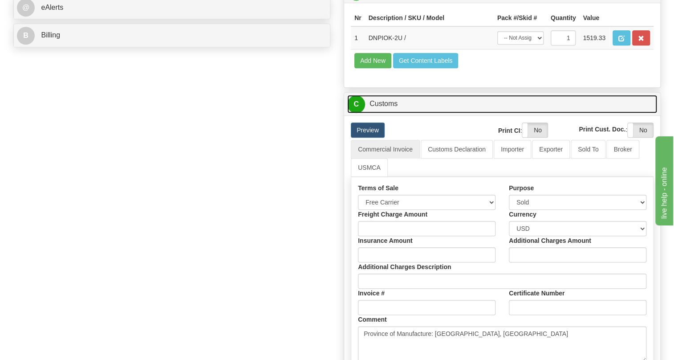
click at [393, 113] on link "C Customs" at bounding box center [502, 104] width 310 height 18
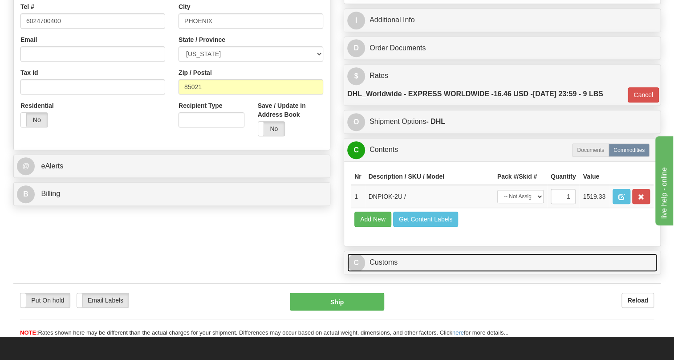
scroll to position [242, 0]
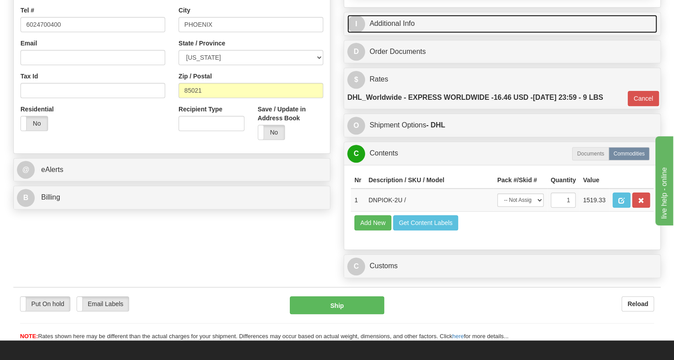
click at [403, 33] on link "I Additional Info" at bounding box center [502, 24] width 310 height 18
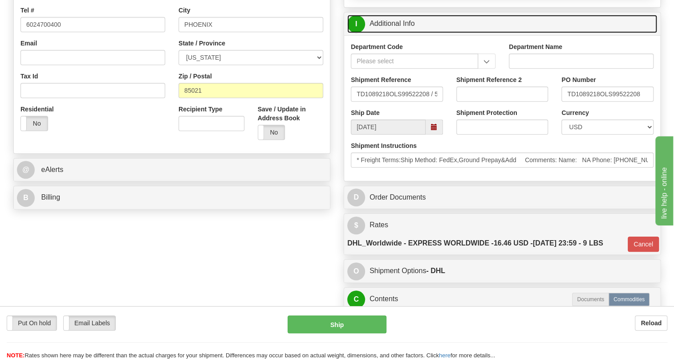
click at [403, 33] on link "I Additional Info" at bounding box center [502, 24] width 310 height 18
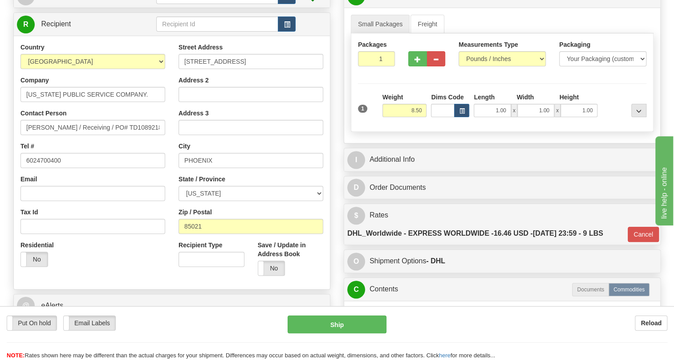
scroll to position [121, 0]
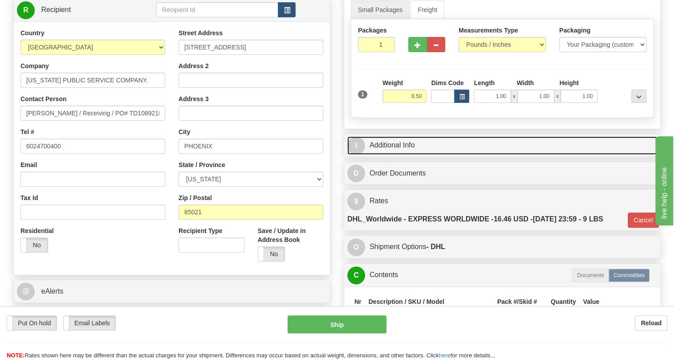
click at [394, 154] on link "I Additional Info" at bounding box center [502, 145] width 310 height 18
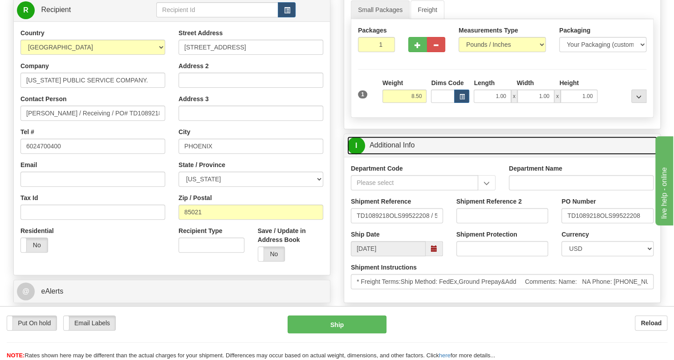
click at [394, 154] on link "I Additional Info" at bounding box center [502, 145] width 310 height 18
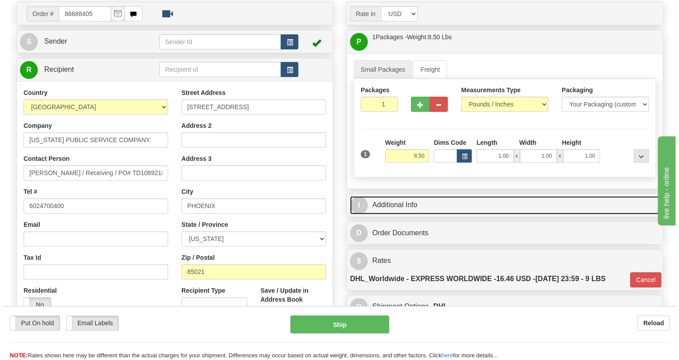
scroll to position [81, 0]
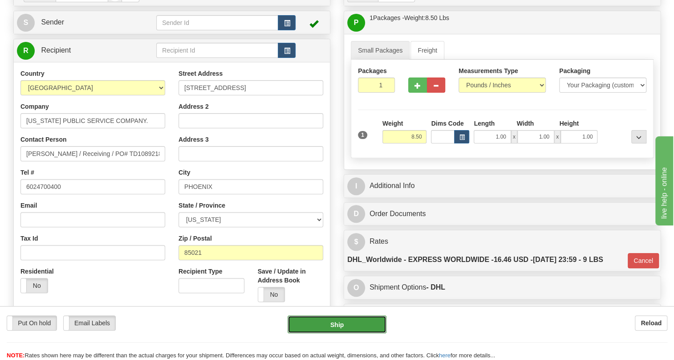
click at [338, 323] on button "Ship" at bounding box center [336, 324] width 99 height 18
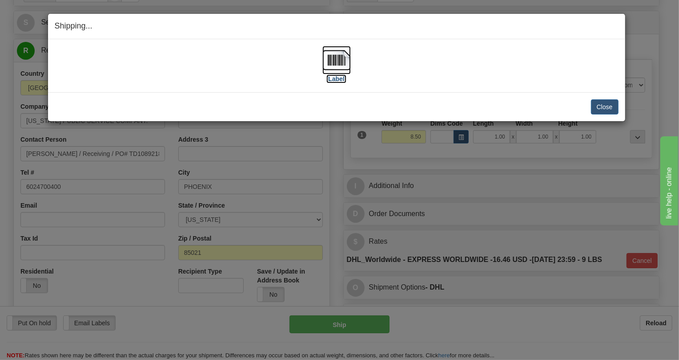
click at [344, 59] on img at bounding box center [337, 60] width 28 height 28
click at [605, 107] on button "Close" at bounding box center [605, 106] width 28 height 15
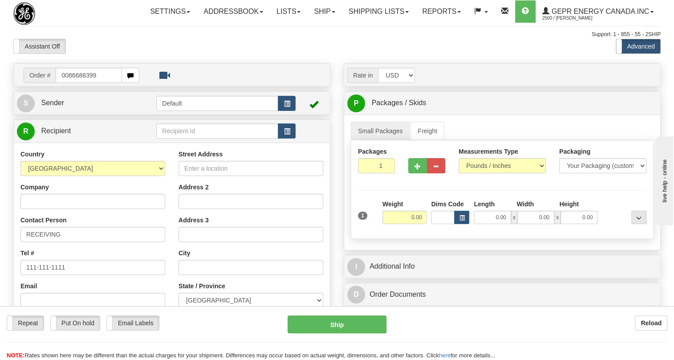
click at [68, 83] on input "0086688399" at bounding box center [89, 75] width 66 height 15
type input "86688399"
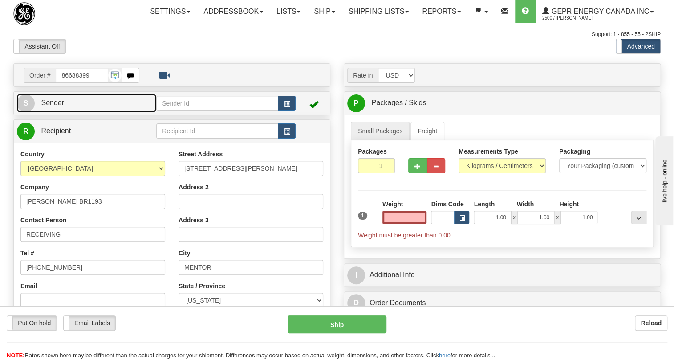
type input "0.00"
click at [53, 112] on link "S Sender" at bounding box center [86, 103] width 139 height 18
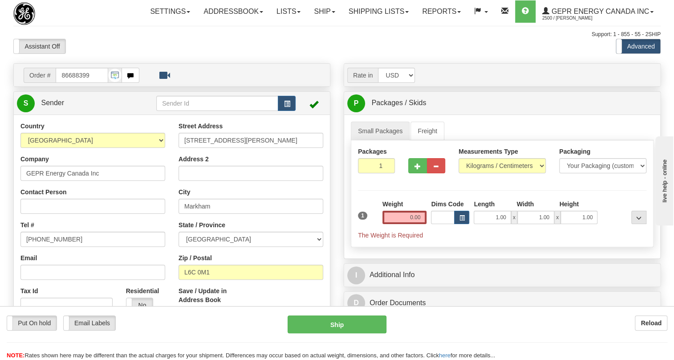
type input "MARKHAM"
click at [53, 246] on input "[PHONE_NUMBER]" at bounding box center [92, 238] width 145 height 15
paste input "[PHONE_NUMBER]"
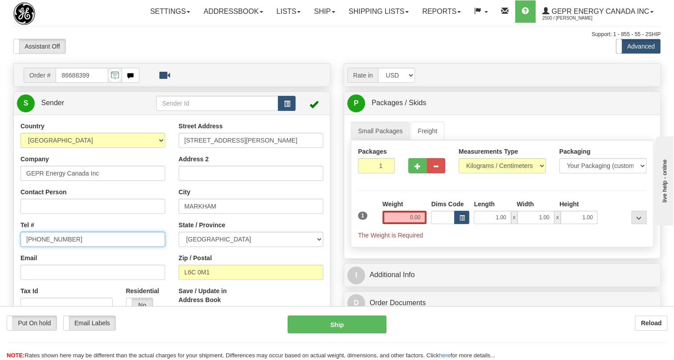
type input "[PHONE_NUMBER]"
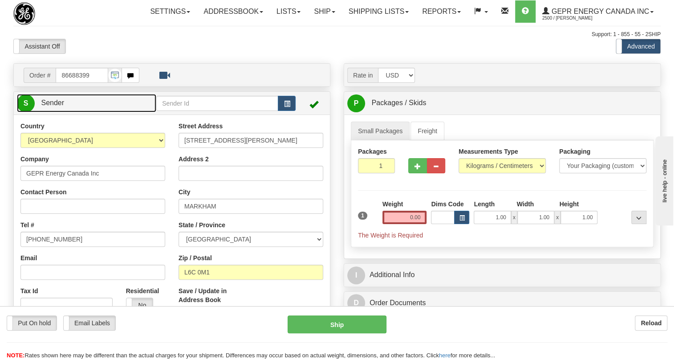
click at [63, 106] on span "Sender" at bounding box center [52, 103] width 23 height 8
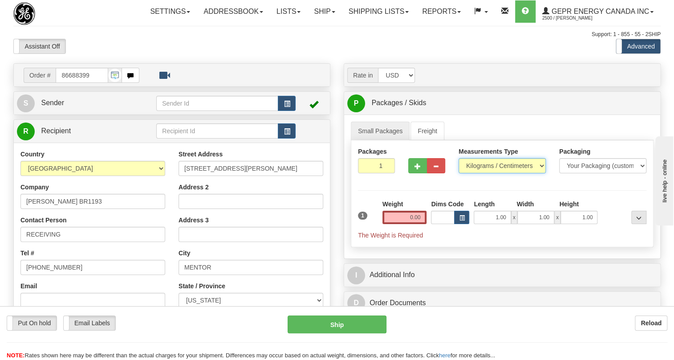
click at [489, 173] on select "Pounds / Inches Kilograms / Centimeters" at bounding box center [501, 165] width 87 height 15
select select "0"
click at [458, 173] on select "Pounds / Inches Kilograms / Centimeters" at bounding box center [501, 165] width 87 height 15
click at [409, 224] on input "0.00" at bounding box center [404, 216] width 44 height 13
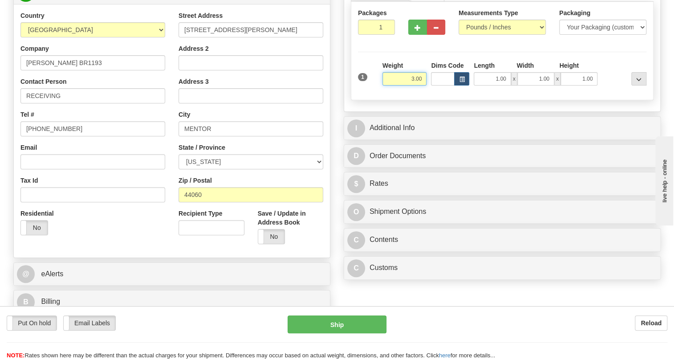
scroll to position [162, 0]
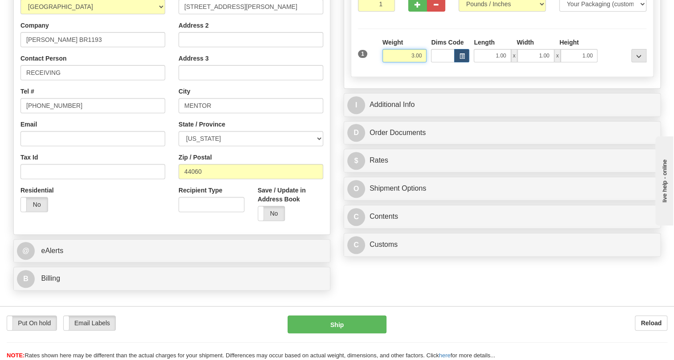
type input "3.00"
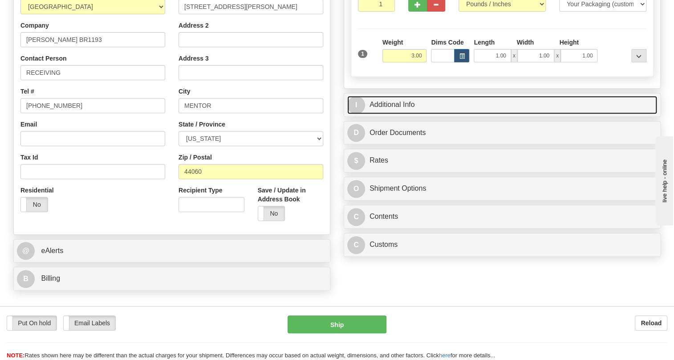
click at [403, 114] on link "I Additional Info" at bounding box center [502, 105] width 310 height 18
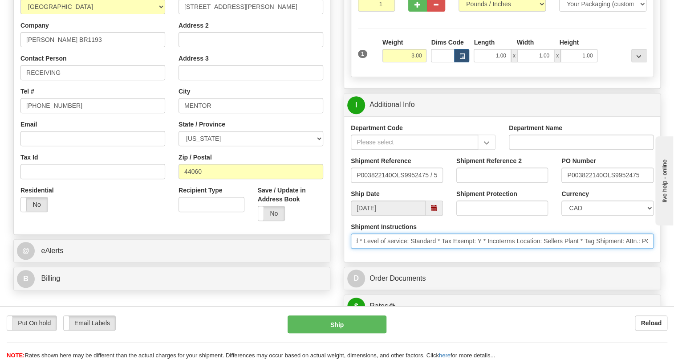
scroll to position [0, 369]
drag, startPoint x: 578, startPoint y: 262, endPoint x: 661, endPoint y: 269, distance: 83.0
click at [661, 269] on div "Rate in Account Currency ARN AWG AUD AUS BHD BBD BFR BMD BRC BRL GBP UKL BND BG…" at bounding box center [502, 333] width 330 height 862
click at [649, 248] on input "* Schedule Ship Date: 8/29/2025 * Control Ship Flag: M (Ship as soon as possibl…" at bounding box center [502, 240] width 303 height 15
drag, startPoint x: 649, startPoint y: 260, endPoint x: 586, endPoint y: 263, distance: 63.3
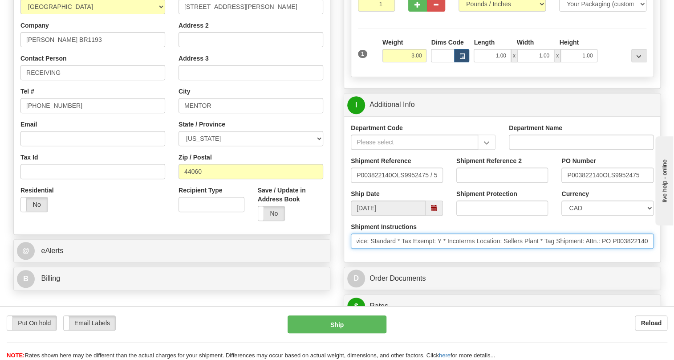
click at [586, 248] on input "* Schedule Ship Date: 8/29/2025 * Control Ship Flag: M (Ship as soon as possibl…" at bounding box center [502, 240] width 303 height 15
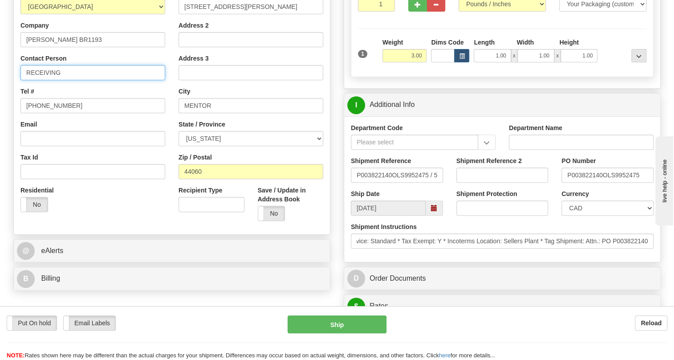
scroll to position [0, 0]
click at [64, 80] on input "RECEIVING" at bounding box center [92, 72] width 145 height 15
paste input "Attn.: PO P003822140"
click at [89, 80] on input "RECEIVING / Attn.: PO P003822140" at bounding box center [92, 72] width 145 height 15
type input "RECEIVING / Attn.: PO# P003822140"
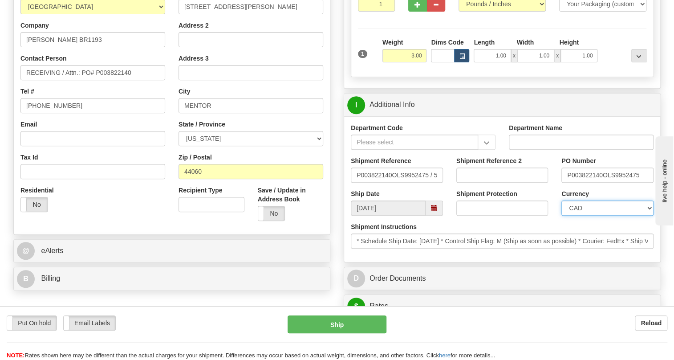
click at [596, 215] on select "CAD USD EUR ZAR [PERSON_NAME] ARN AUD AUS AWG BBD BFR BGN BHD BMD BND BRC BRL C…" at bounding box center [607, 207] width 92 height 15
select select "1"
click at [561, 215] on select "CAD USD EUR ZAR [PERSON_NAME] ARN AUD AUS AWG BBD BFR BGN BHD BMD BND BRC BRL C…" at bounding box center [607, 207] width 92 height 15
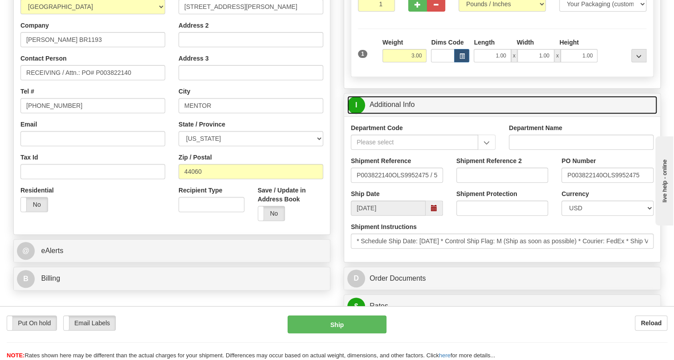
click at [400, 114] on link "I Additional Info" at bounding box center [502, 105] width 310 height 18
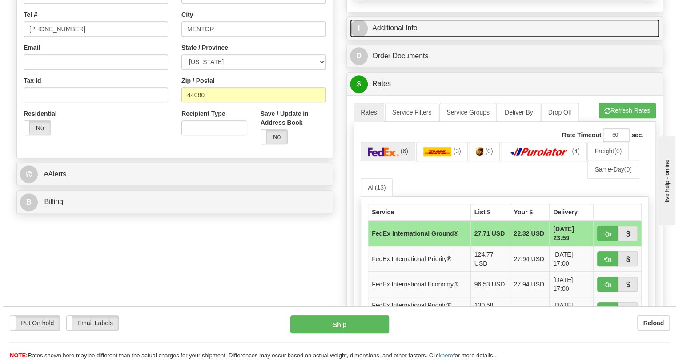
scroll to position [242, 0]
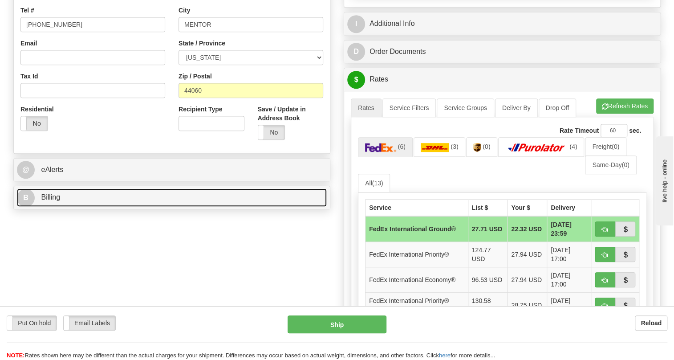
click at [46, 201] on span "Billing" at bounding box center [50, 197] width 19 height 8
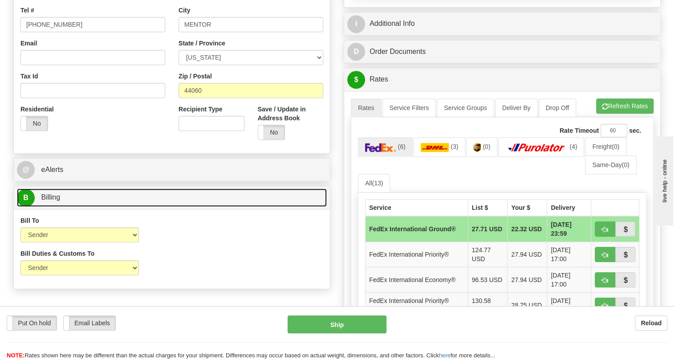
click at [46, 201] on span "Billing" at bounding box center [50, 197] width 19 height 8
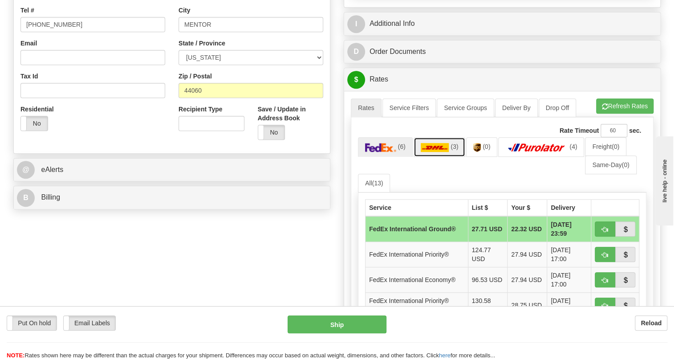
click at [440, 152] on img at bounding box center [434, 147] width 28 height 9
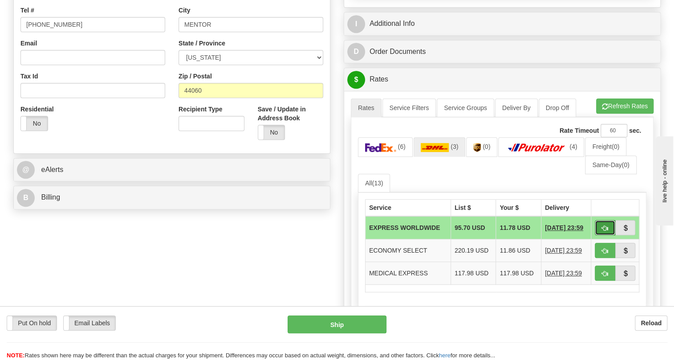
click at [602, 231] on span "button" at bounding box center [605, 228] width 6 height 6
type input "P"
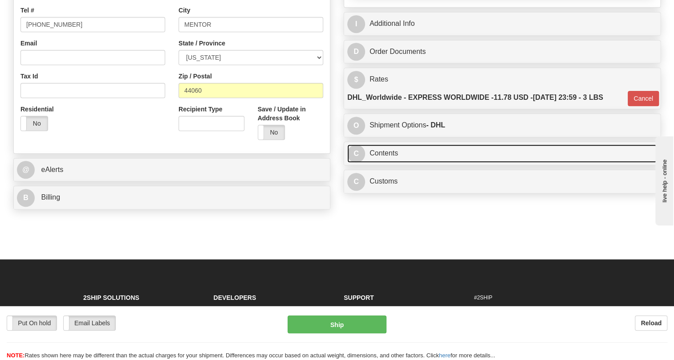
click at [383, 162] on link "C Contents" at bounding box center [502, 153] width 310 height 18
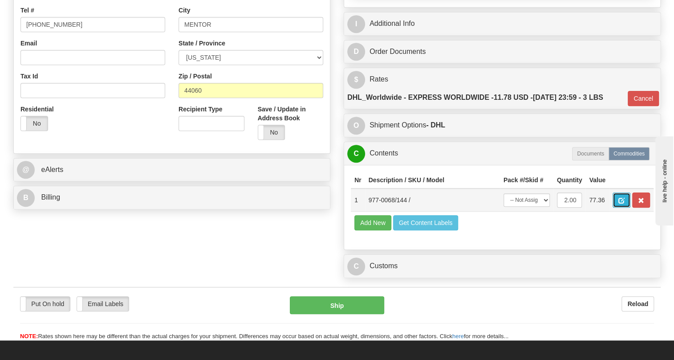
click at [621, 203] on span "button" at bounding box center [621, 201] width 6 height 6
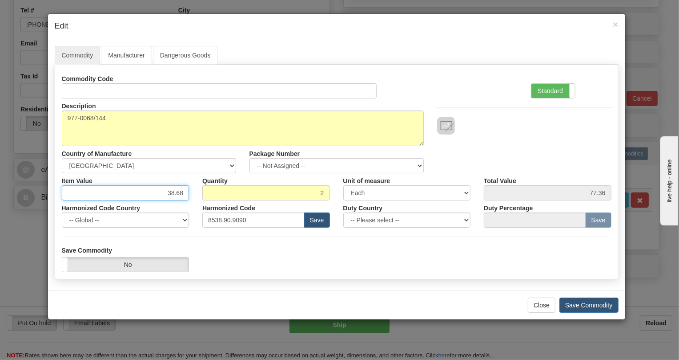
click at [176, 193] on input "38.68" at bounding box center [126, 192] width 128 height 15
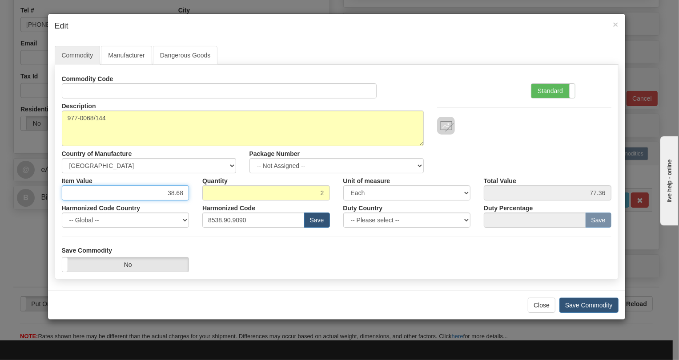
click at [176, 193] on input "38.68" at bounding box center [126, 192] width 128 height 15
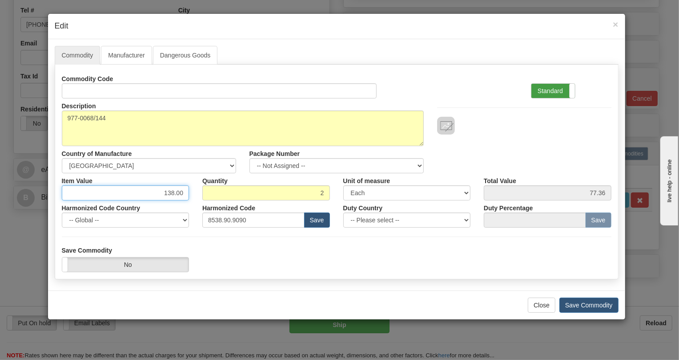
type input "138.00"
type input "276.00"
click at [552, 89] on label "Standard" at bounding box center [554, 91] width 44 height 14
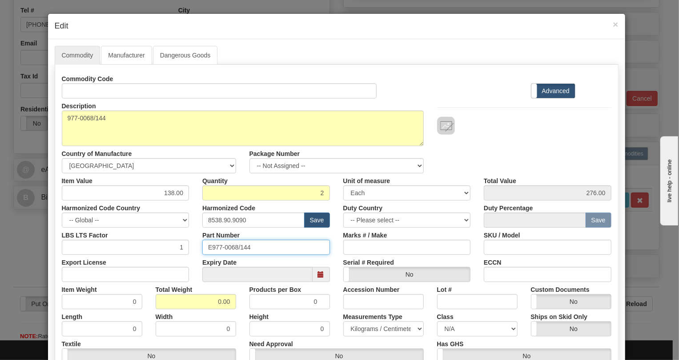
click at [231, 247] on input "E977-0068/144" at bounding box center [266, 246] width 128 height 15
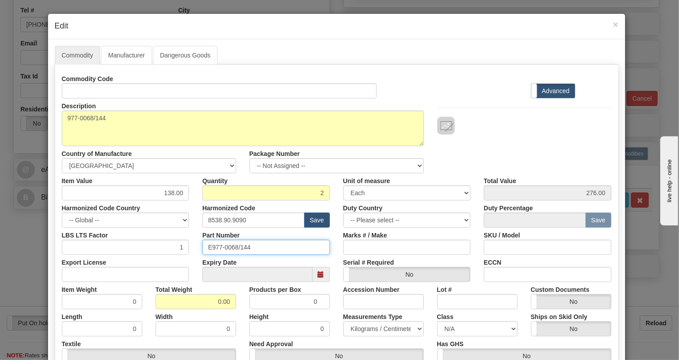
click at [231, 247] on input "E977-0068/144" at bounding box center [266, 246] width 128 height 15
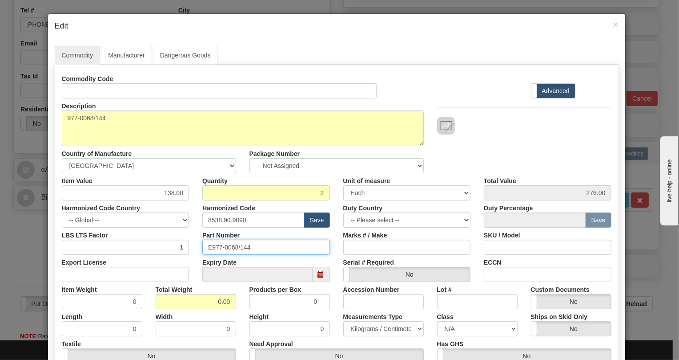
click at [231, 247] on input "E977-0068/144" at bounding box center [266, 246] width 128 height 15
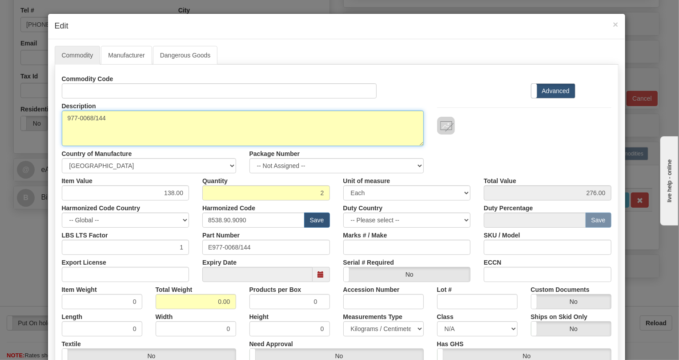
click at [87, 118] on textarea "977-0068/144" at bounding box center [243, 128] width 362 height 36
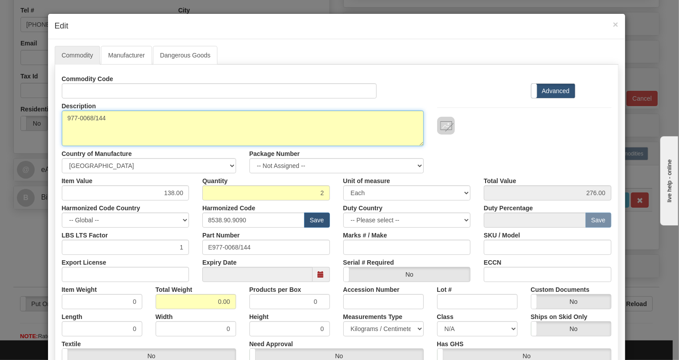
click at [87, 118] on textarea "977-0068/144" at bounding box center [243, 128] width 362 height 36
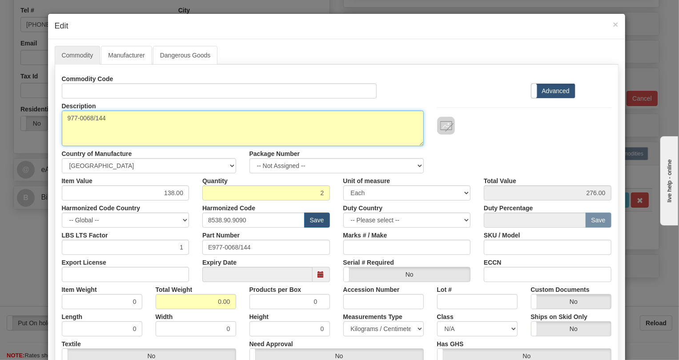
click at [87, 118] on textarea "977-0068/144" at bounding box center [243, 128] width 362 height 36
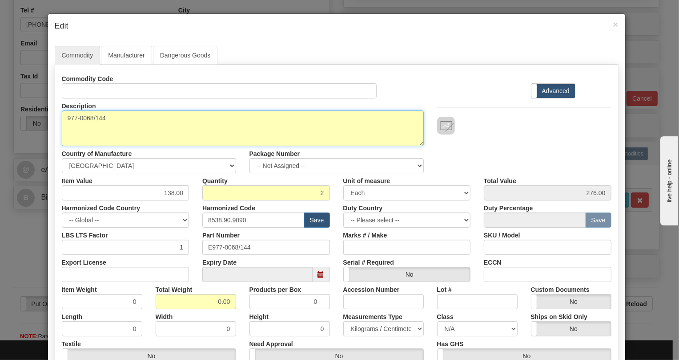
paste textarea "Coaxial Cable, DB25 Connectors, 300V"
type textarea "Coaxial Cable, DB25 Connectors, 300V"
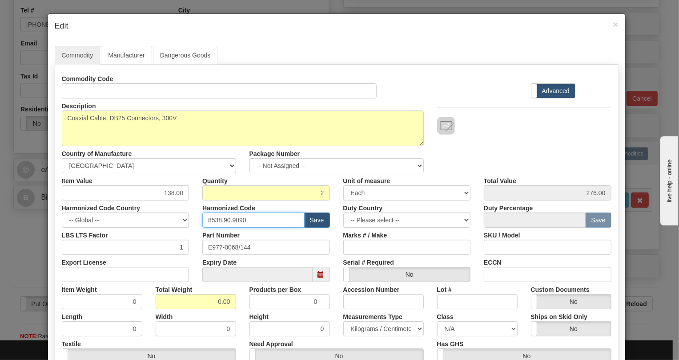
click at [234, 221] on input "8538.90.9090" at bounding box center [253, 219] width 102 height 15
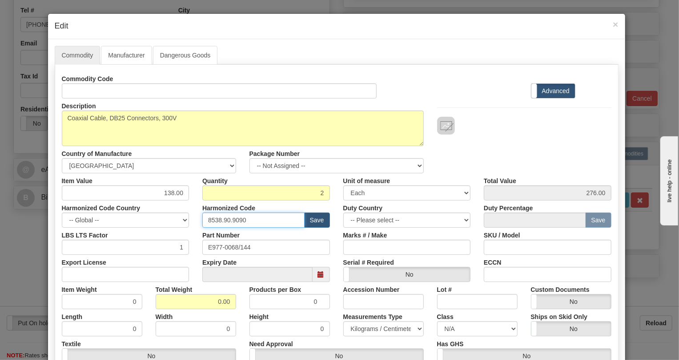
click at [234, 221] on input "8538.90.9090" at bounding box center [253, 219] width 102 height 15
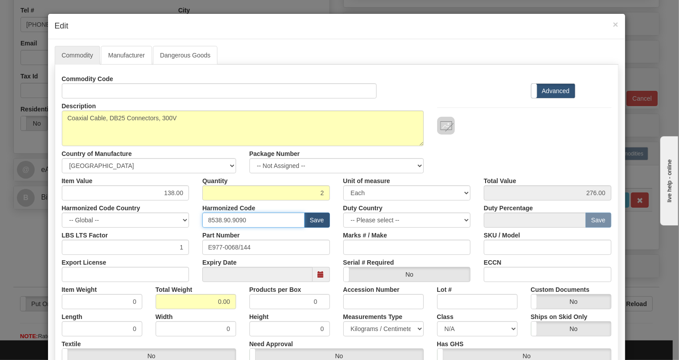
paste input "44.20.000"
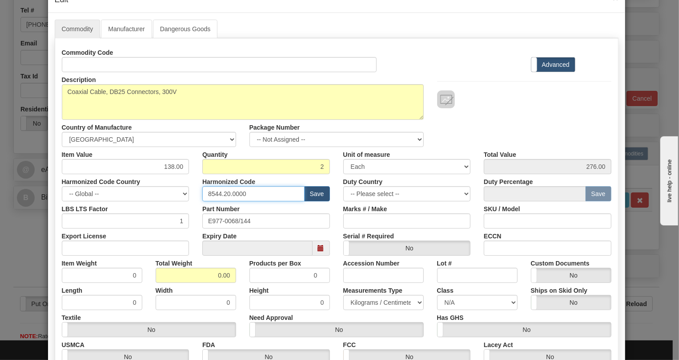
scroll to position [40, 0]
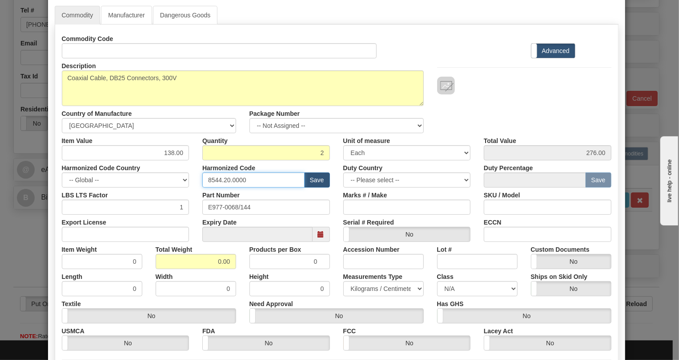
type input "8544.20.0000"
click at [212, 264] on input "0.00" at bounding box center [196, 261] width 81 height 15
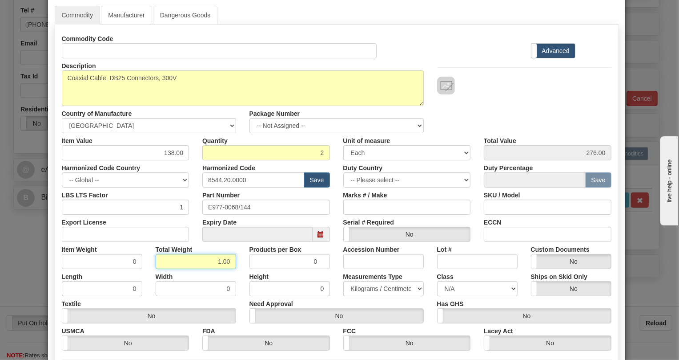
type input "1.00"
type input "0.5000"
click at [368, 287] on select "Pounds / Inches Kilograms / Centimeters" at bounding box center [383, 288] width 81 height 15
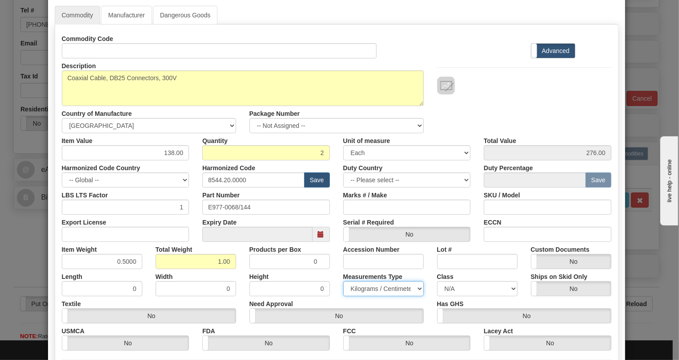
select select "0"
click at [343, 281] on select "Pounds / Inches Kilograms / Centimeters" at bounding box center [383, 288] width 81 height 15
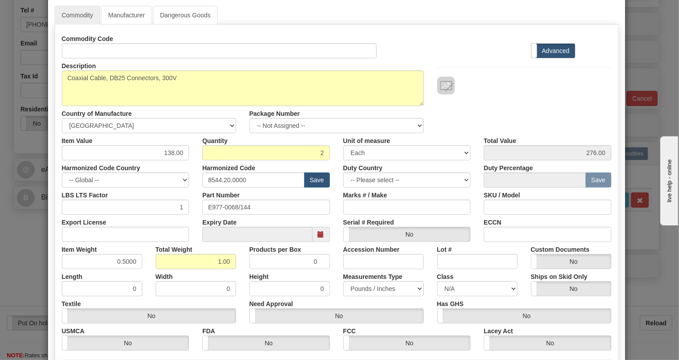
click at [332, 278] on div "Height 0" at bounding box center [290, 282] width 94 height 27
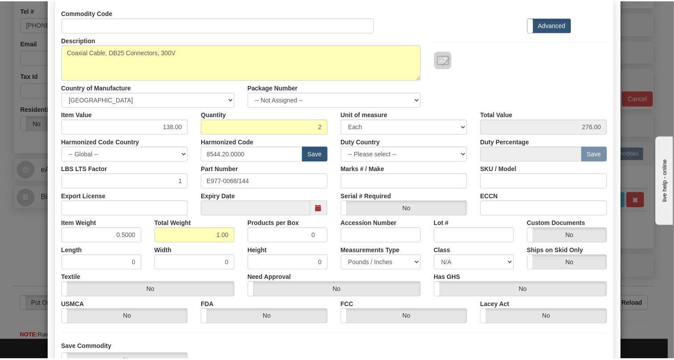
scroll to position [135, 0]
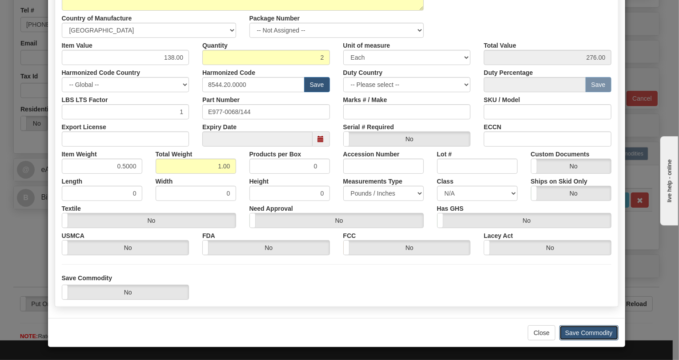
click at [582, 331] on button "Save Commodity" at bounding box center [589, 332] width 59 height 15
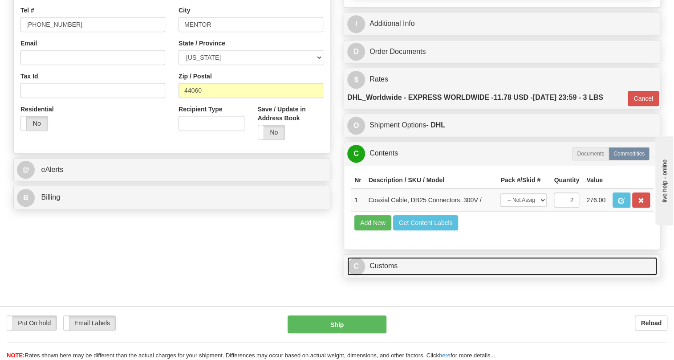
click at [385, 275] on link "C Customs" at bounding box center [502, 266] width 310 height 18
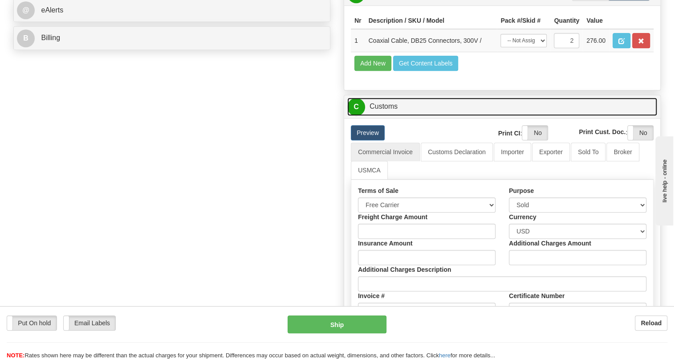
scroll to position [404, 0]
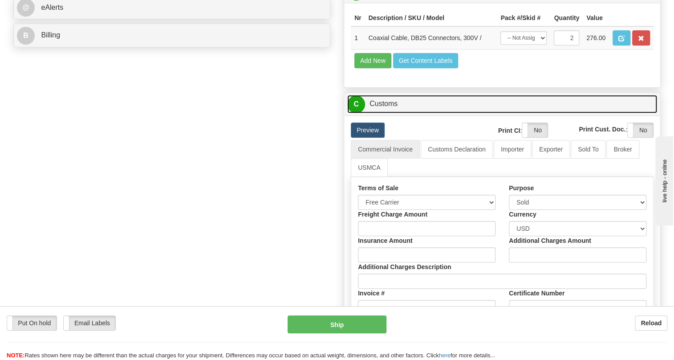
click at [384, 113] on link "C Customs" at bounding box center [502, 104] width 310 height 18
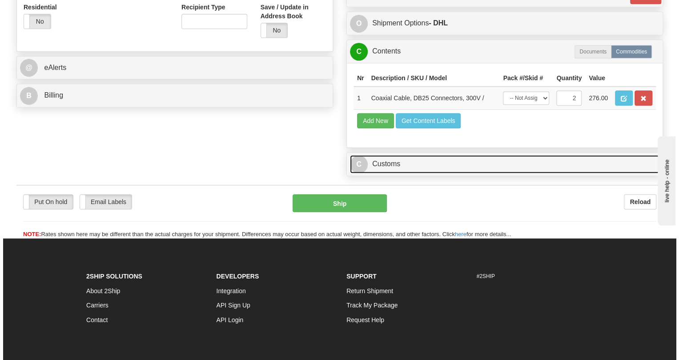
scroll to position [283, 0]
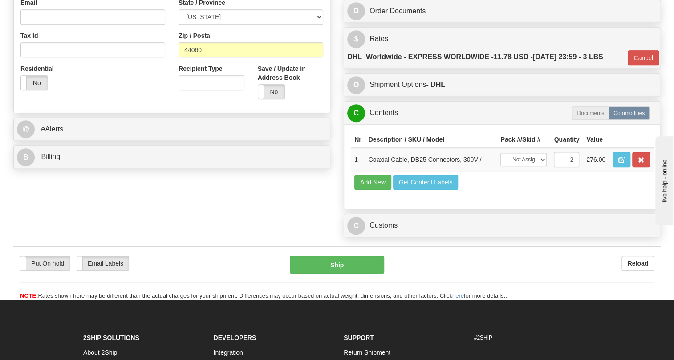
click at [574, 271] on div "Reload" at bounding box center [525, 262] width 256 height 15
click at [620, 163] on span "button" at bounding box center [621, 160] width 6 height 6
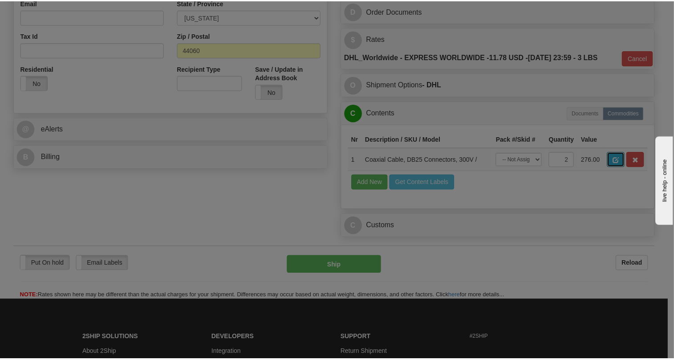
scroll to position [0, 0]
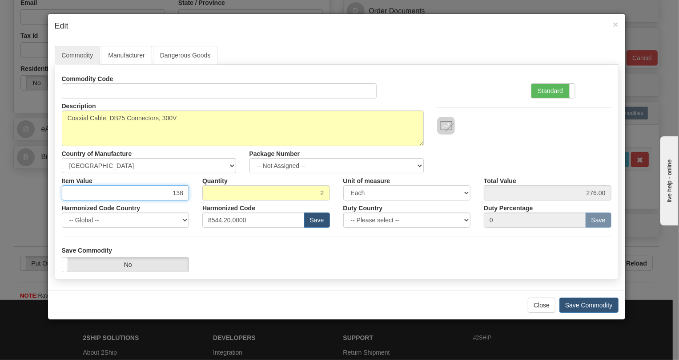
click at [178, 191] on input "138" at bounding box center [126, 192] width 128 height 15
type input "69.03"
type input "138.06"
click at [193, 216] on div "Harmonized Code Country -- Global -- AFGHANISTAN ALAND ISLANDS ALBANIA ALGERIA …" at bounding box center [125, 213] width 141 height 27
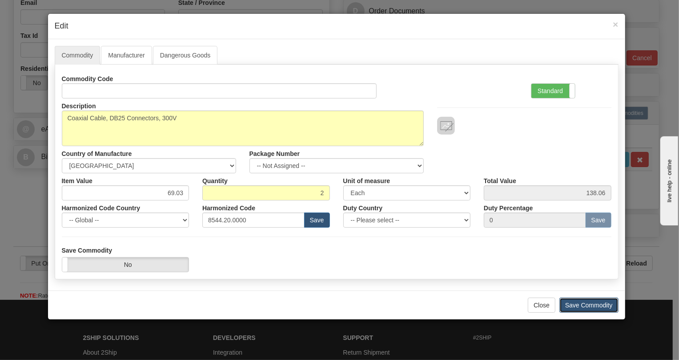
click at [586, 304] on button "Save Commodity" at bounding box center [589, 304] width 59 height 15
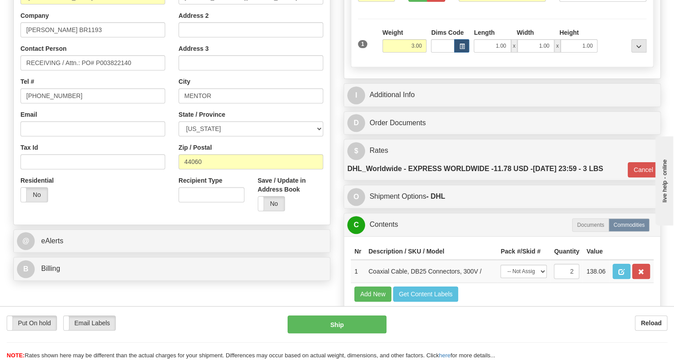
scroll to position [121, 0]
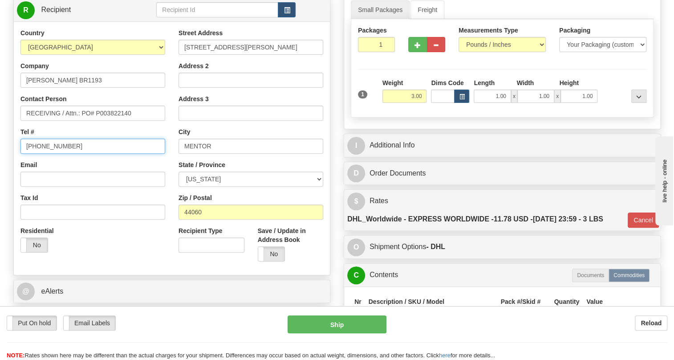
click at [59, 154] on input "[PHONE_NUMBER]" at bounding box center [92, 145] width 145 height 15
type input "111-111-1111"
click at [174, 181] on div "Street Address 9535 HAMILTON DR Address 2 Address 3 City MENTOR State / Provinc…" at bounding box center [251, 147] width 158 height 239
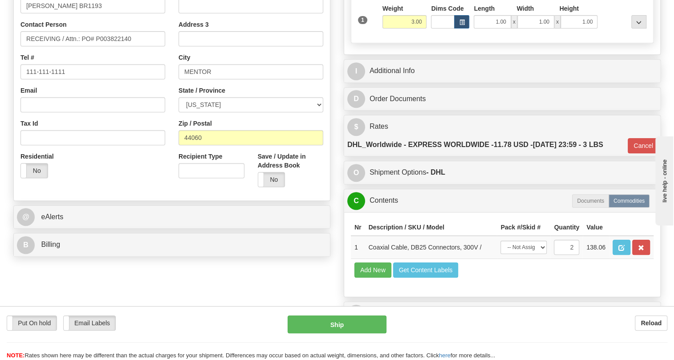
scroll to position [202, 0]
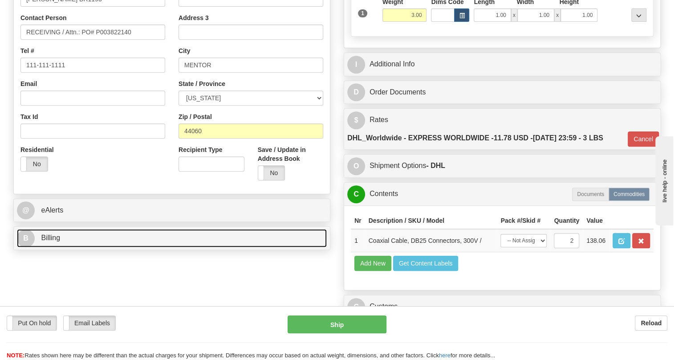
click at [48, 241] on span "Billing" at bounding box center [50, 238] width 19 height 8
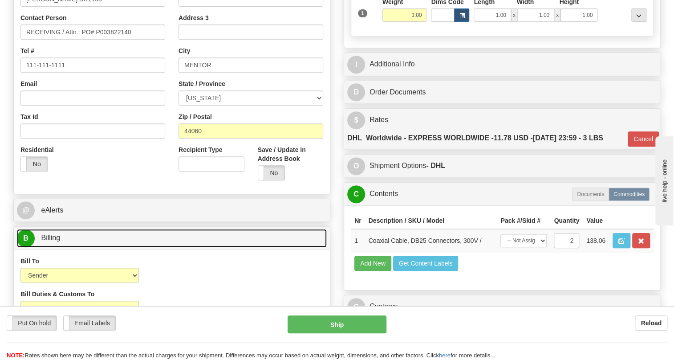
click at [48, 241] on span "Billing" at bounding box center [50, 238] width 19 height 8
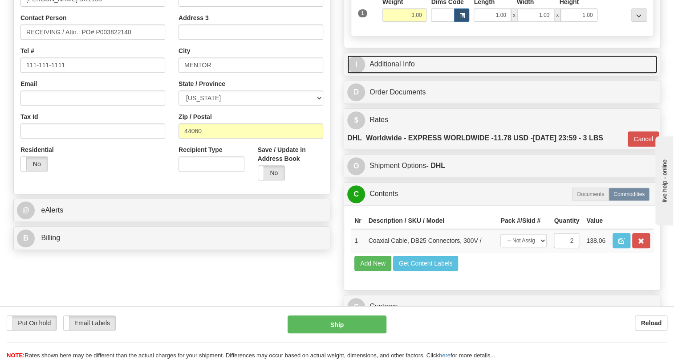
click at [400, 73] on link "I Additional Info" at bounding box center [502, 64] width 310 height 18
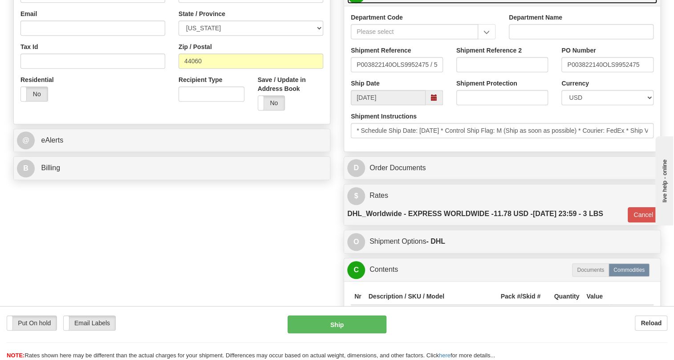
scroll to position [283, 0]
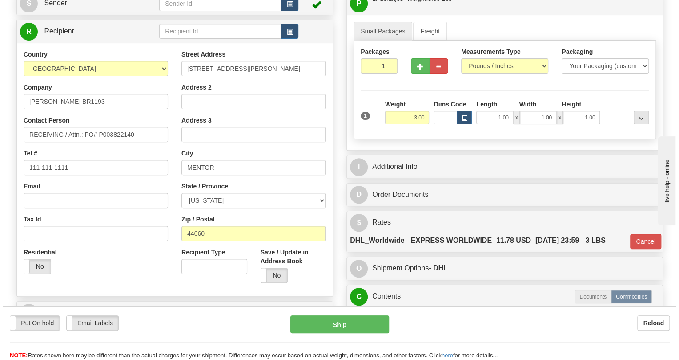
scroll to position [81, 0]
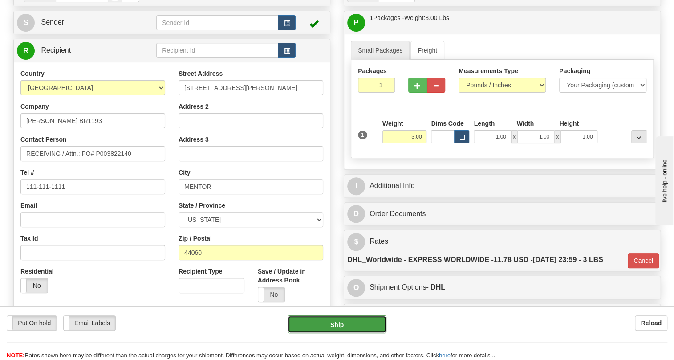
click at [337, 325] on button "Ship" at bounding box center [336, 324] width 99 height 18
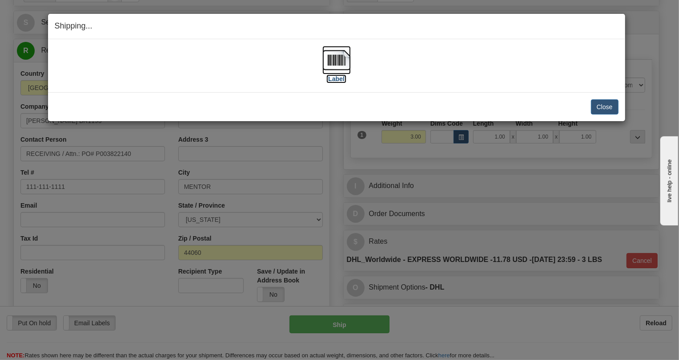
click at [336, 61] on img at bounding box center [337, 60] width 28 height 28
click at [609, 106] on button "Close" at bounding box center [605, 106] width 28 height 15
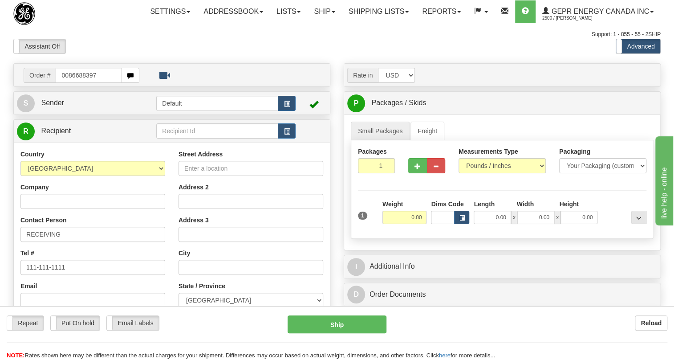
click at [69, 83] on input "0086688397" at bounding box center [89, 75] width 66 height 15
type input "86688397"
click at [211, 66] on body "Training Course Close Toggle navigation Settings Shipping Preferences New Recip…" at bounding box center [337, 180] width 674 height 360
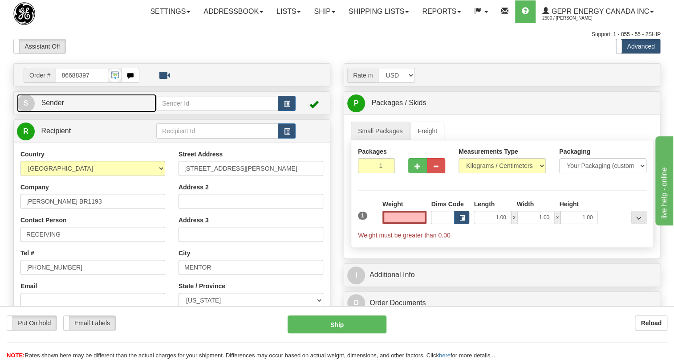
type input "0.00"
click at [54, 106] on span "Sender" at bounding box center [52, 103] width 23 height 8
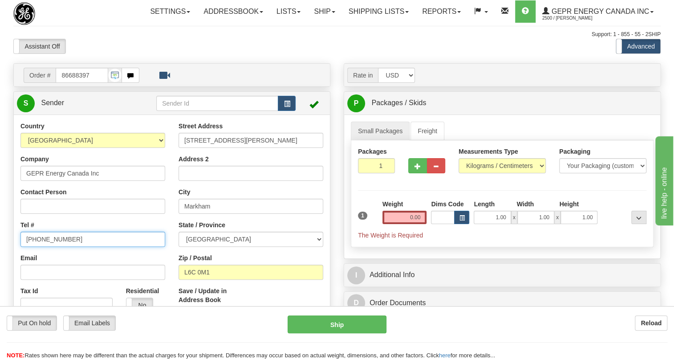
click at [51, 246] on input "[PHONE_NUMBER]" at bounding box center [92, 238] width 145 height 15
type input "MARKHAM"
paste input "[PHONE_NUMBER]"
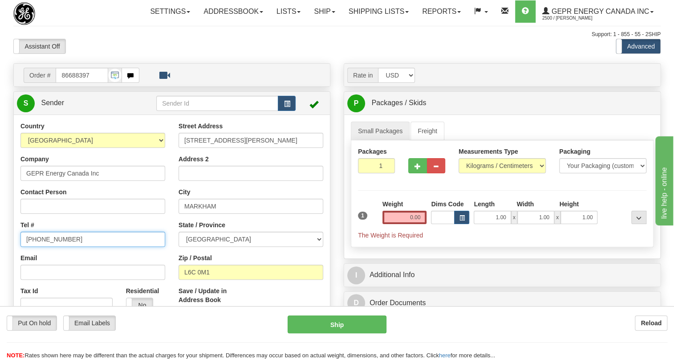
type input "[PHONE_NUMBER]"
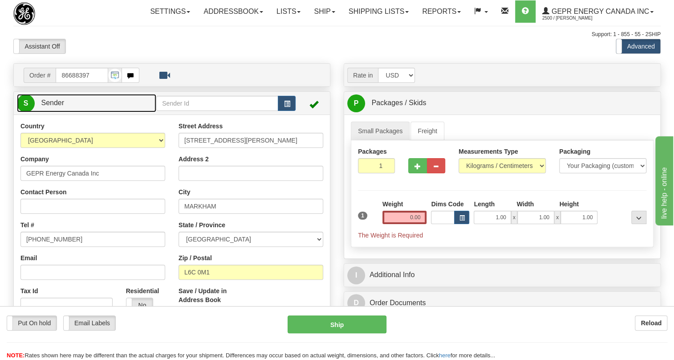
click at [52, 106] on span "Sender" at bounding box center [52, 103] width 23 height 8
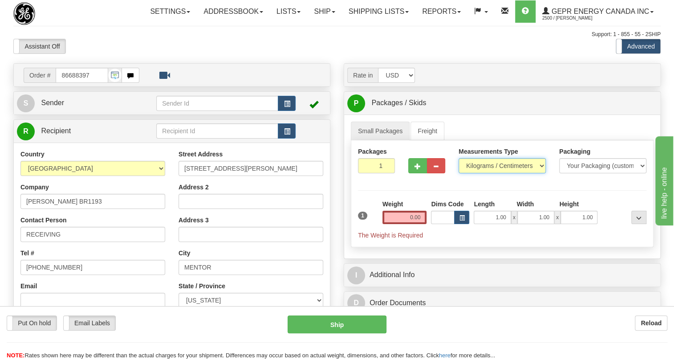
click at [485, 173] on select "Pounds / Inches Kilograms / Centimeters" at bounding box center [501, 165] width 87 height 15
select select "0"
click at [458, 173] on select "Pounds / Inches Kilograms / Centimeters" at bounding box center [501, 165] width 87 height 15
click at [404, 224] on input "0.00" at bounding box center [404, 216] width 44 height 13
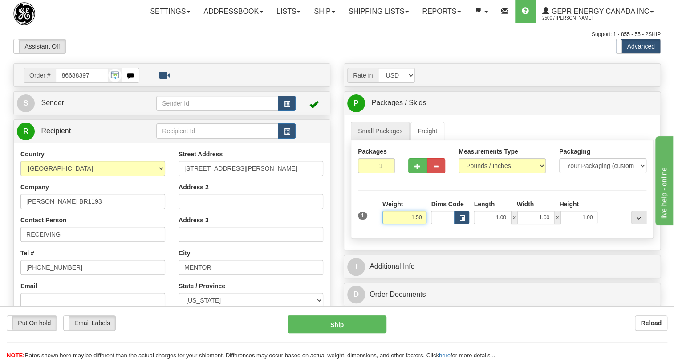
type input "1.50"
click at [139, 54] on div "Assistant On Assistant Off Do a return Do a return" at bounding box center [144, 46] width 275 height 15
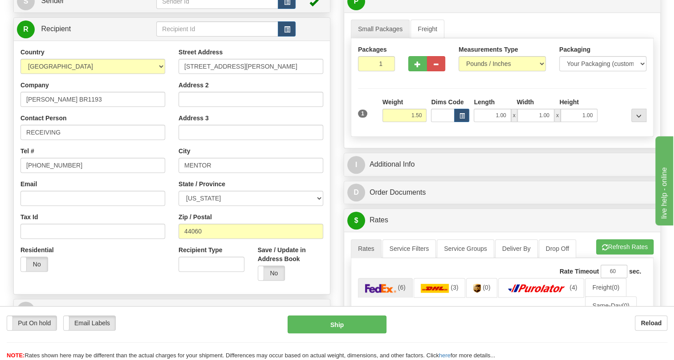
scroll to position [121, 0]
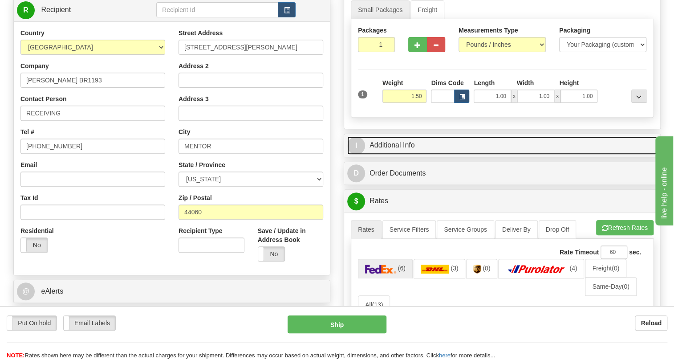
click at [384, 154] on link "I Additional Info" at bounding box center [502, 145] width 310 height 18
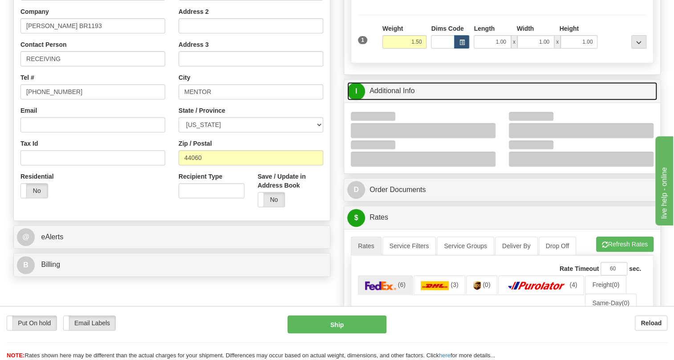
scroll to position [202, 0]
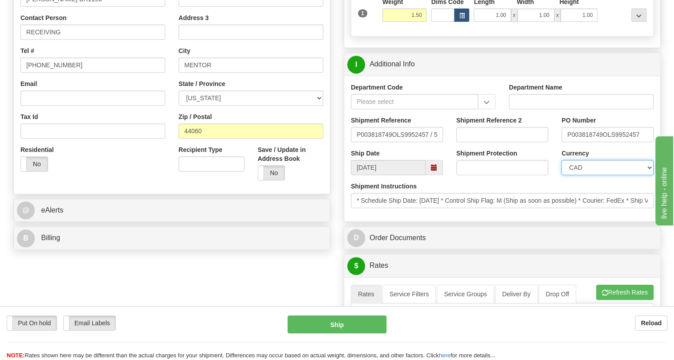
drag, startPoint x: 599, startPoint y: 187, endPoint x: 599, endPoint y: 180, distance: 6.7
click at [599, 175] on select "CAD USD EUR ZAR [PERSON_NAME] ARN AUD AUS AWG BBD BFR BGN BHD BMD BND BRC BRL C…" at bounding box center [607, 167] width 92 height 15
select select "1"
click at [561, 175] on select "CAD USD EUR ZAR [PERSON_NAME] ARN AUD AUS AWG BBD BFR BGN BHD BMD BND BRC BRL C…" at bounding box center [607, 167] width 92 height 15
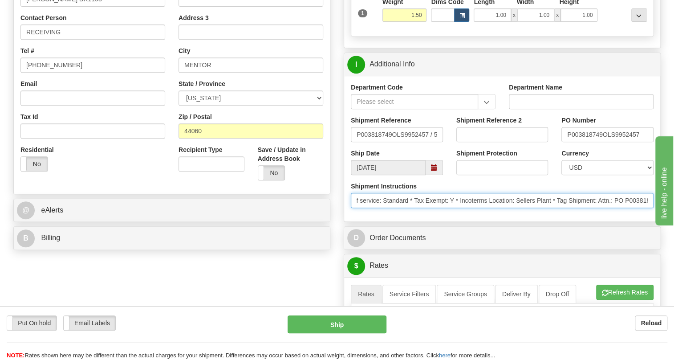
scroll to position [0, 369]
drag, startPoint x: 525, startPoint y: 222, endPoint x: 642, endPoint y: 227, distance: 117.1
click at [642, 214] on div "Shipment Instructions * Schedule Ship Date: 8/28/2025 * Control Ship Flag: M (S…" at bounding box center [502, 198] width 316 height 33
click at [646, 208] on input "* Schedule Ship Date: 8/28/2025 * Control Ship Flag: M (Ship as soon as possibl…" at bounding box center [502, 200] width 303 height 15
drag, startPoint x: 646, startPoint y: 219, endPoint x: 586, endPoint y: 220, distance: 60.5
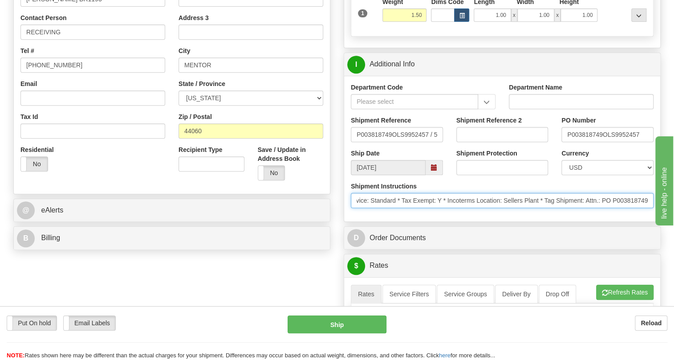
click at [586, 208] on input "* Schedule Ship Date: 8/28/2025 * Control Ship Flag: M (Ship as soon as possibl…" at bounding box center [502, 200] width 303 height 15
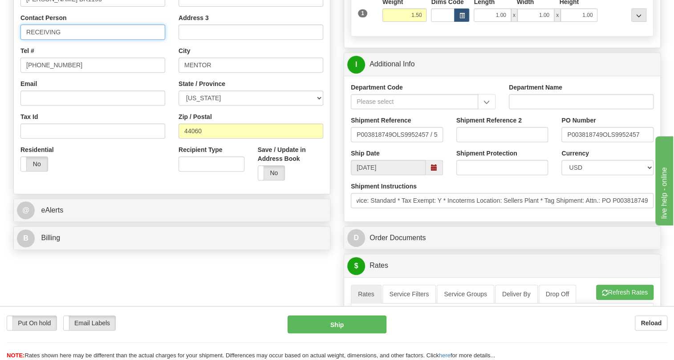
scroll to position [0, 0]
click at [26, 40] on input "RECEIVING" at bounding box center [92, 31] width 145 height 15
paste input "Attn.: PO P003818749"
type input "Attn.: PO P003818749 / RECEIVING"
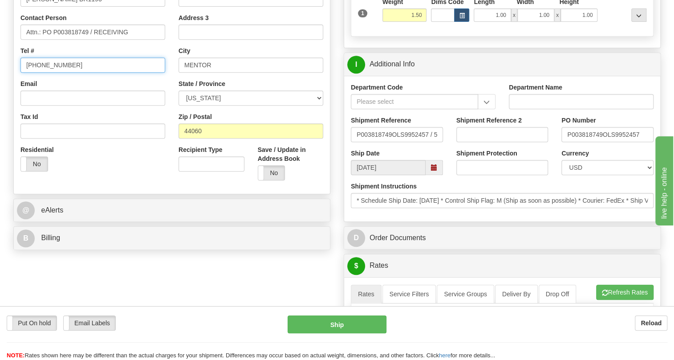
click at [55, 73] on input "[PHONE_NUMBER]" at bounding box center [92, 64] width 145 height 15
type input "111-111-1111"
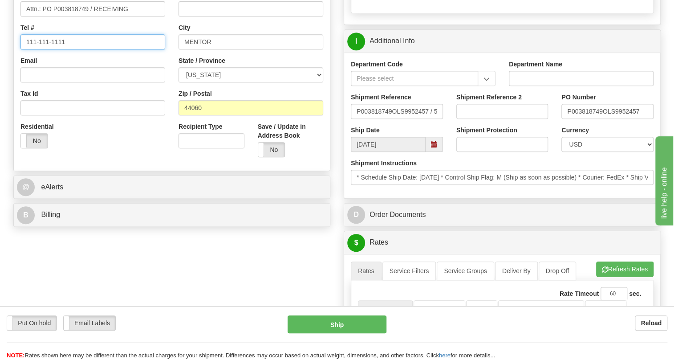
scroll to position [283, 0]
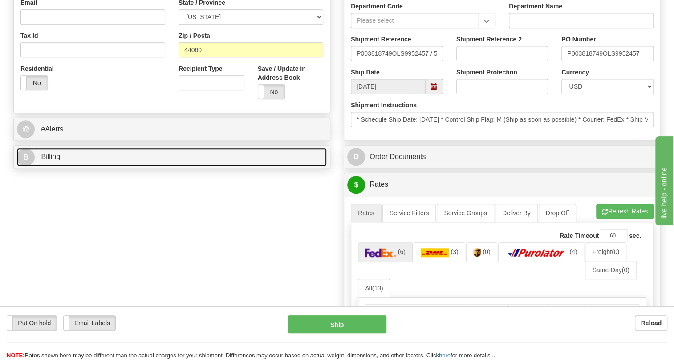
click at [49, 160] on span "Billing" at bounding box center [50, 157] width 19 height 8
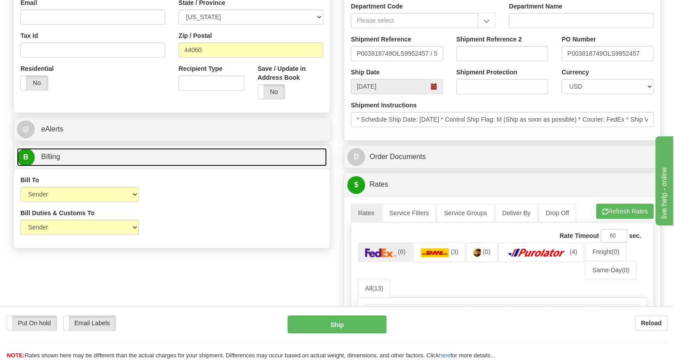
click at [48, 160] on span "Billing" at bounding box center [50, 157] width 19 height 8
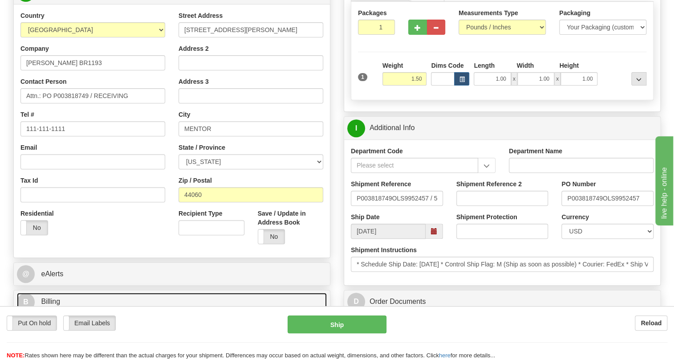
scroll to position [121, 0]
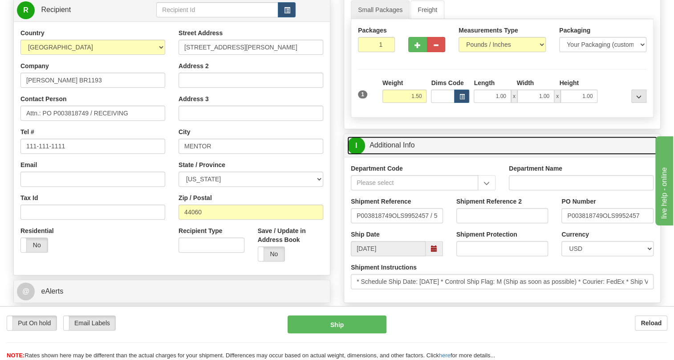
click at [396, 154] on link "I Additional Info" at bounding box center [502, 145] width 310 height 18
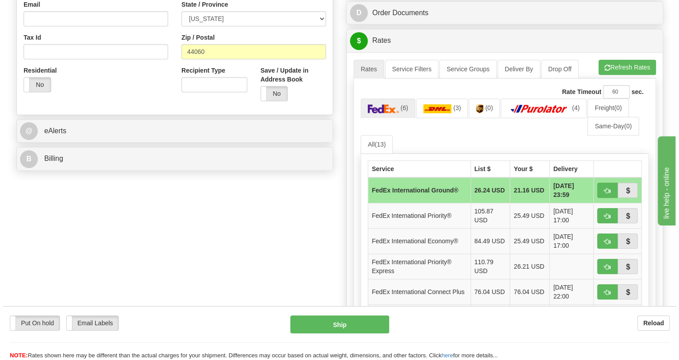
scroll to position [323, 0]
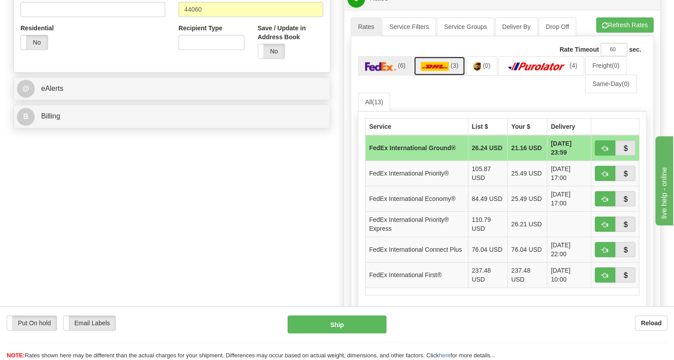
click at [434, 71] on img at bounding box center [434, 66] width 28 height 9
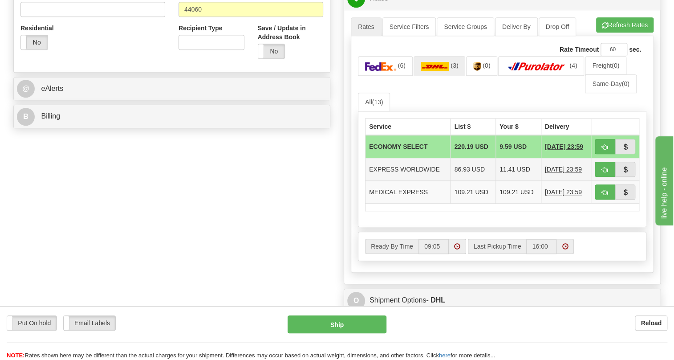
click at [404, 181] on td "EXPRESS WORLDWIDE" at bounding box center [407, 169] width 85 height 23
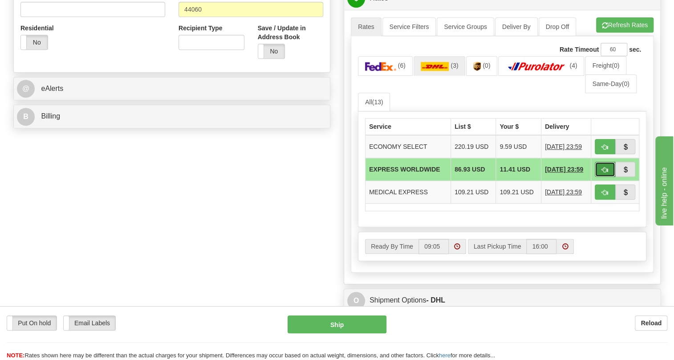
click at [605, 173] on span "button" at bounding box center [605, 170] width 6 height 6
type input "P"
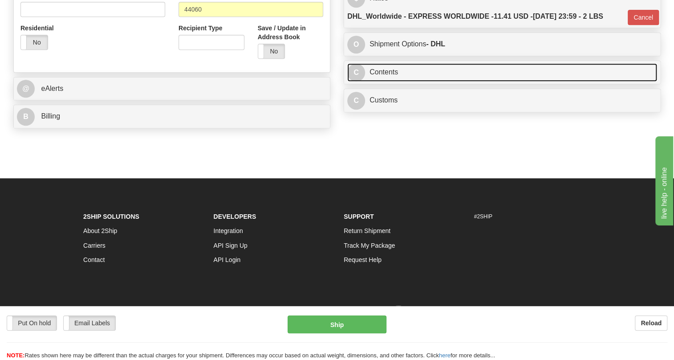
click at [392, 81] on link "C Contents" at bounding box center [502, 72] width 310 height 18
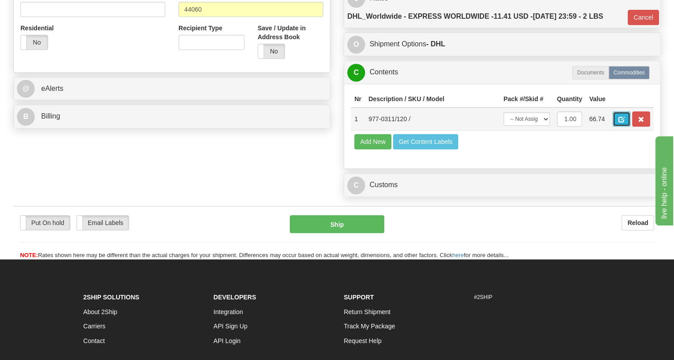
click at [618, 122] on span "button" at bounding box center [621, 120] width 6 height 6
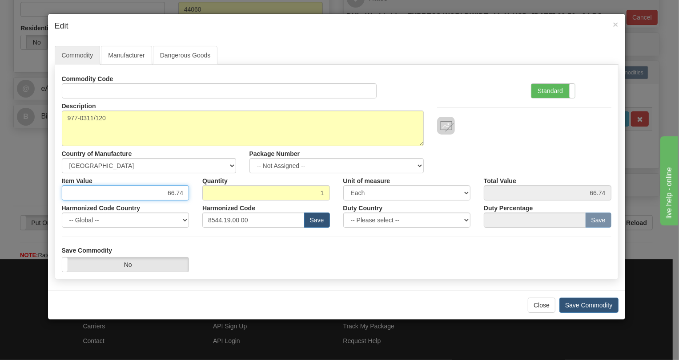
click at [174, 192] on input "66.74" at bounding box center [126, 192] width 128 height 15
type input "84.00"
click at [554, 86] on label "Standard" at bounding box center [554, 91] width 44 height 14
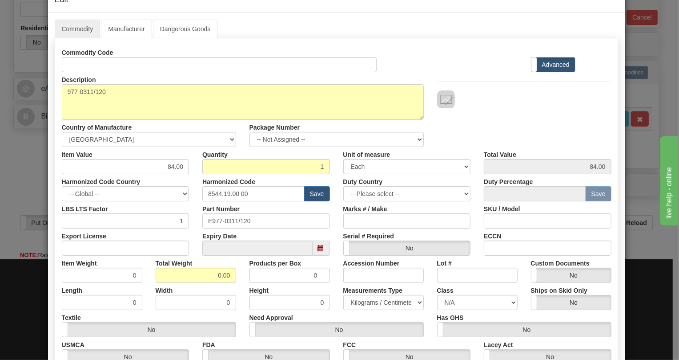
scroll to position [81, 0]
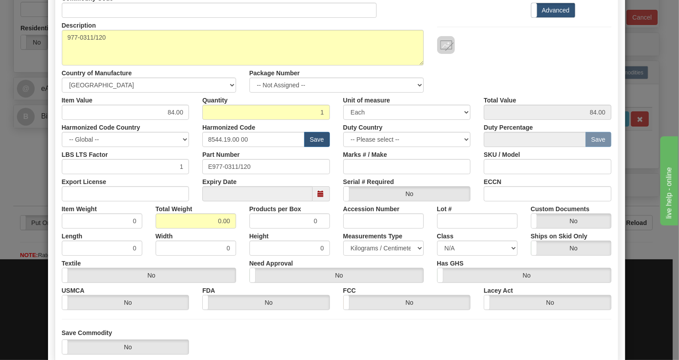
click at [134, 149] on div "LBS LTS Factor 1" at bounding box center [125, 160] width 141 height 27
click at [180, 116] on input "84.00" at bounding box center [126, 112] width 128 height 15
type input "84.06"
click at [184, 127] on div "Harmonized Code Country -- Global -- AFGHANISTAN ALAND ISLANDS ALBANIA ALGERIA …" at bounding box center [125, 133] width 141 height 27
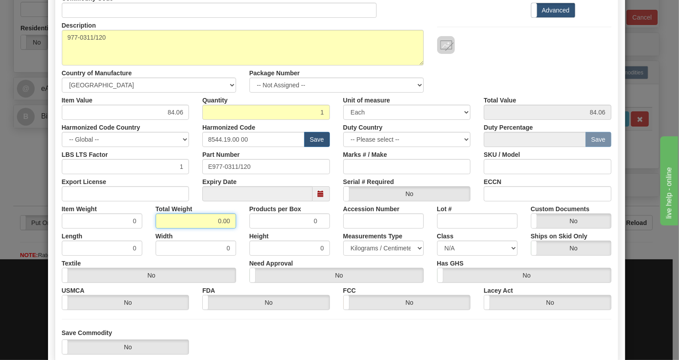
click at [213, 225] on input "0.00" at bounding box center [196, 220] width 81 height 15
type input "1.00"
type input "1.0000"
click at [356, 247] on select "Pounds / Inches Kilograms / Centimeters" at bounding box center [383, 247] width 81 height 15
select select "0"
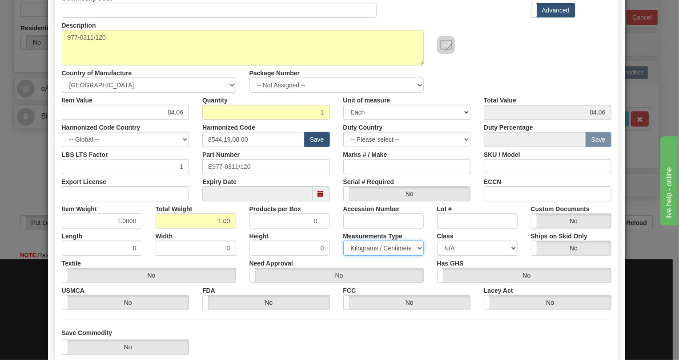
click at [343, 240] on select "Pounds / Inches Kilograms / Centimeters" at bounding box center [383, 247] width 81 height 15
click at [340, 258] on div "Need Approval Yes No" at bounding box center [337, 268] width 188 height 27
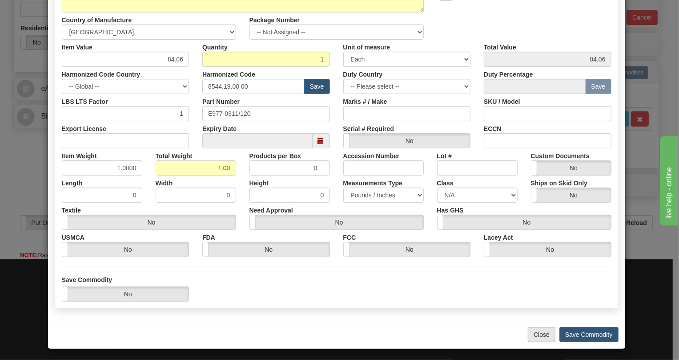
scroll to position [135, 0]
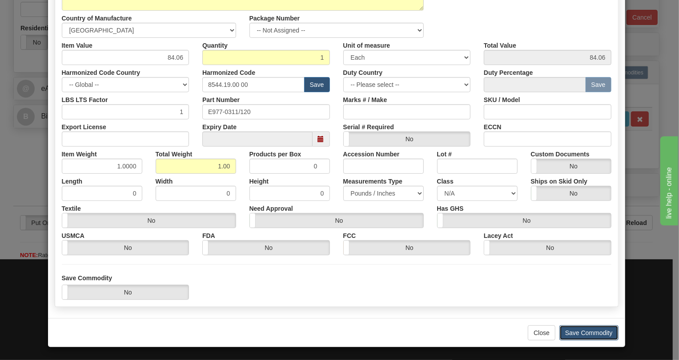
click at [582, 331] on button "Save Commodity" at bounding box center [589, 332] width 59 height 15
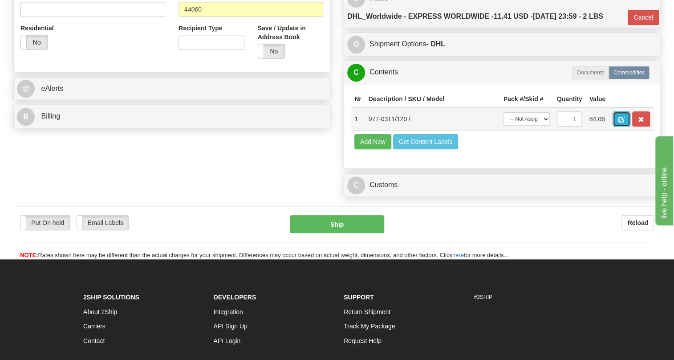
click at [624, 126] on button "button" at bounding box center [621, 118] width 18 height 15
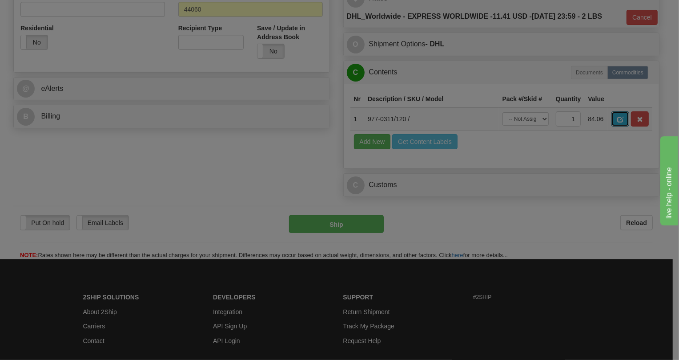
scroll to position [0, 0]
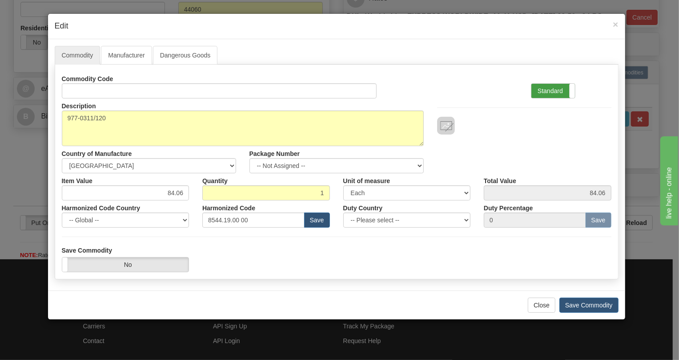
click at [549, 91] on label "Standard" at bounding box center [554, 91] width 44 height 14
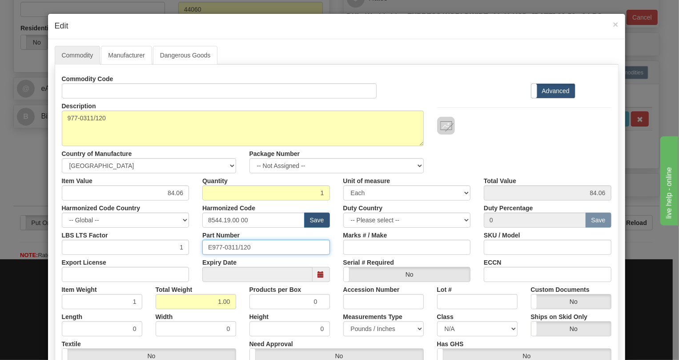
click at [231, 247] on input "E977-0311/120" at bounding box center [266, 246] width 128 height 15
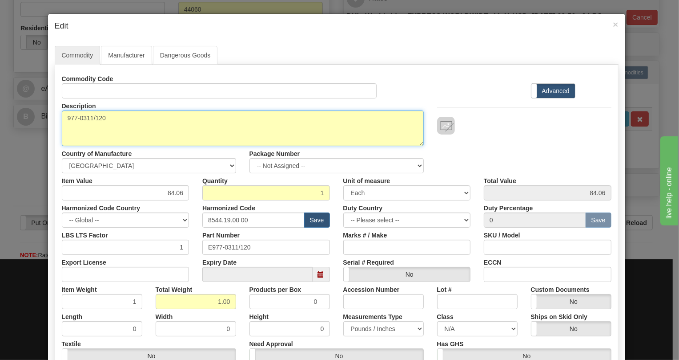
click at [89, 117] on textarea "977-0311/120" at bounding box center [243, 128] width 362 height 36
paste textarea "CaBLE, DB25-TERM FOR (D1 CUSTOM), 22aWG, 80C, 300V"
type textarea "CaBLE, DB25-TERM FOR (D1 CUSTOM), 22aWG, 80C, 300V"
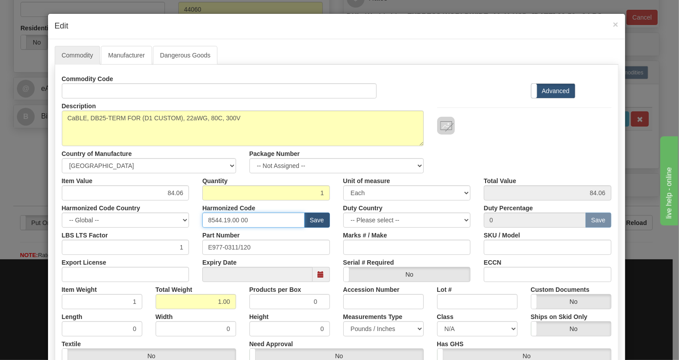
click at [226, 219] on input "8544.19.00 00" at bounding box center [253, 219] width 102 height 15
paste input "20.00"
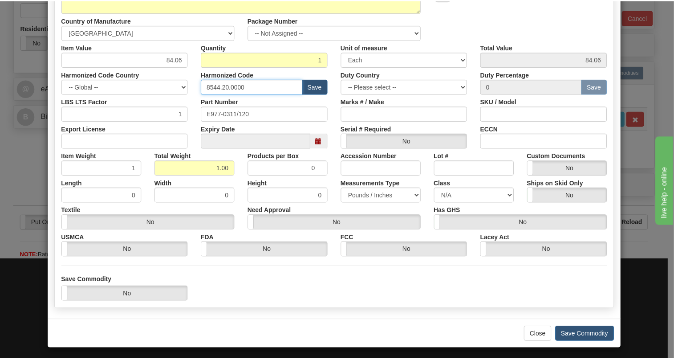
scroll to position [135, 0]
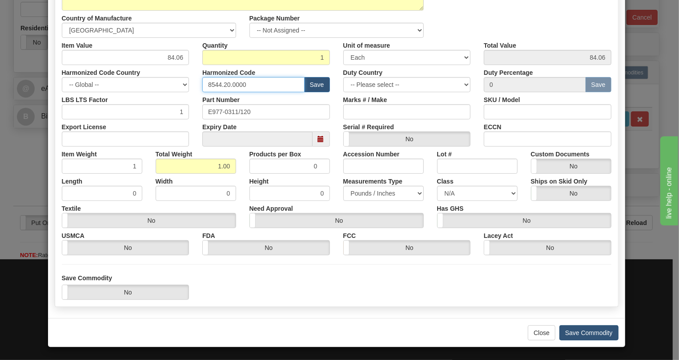
type input "8544.20.0000"
click at [583, 331] on button "Save Commodity" at bounding box center [589, 332] width 59 height 15
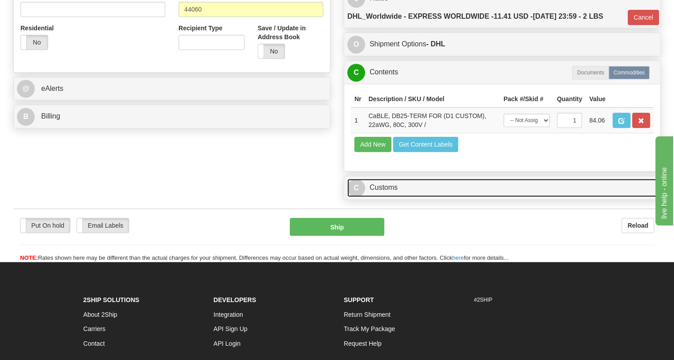
click at [389, 197] on link "C Customs" at bounding box center [502, 187] width 310 height 18
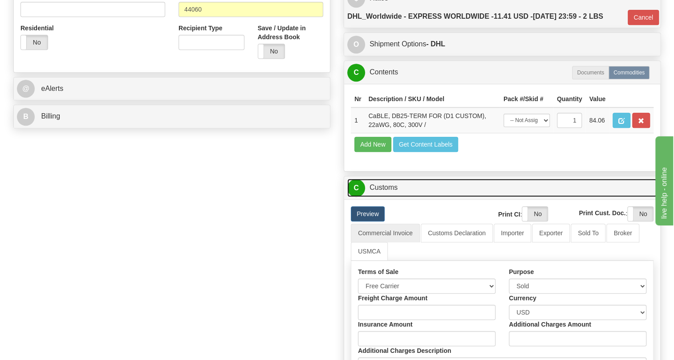
click at [389, 197] on link "C Customs" at bounding box center [502, 187] width 310 height 18
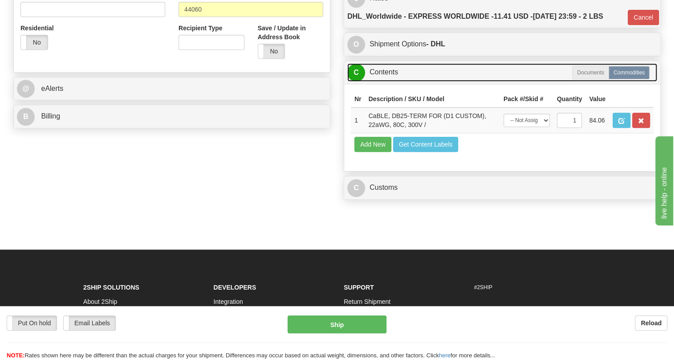
click at [386, 81] on link "C Contents" at bounding box center [502, 72] width 310 height 18
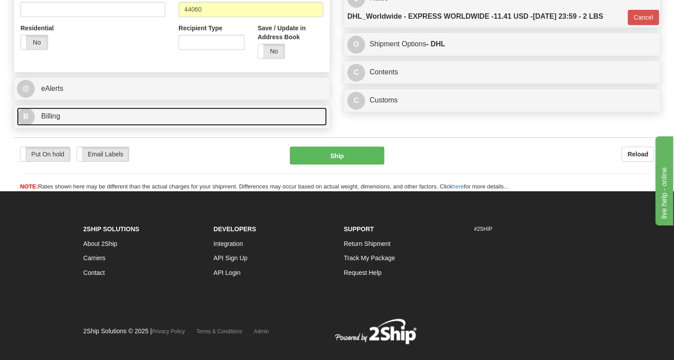
click at [53, 120] on span "Billing" at bounding box center [50, 116] width 19 height 8
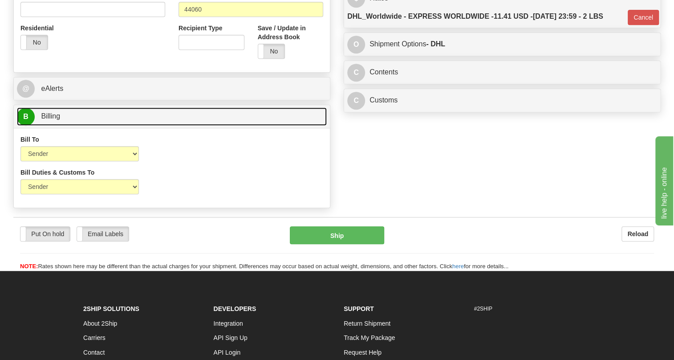
click at [53, 120] on span "Billing" at bounding box center [50, 116] width 19 height 8
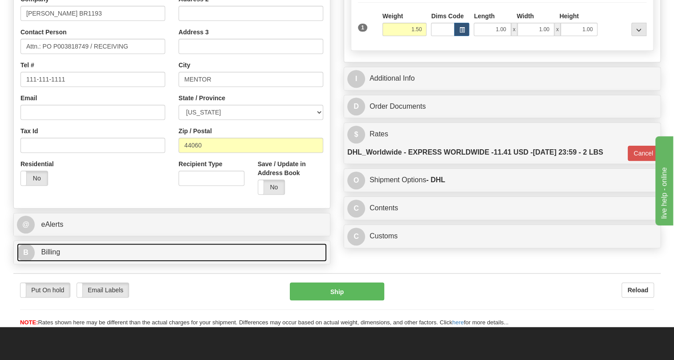
scroll to position [162, 0]
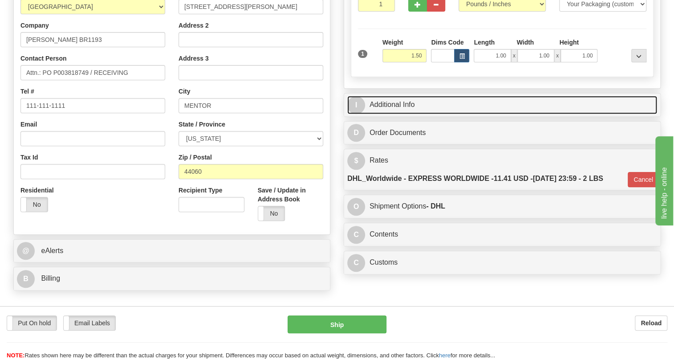
click at [396, 114] on link "I Additional Info" at bounding box center [502, 105] width 310 height 18
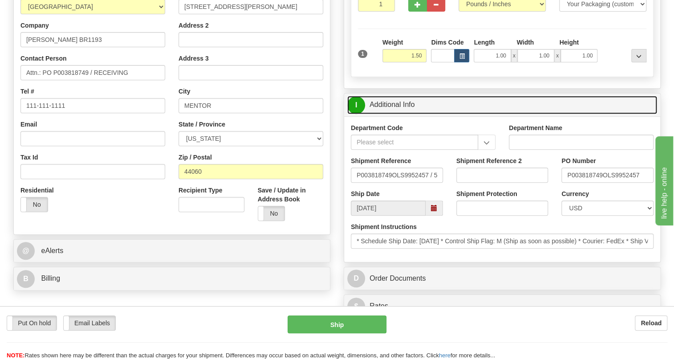
click at [396, 114] on link "I Additional Info" at bounding box center [502, 105] width 310 height 18
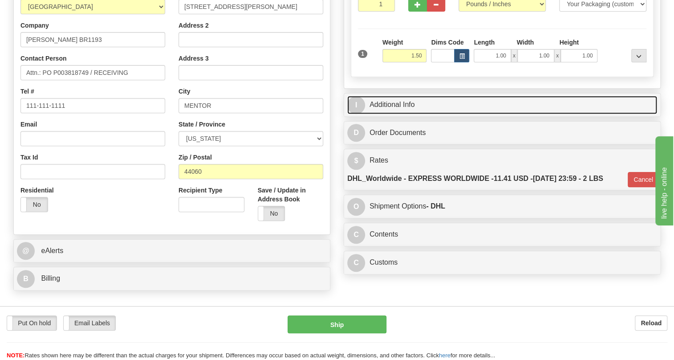
click at [401, 114] on link "I Additional Info" at bounding box center [502, 105] width 310 height 18
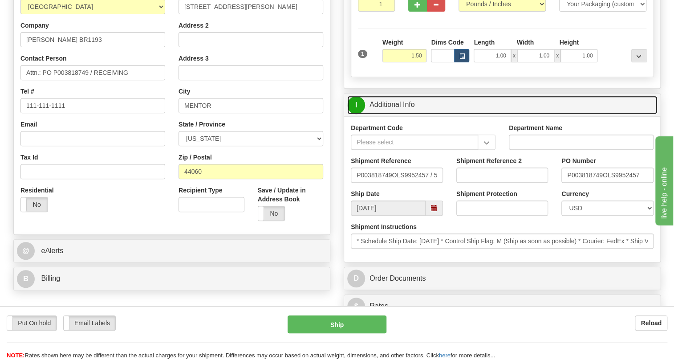
click at [401, 114] on link "I Additional Info" at bounding box center [502, 105] width 310 height 18
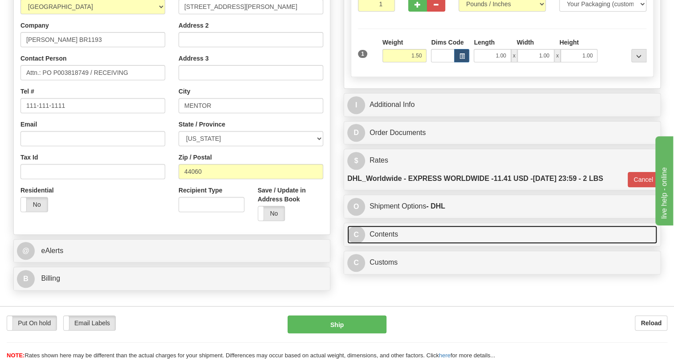
click at [384, 243] on link "C Contents" at bounding box center [502, 234] width 310 height 18
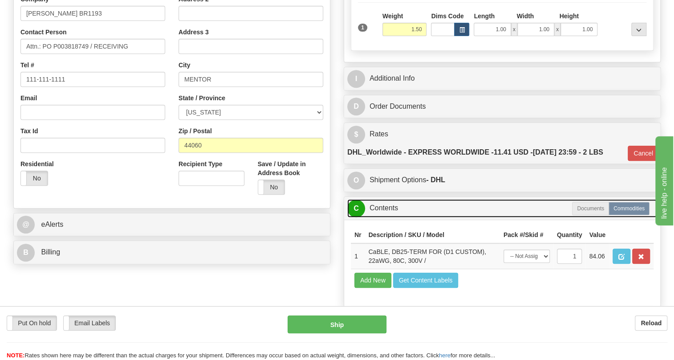
scroll to position [202, 0]
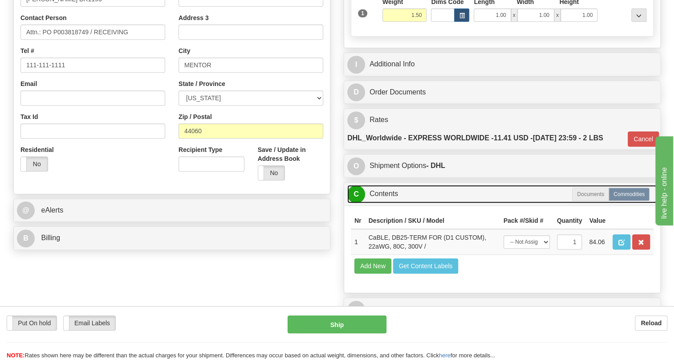
click at [387, 203] on link "C Contents" at bounding box center [502, 194] width 310 height 18
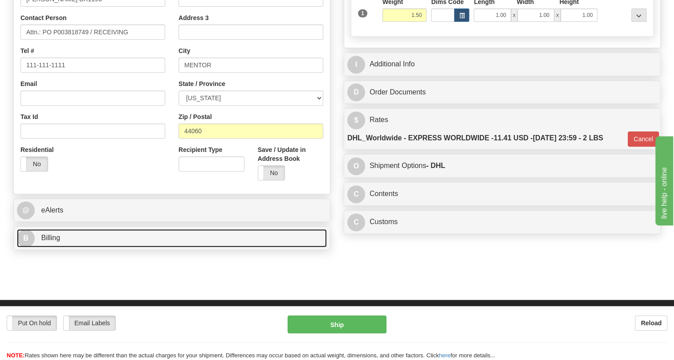
click at [46, 241] on span "Billing" at bounding box center [50, 238] width 19 height 8
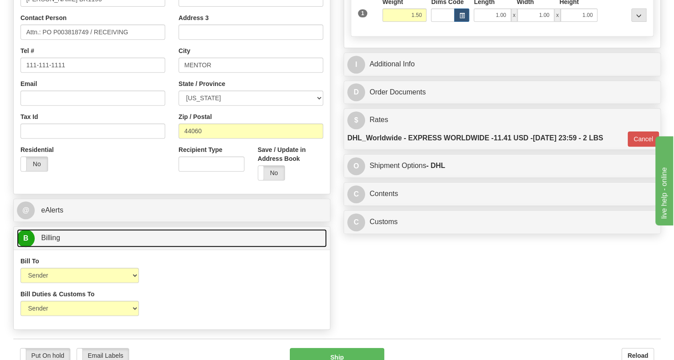
drag, startPoint x: 46, startPoint y: 254, endPoint x: 58, endPoint y: 254, distance: 12.5
click at [46, 241] on span "Billing" at bounding box center [50, 238] width 19 height 8
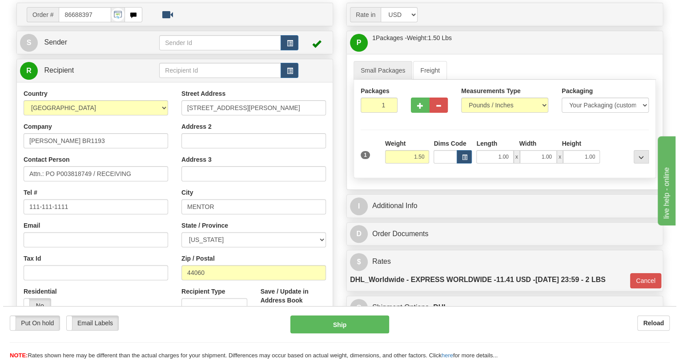
scroll to position [81, 0]
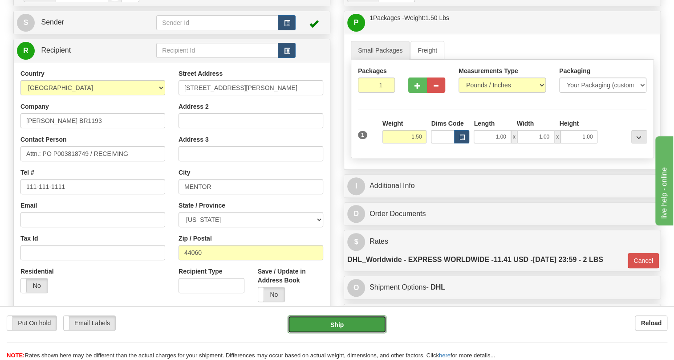
click at [336, 325] on button "Ship" at bounding box center [336, 324] width 99 height 18
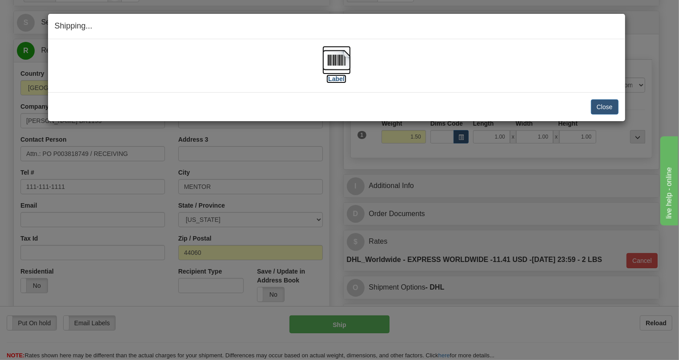
click at [335, 61] on img at bounding box center [337, 60] width 28 height 28
click at [610, 104] on button "Close" at bounding box center [605, 106] width 28 height 15
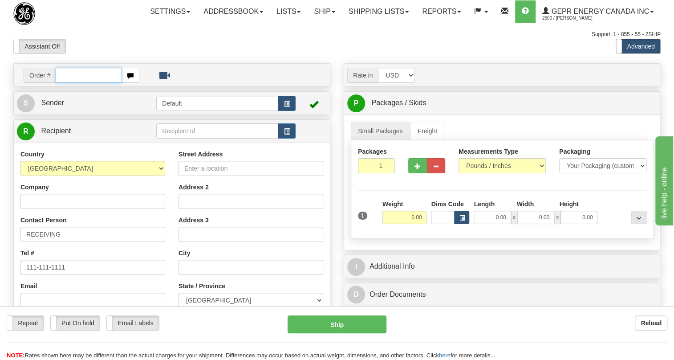
click at [85, 83] on input "text" at bounding box center [89, 75] width 66 height 15
paste input "0086688398"
click at [68, 83] on input "0086688398" at bounding box center [89, 75] width 66 height 15
type input "86688398"
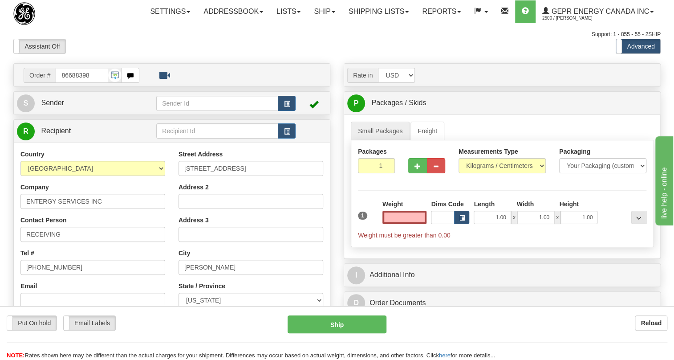
type input "0.00"
click at [124, 171] on div "Country [GEOGRAPHIC_DATA] [GEOGRAPHIC_DATA] [GEOGRAPHIC_DATA] [GEOGRAPHIC_DATA]…" at bounding box center [92, 162] width 145 height 26
click at [54, 106] on span "Sender" at bounding box center [52, 103] width 23 height 8
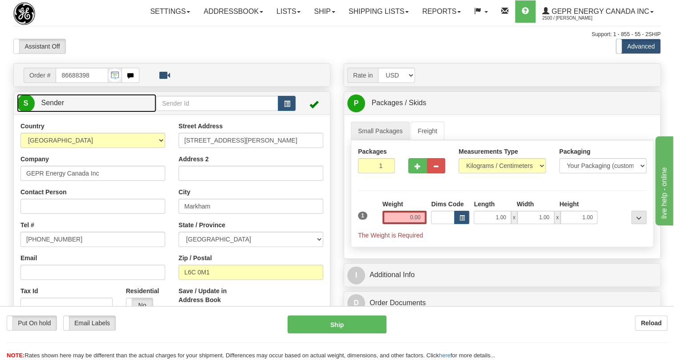
type input "MARKHAM"
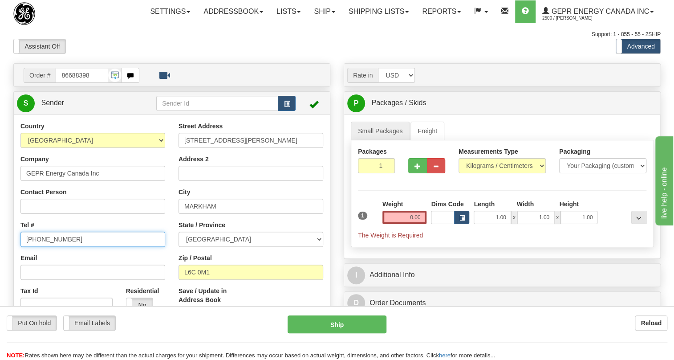
click at [51, 246] on input "[PHONE_NUMBER]" at bounding box center [92, 238] width 145 height 15
paste input "[PHONE_NUMBER]"
type input "[PHONE_NUMBER]"
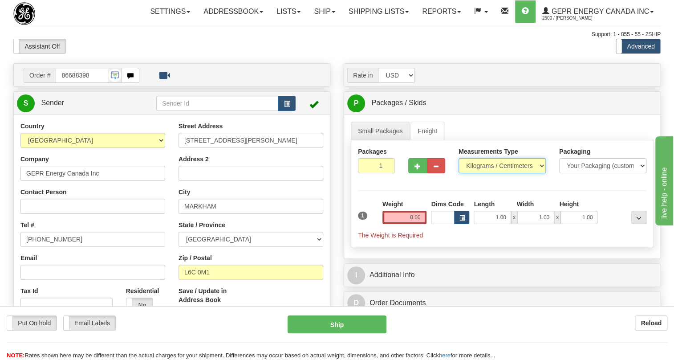
click at [483, 173] on select "Pounds / Inches Kilograms / Centimeters" at bounding box center [501, 165] width 87 height 15
select select "0"
click at [458, 173] on select "Pounds / Inches Kilograms / Centimeters" at bounding box center [501, 165] width 87 height 15
click at [394, 224] on input "0.00" at bounding box center [404, 216] width 44 height 13
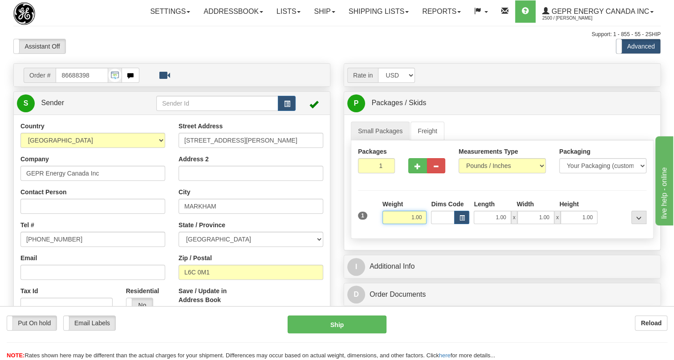
type input "1.00"
click at [57, 106] on span "Sender" at bounding box center [52, 103] width 23 height 8
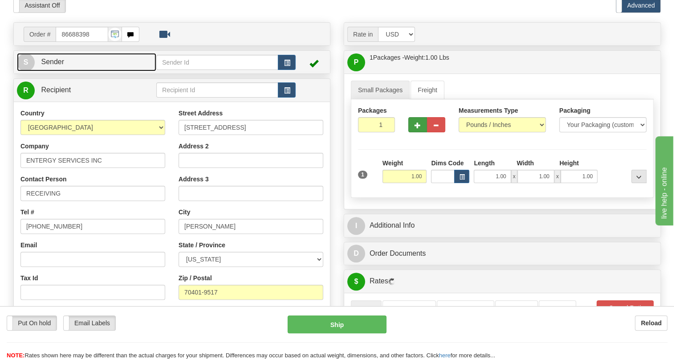
scroll to position [81, 0]
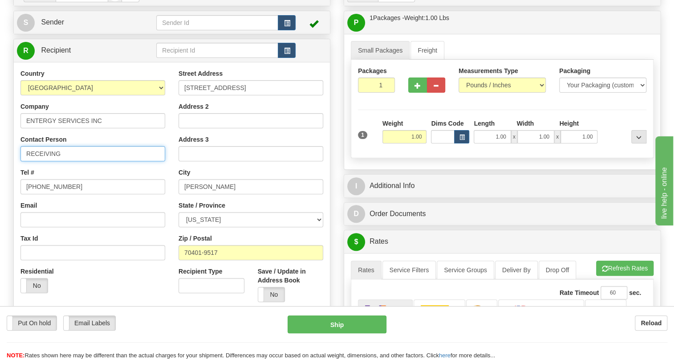
click at [39, 161] on input "RECEIVING" at bounding box center [92, 153] width 145 height 15
paste input "[PERSON_NAME]"
type input "[PERSON_NAME] /"
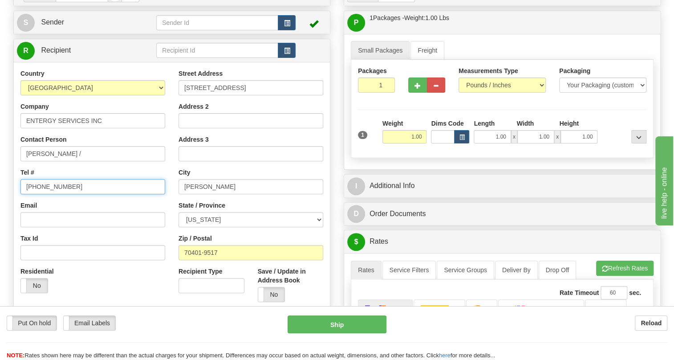
click at [51, 194] on input "[PHONE_NUMBER]" at bounding box center [92, 186] width 145 height 15
paste input "225) 718-8624"
type input "[PHONE_NUMBER]"
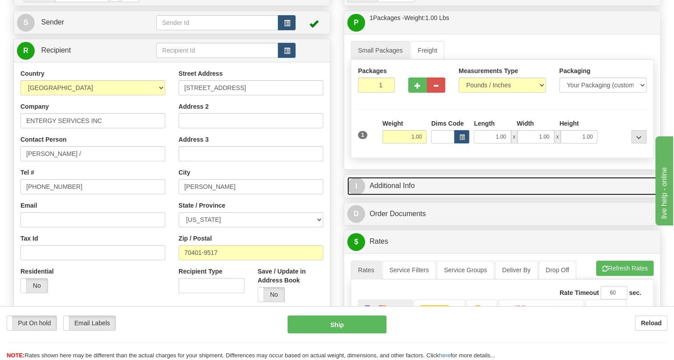
click at [407, 195] on link "I Additional Info" at bounding box center [502, 186] width 310 height 18
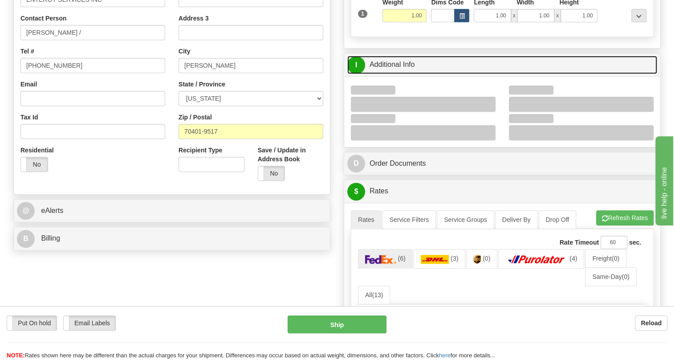
scroll to position [202, 0]
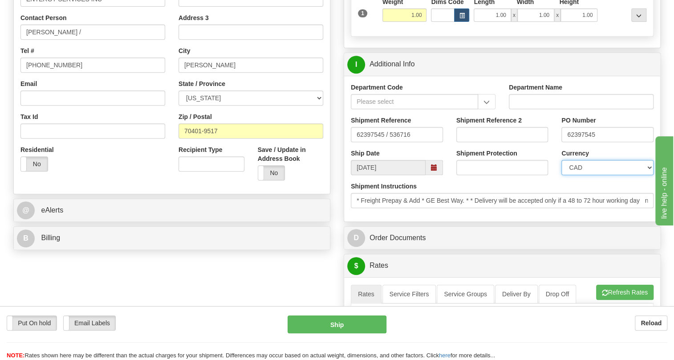
click at [588, 175] on select "CAD USD EUR ZAR [PERSON_NAME] ARN AUD AUS AWG BBD BFR BGN BHD BMD BND BRC BRL C…" at bounding box center [607, 167] width 92 height 15
select select "1"
click at [561, 175] on select "CAD USD EUR ZAR [PERSON_NAME] ARN AUD AUS AWG BBD BFR BGN BHD BMD BND BRC BRL C…" at bounding box center [607, 167] width 92 height 15
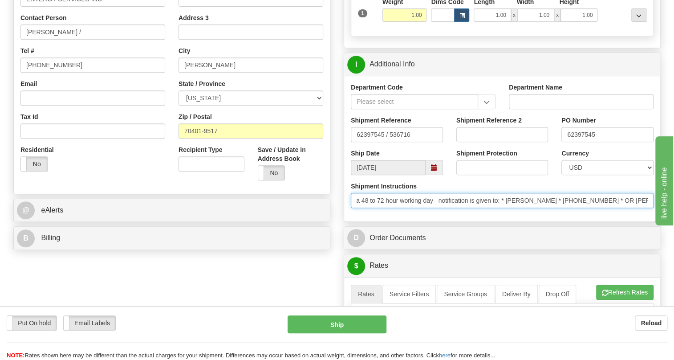
scroll to position [0, 279]
drag, startPoint x: 1219, startPoint y: 444, endPoint x: 656, endPoint y: 237, distance: 599.7
click at [549, 208] on input "* Freight Prepay & Add * GE Best Way. * * Delivery will be accepted only if a 4…" at bounding box center [502, 200] width 303 height 15
drag, startPoint x: 549, startPoint y: 220, endPoint x: 609, endPoint y: 216, distance: 59.8
click at [647, 208] on input "* Freight Prepay & Add * GE Best Way. * * Delivery will be accepted only if a 4…" at bounding box center [502, 200] width 303 height 15
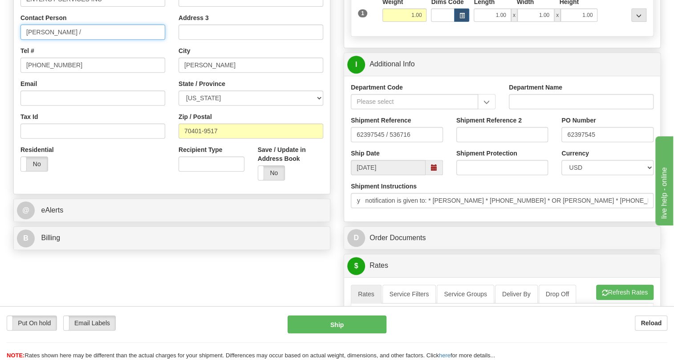
scroll to position [0, 0]
click at [102, 40] on input "[PERSON_NAME] /" at bounding box center [92, 31] width 145 height 15
paste input "[PERSON_NAME] * [PHONE_NUMBER]"
click at [113, 40] on input "[PERSON_NAME] / [PERSON_NAME] * [PHONE_NUMBER]" at bounding box center [92, 31] width 145 height 15
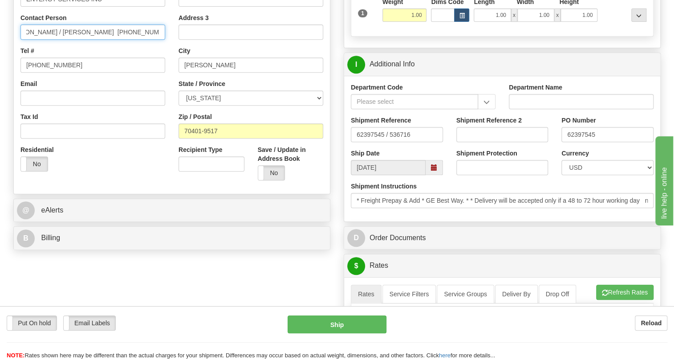
scroll to position [0, 18]
drag, startPoint x: 113, startPoint y: 50, endPoint x: 85, endPoint y: 51, distance: 28.5
click at [85, 40] on input "[PERSON_NAME] / [PERSON_NAME] [PHONE_NUMBER]" at bounding box center [92, 31] width 145 height 15
click at [98, 40] on input "[PERSON_NAME] / [PERSON_NAME] [PHONE_NUMBER]" at bounding box center [92, 31] width 145 height 15
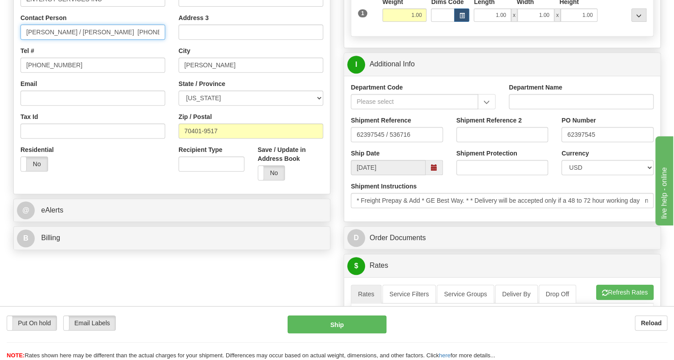
drag, startPoint x: 77, startPoint y: 52, endPoint x: 64, endPoint y: 51, distance: 13.0
click at [51, 40] on input "[PERSON_NAME] / [PERSON_NAME] [PHONE_NUMBER]" at bounding box center [92, 31] width 145 height 15
drag, startPoint x: 44, startPoint y: 52, endPoint x: 31, endPoint y: 56, distance: 13.8
click at [31, 40] on input "[PERSON_NAME] / [PERSON_NAME] [PHONE_NUMBER]" at bounding box center [92, 31] width 145 height 15
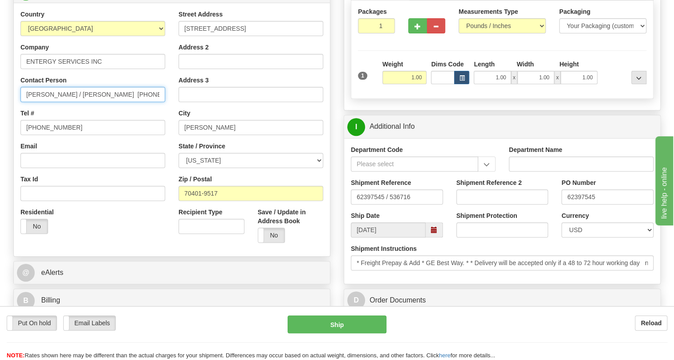
scroll to position [162, 0]
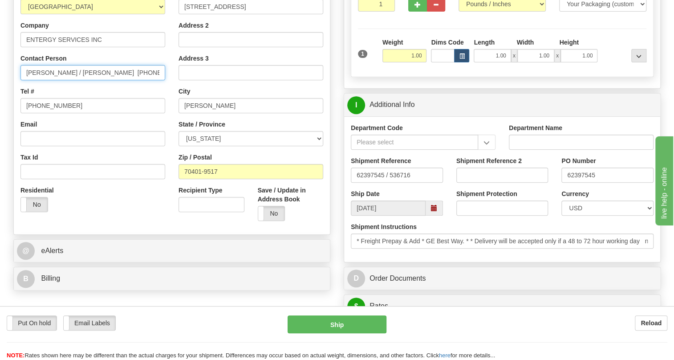
type input "[PERSON_NAME] / [PERSON_NAME] [PHONE_NUMBER]"
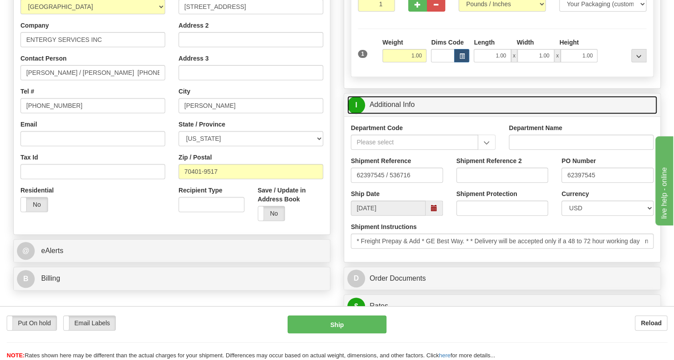
click at [397, 114] on link "I Additional Info" at bounding box center [502, 105] width 310 height 18
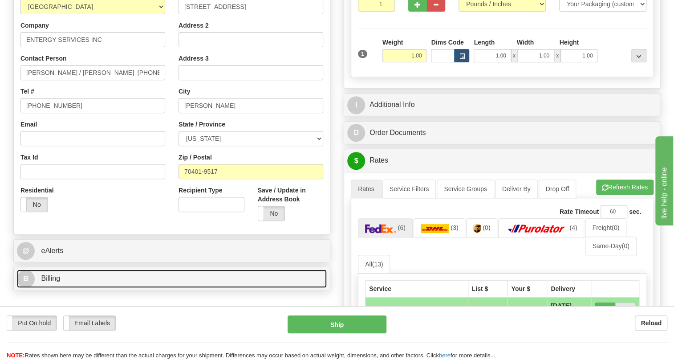
click at [48, 287] on link "B Billing" at bounding box center [172, 278] width 310 height 18
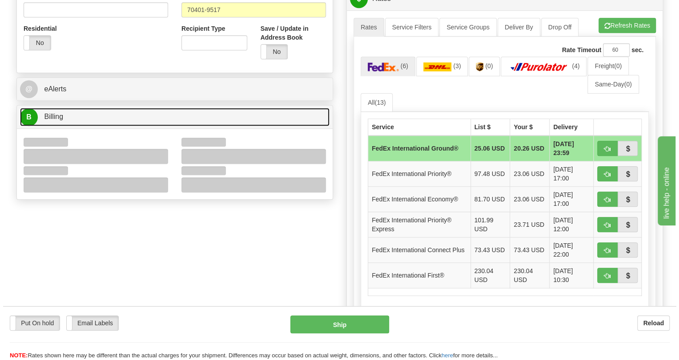
scroll to position [323, 0]
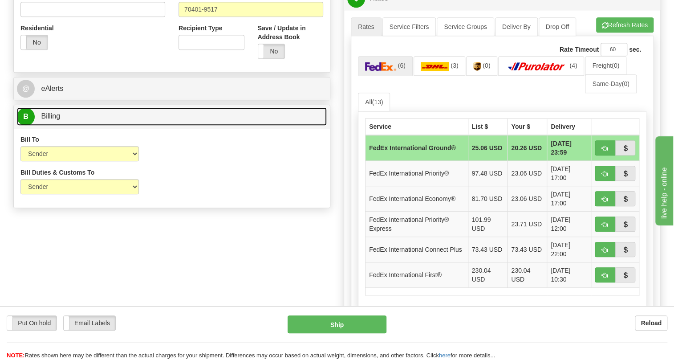
click at [56, 120] on span "Billing" at bounding box center [50, 116] width 19 height 8
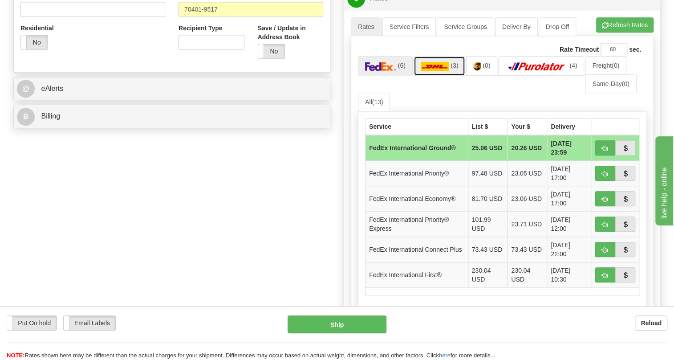
click at [439, 71] on img at bounding box center [434, 66] width 28 height 9
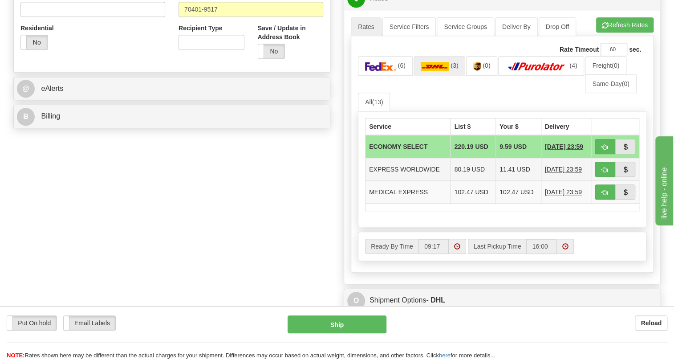
click at [425, 181] on td "EXPRESS WORLDWIDE" at bounding box center [407, 169] width 85 height 23
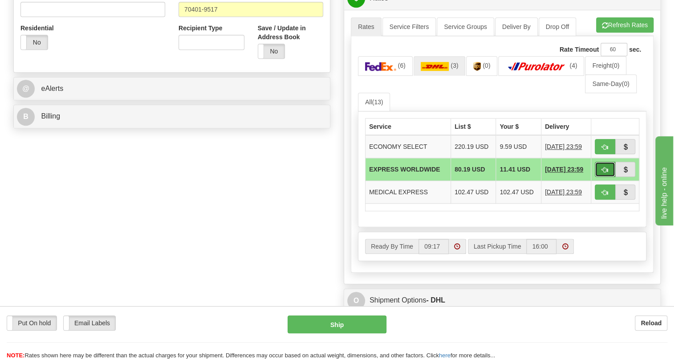
click at [604, 173] on span "button" at bounding box center [605, 170] width 6 height 6
type input "P"
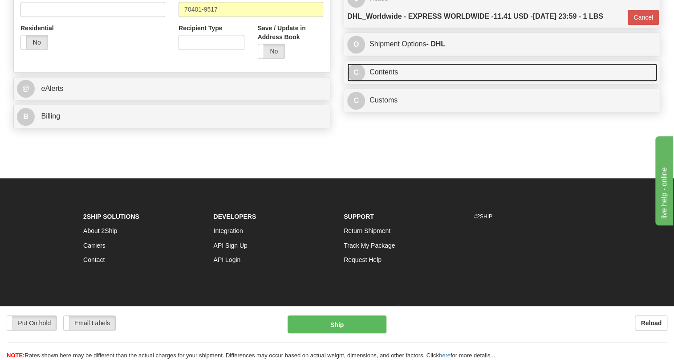
click at [393, 81] on link "C Contents" at bounding box center [502, 72] width 310 height 18
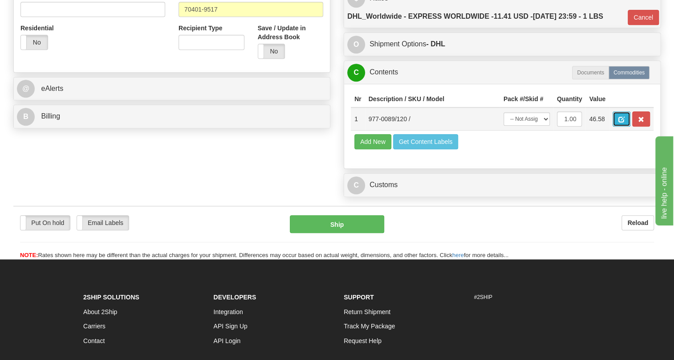
click at [619, 122] on span "button" at bounding box center [621, 120] width 6 height 6
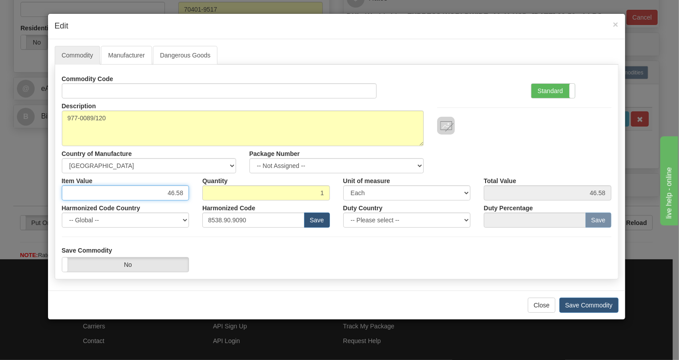
click at [177, 192] on input "46.58" at bounding box center [126, 192] width 128 height 15
type input "48.78"
click at [553, 88] on label "Standard" at bounding box center [554, 91] width 44 height 14
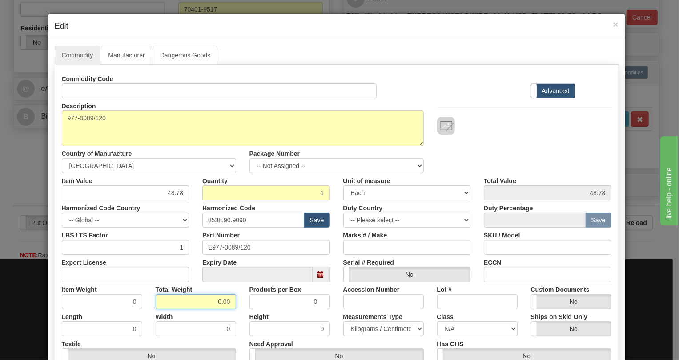
click at [206, 303] on input "0.00" at bounding box center [196, 301] width 81 height 15
type input "1.00"
type input "1.0000"
click at [363, 323] on select "Pounds / Inches Kilograms / Centimeters" at bounding box center [383, 328] width 81 height 15
select select "0"
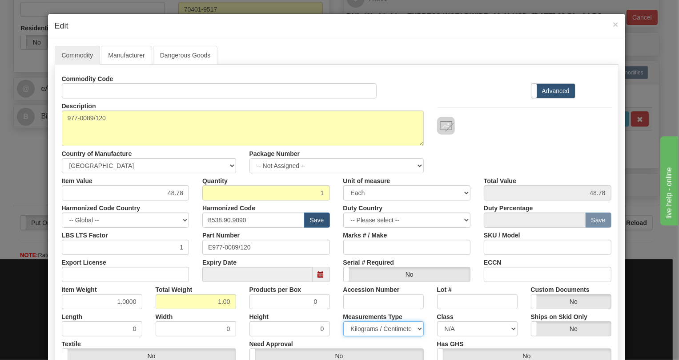
click at [343, 321] on select "Pounds / Inches Kilograms / Centimeters" at bounding box center [383, 328] width 81 height 15
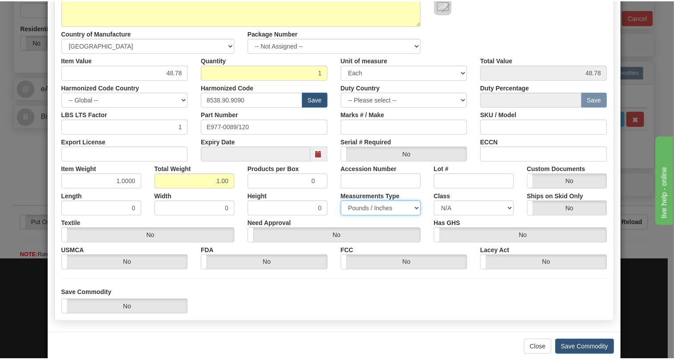
scroll to position [135, 0]
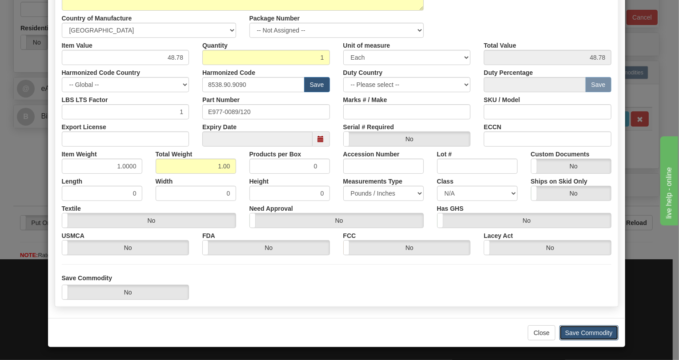
click at [590, 330] on button "Save Commodity" at bounding box center [589, 332] width 59 height 15
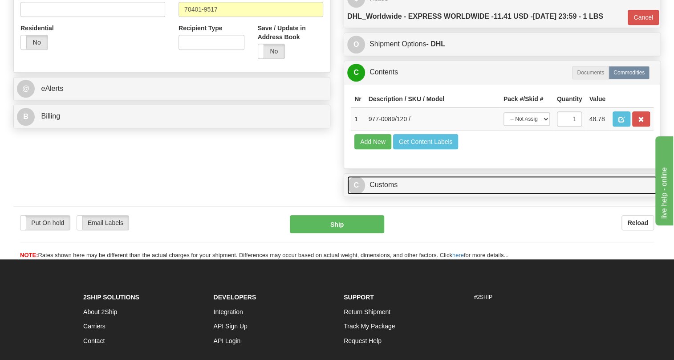
click at [385, 194] on link "C Customs" at bounding box center [502, 185] width 310 height 18
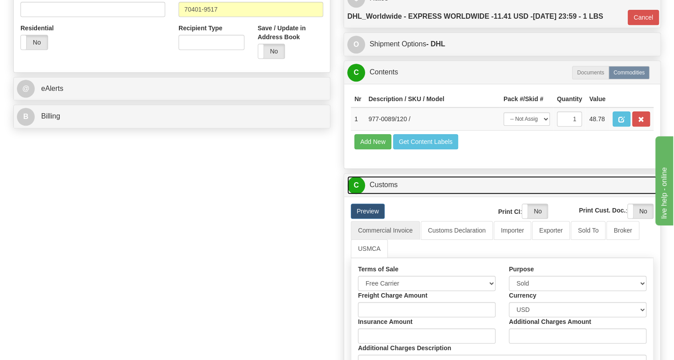
click at [376, 194] on link "C Customs" at bounding box center [502, 185] width 310 height 18
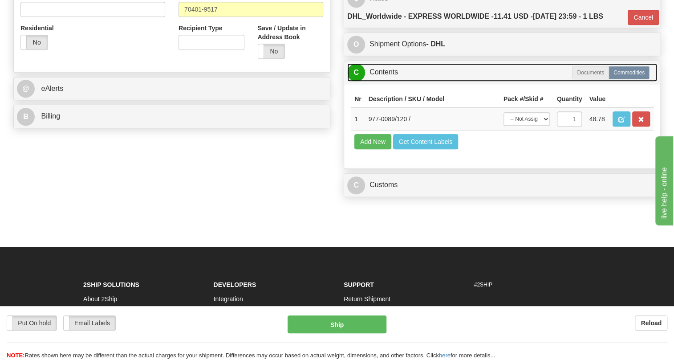
click at [387, 81] on link "C Contents" at bounding box center [502, 72] width 310 height 18
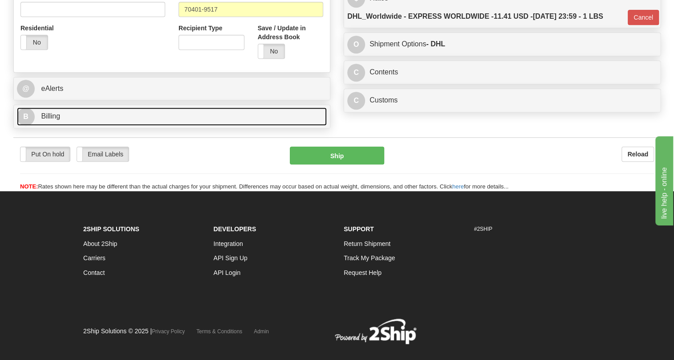
click at [53, 120] on span "Billing" at bounding box center [50, 116] width 19 height 8
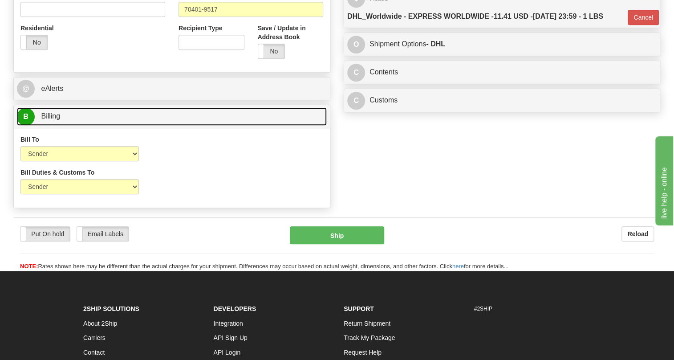
click at [53, 120] on span "Billing" at bounding box center [50, 116] width 19 height 8
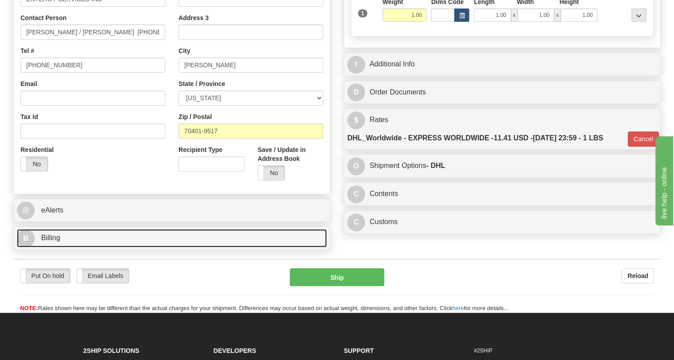
scroll to position [81, 0]
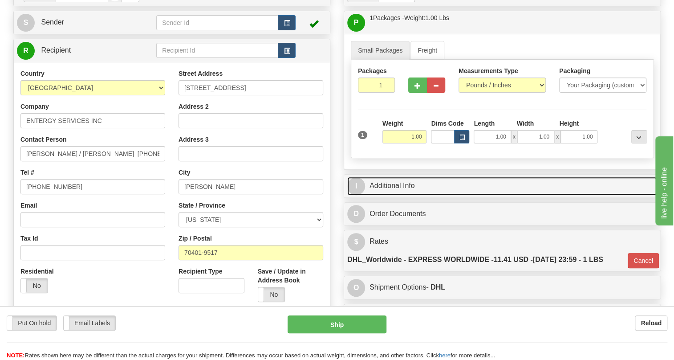
click at [382, 195] on link "I Additional Info" at bounding box center [502, 186] width 310 height 18
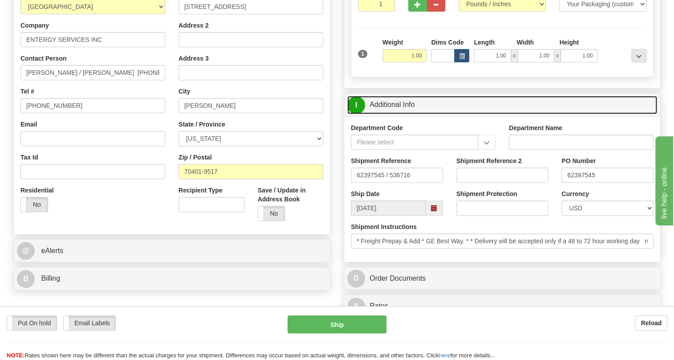
scroll to position [121, 0]
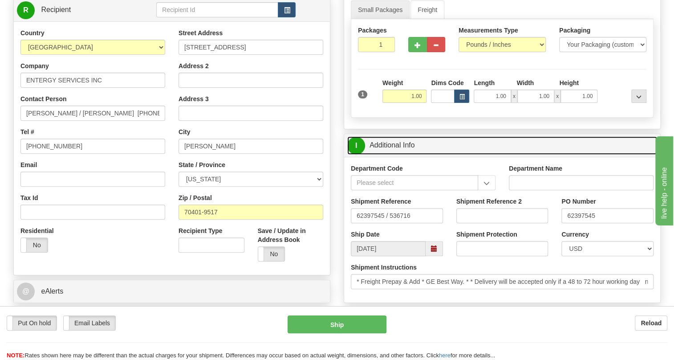
click at [395, 154] on link "I Additional Info" at bounding box center [502, 145] width 310 height 18
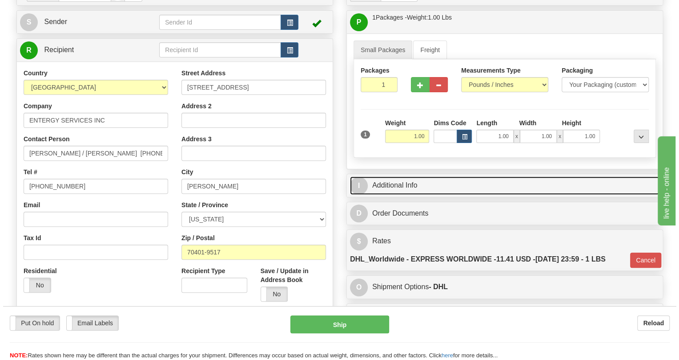
scroll to position [81, 0]
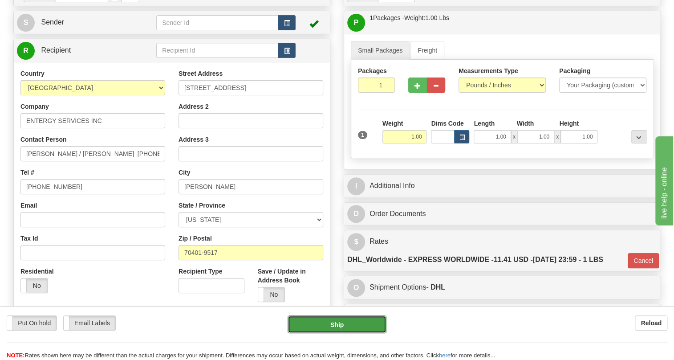
click at [337, 327] on button "Ship" at bounding box center [336, 324] width 99 height 18
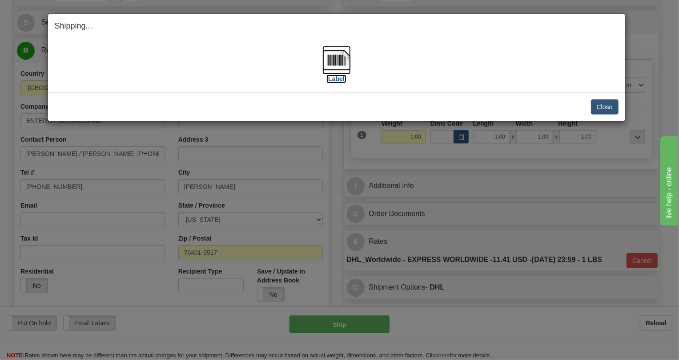
click at [331, 53] on img at bounding box center [337, 60] width 28 height 28
click at [602, 105] on button "Close" at bounding box center [605, 106] width 28 height 15
